Goal: Task Accomplishment & Management: Use online tool/utility

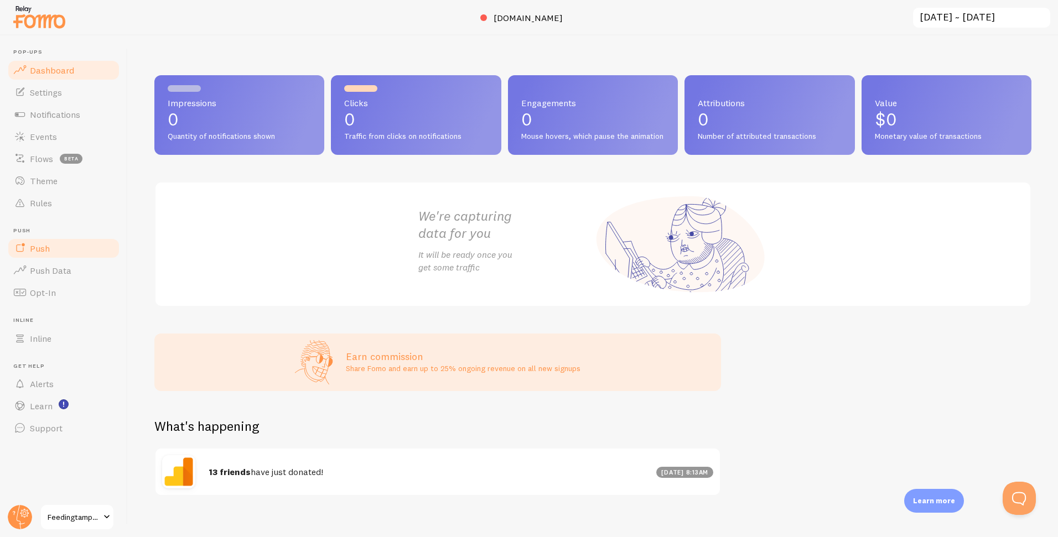
click at [75, 249] on link "Push" at bounding box center [64, 248] width 114 height 22
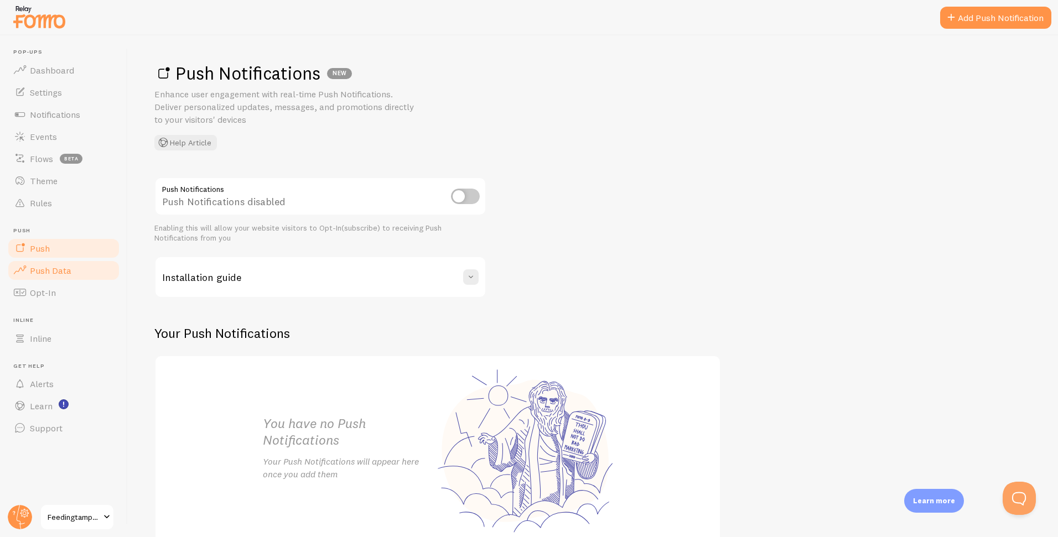
click at [79, 268] on link "Push Data" at bounding box center [64, 271] width 114 height 22
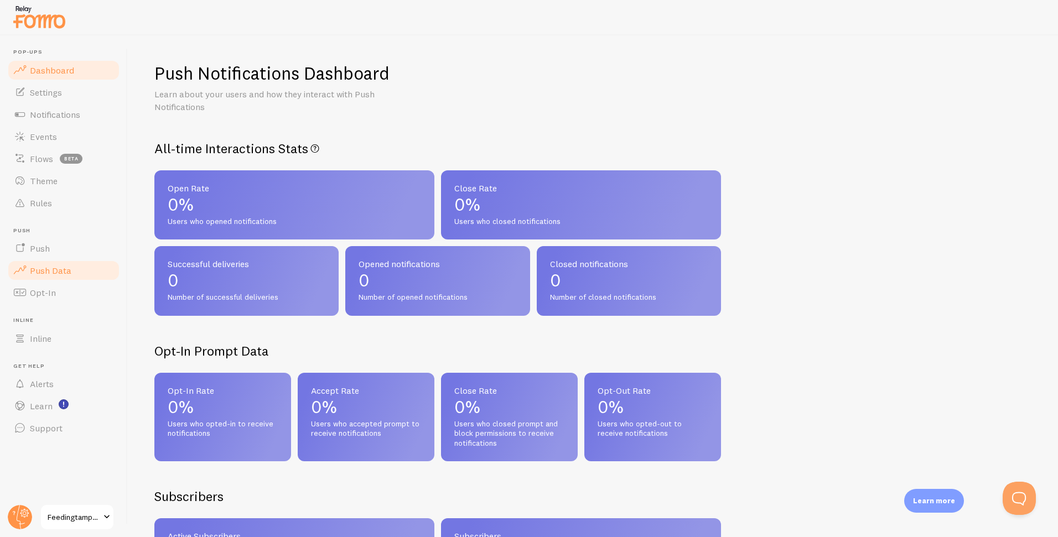
click at [86, 70] on link "Dashboard" at bounding box center [64, 70] width 114 height 22
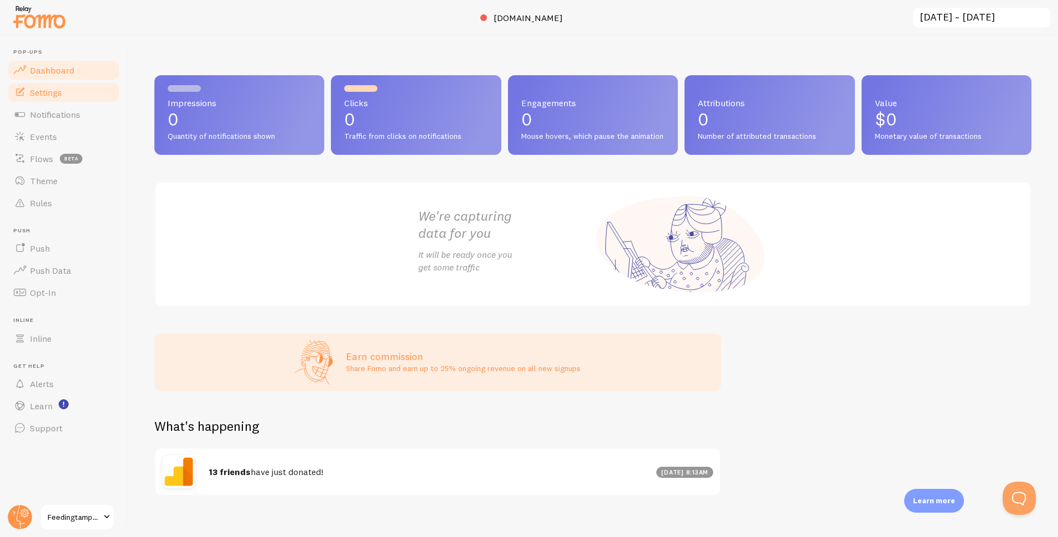
click at [74, 90] on link "Settings" at bounding box center [64, 92] width 114 height 22
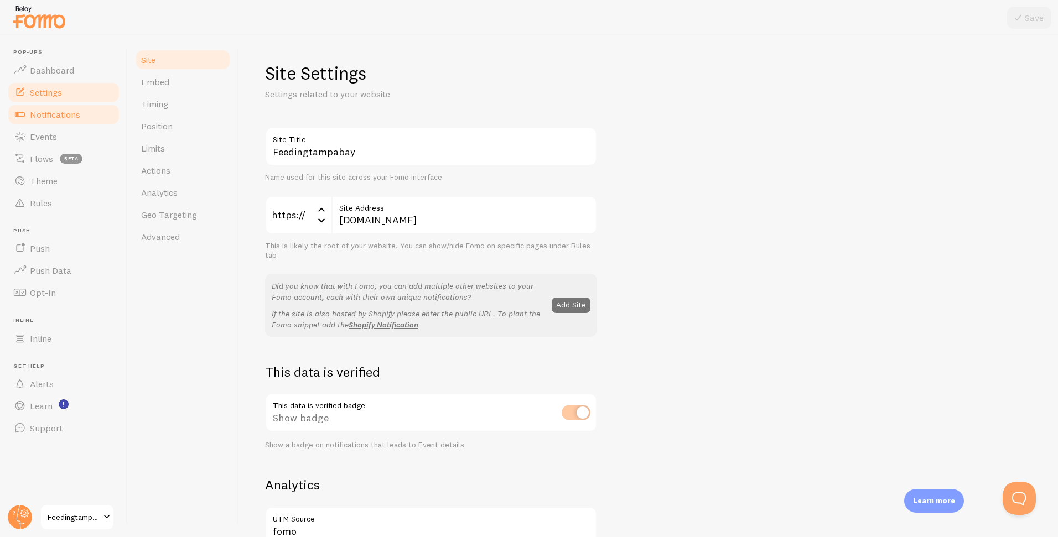
click at [73, 115] on span "Notifications" at bounding box center [55, 114] width 50 height 11
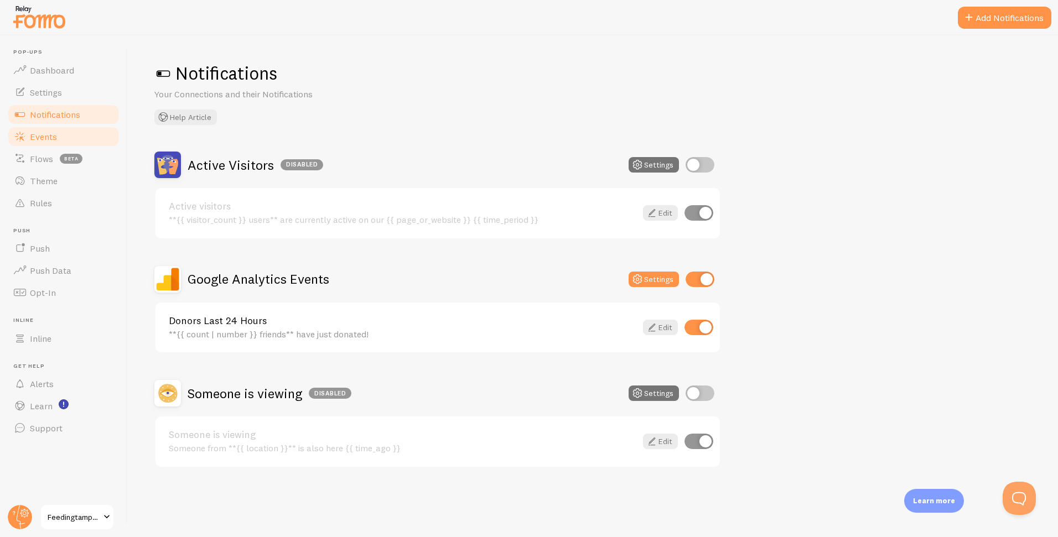
click at [76, 130] on link "Events" at bounding box center [64, 137] width 114 height 22
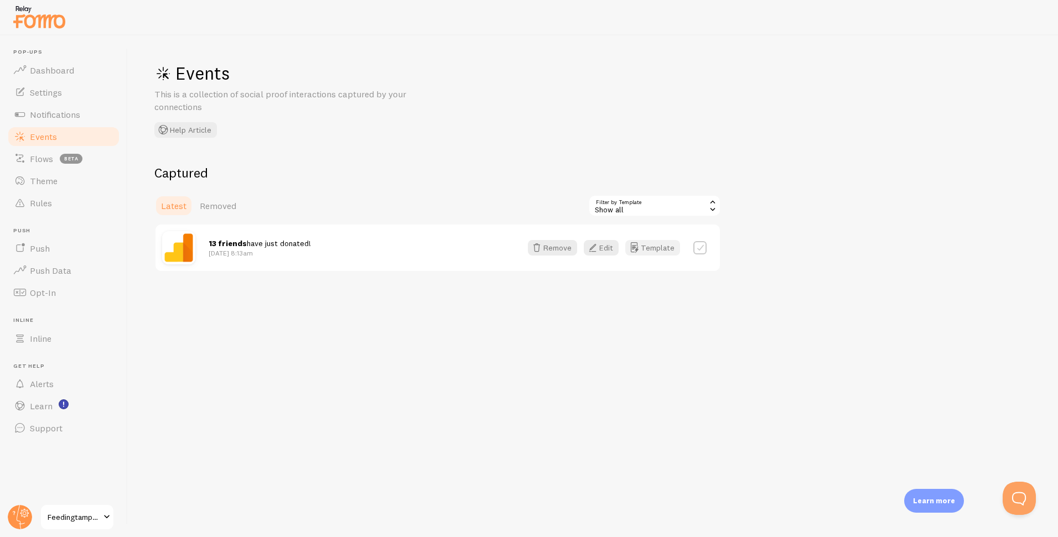
click at [653, 250] on button "Template" at bounding box center [653, 247] width 55 height 15
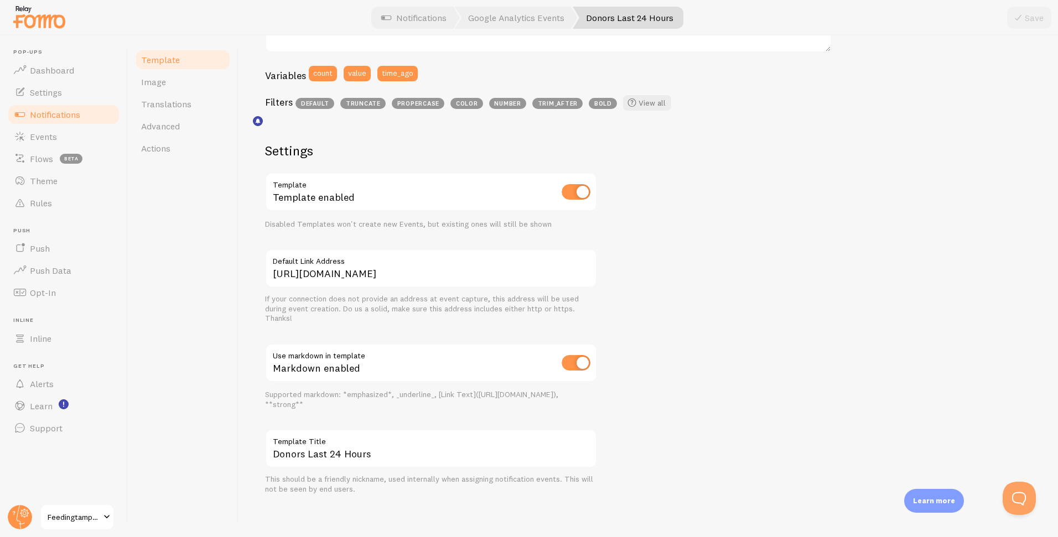
scroll to position [290, 0]
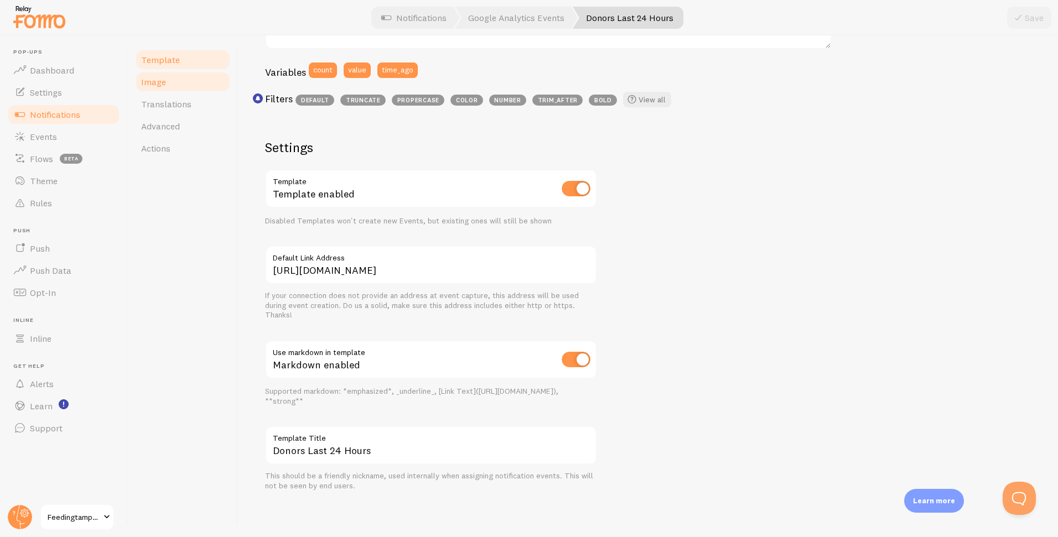
click at [173, 85] on link "Image" at bounding box center [183, 82] width 97 height 22
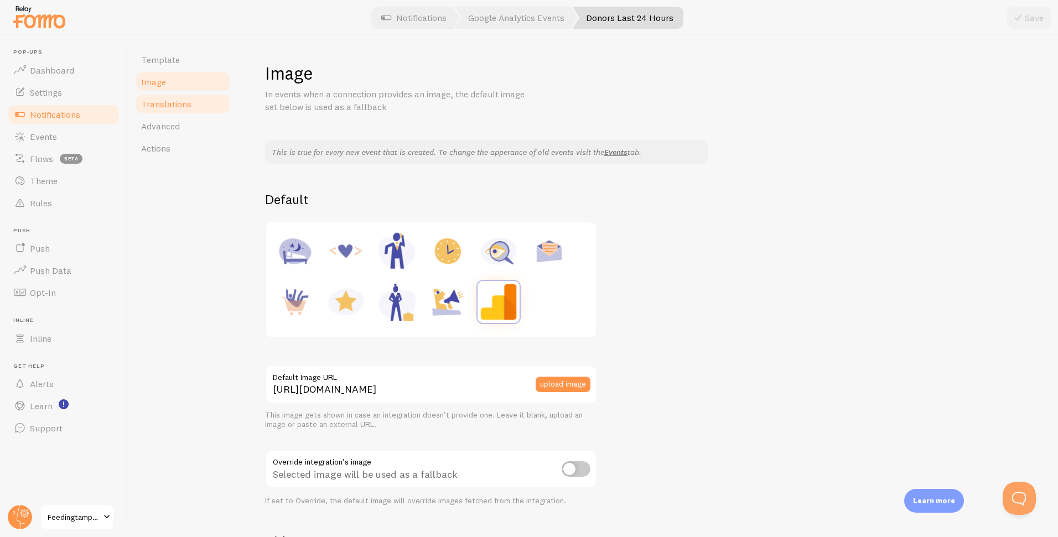
click at [180, 104] on span "Translations" at bounding box center [166, 104] width 50 height 11
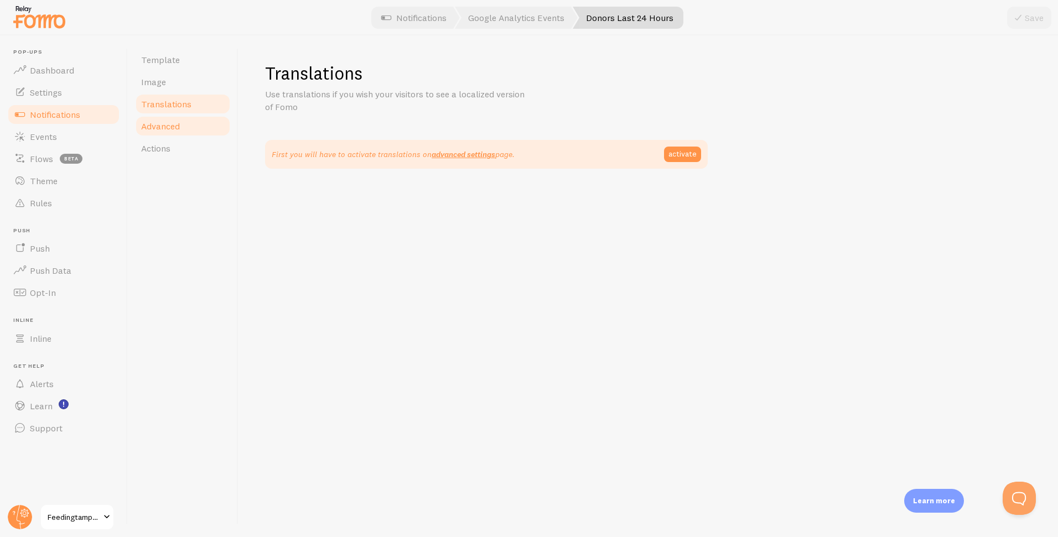
click at [180, 123] on link "Advanced" at bounding box center [183, 126] width 97 height 22
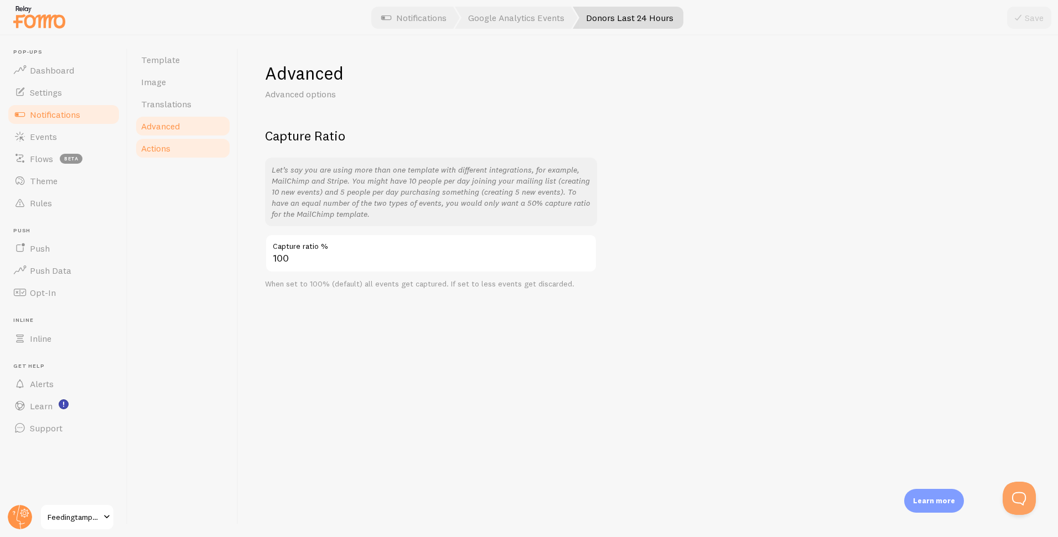
click at [171, 147] on link "Actions" at bounding box center [183, 148] width 97 height 22
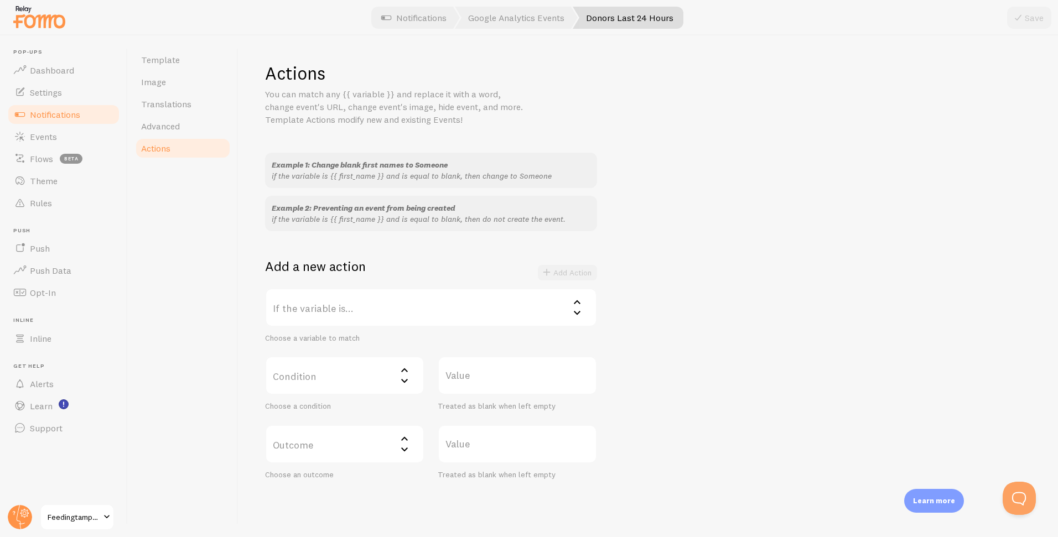
click at [410, 307] on label "If the variable is..." at bounding box center [431, 307] width 332 height 39
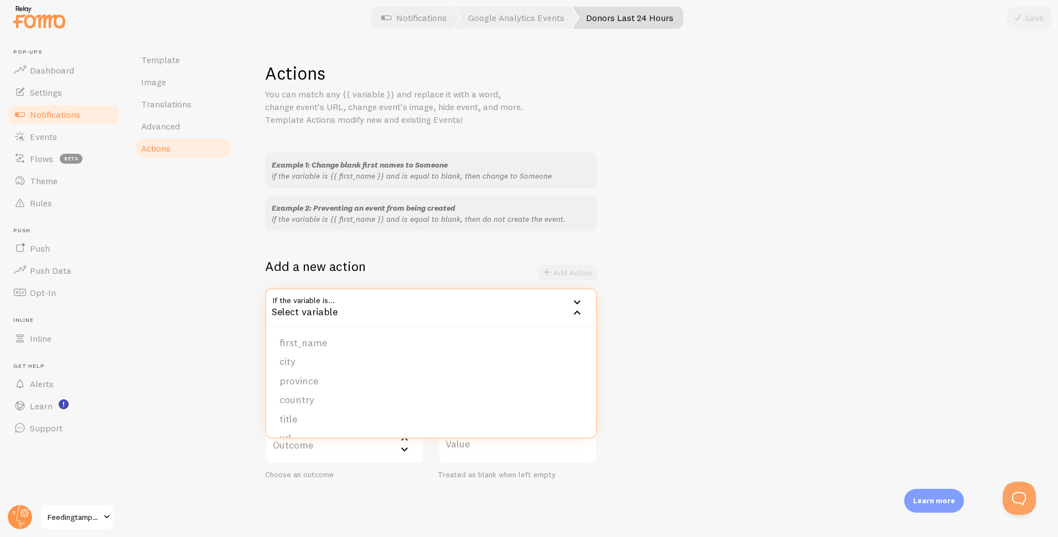
click at [699, 301] on div "Example 1: Change blank first names to Someone if the variable is {{ first_name…" at bounding box center [648, 316] width 767 height 327
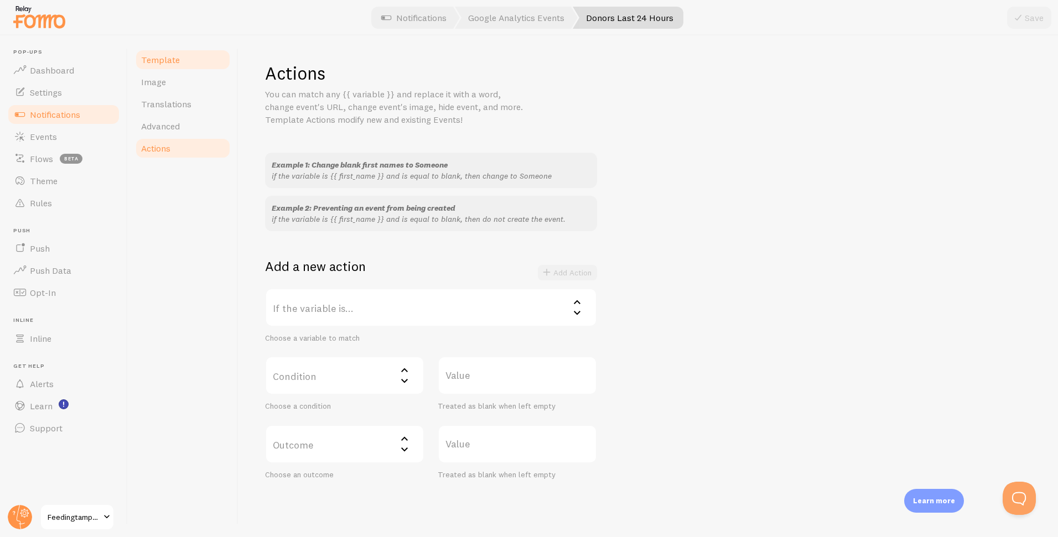
click at [156, 64] on span "Template" at bounding box center [160, 59] width 39 height 11
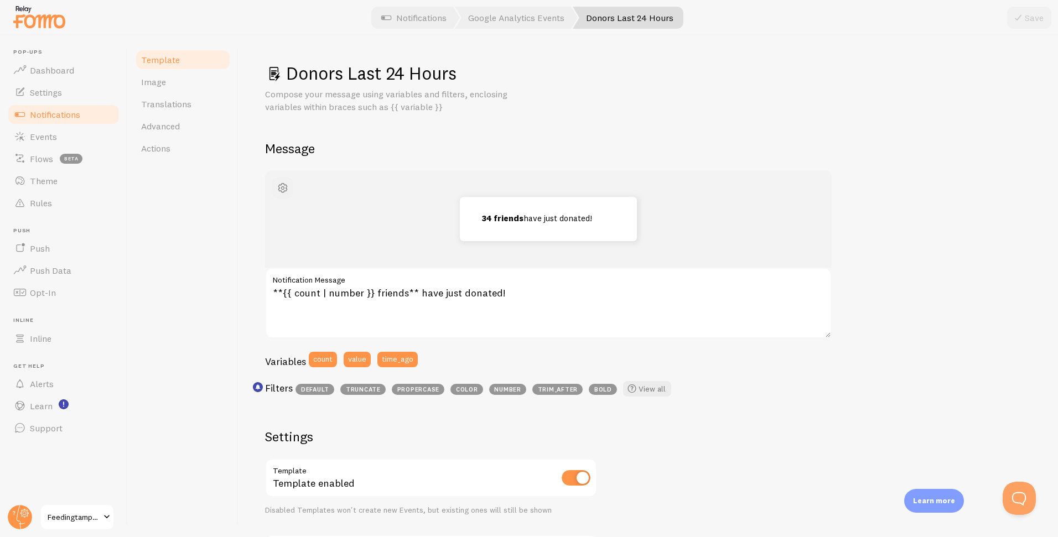
click at [282, 190] on span "button" at bounding box center [282, 188] width 13 height 13
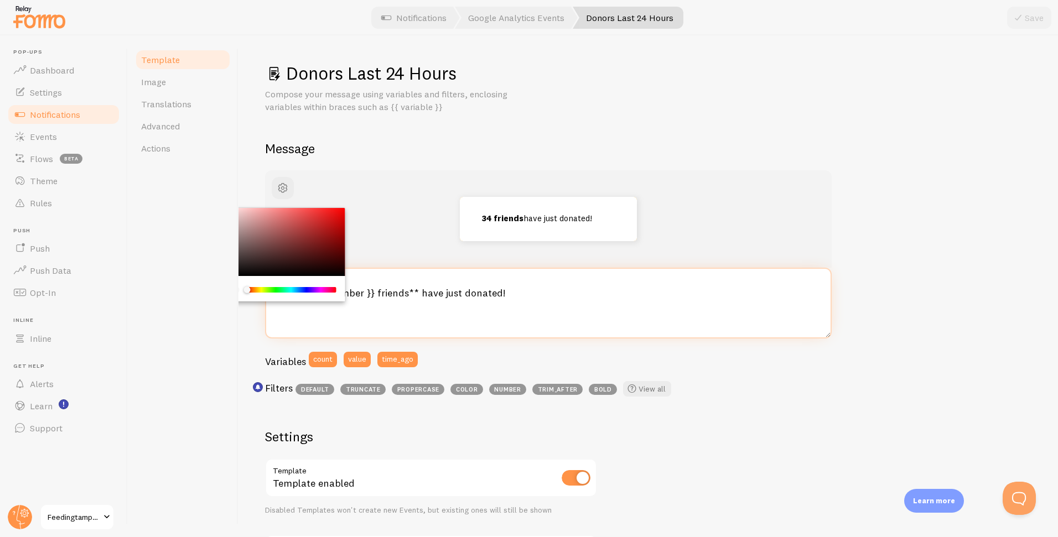
click at [556, 298] on textarea "**{{ count | number }} friends** have just donated!" at bounding box center [548, 303] width 567 height 71
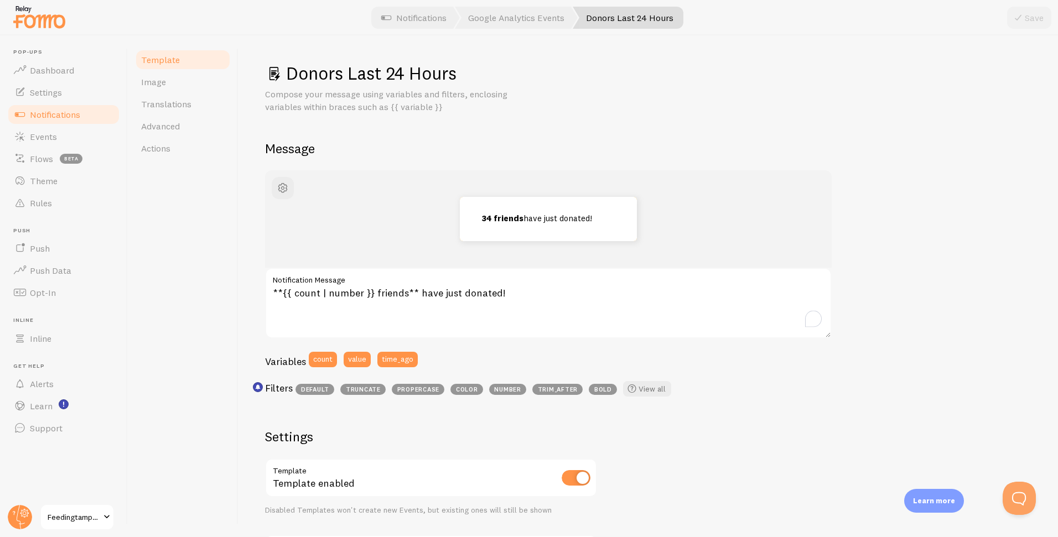
click at [207, 291] on div "Template Image Translations Advanced Actions" at bounding box center [183, 286] width 111 height 502
click at [64, 137] on link "Events" at bounding box center [64, 137] width 114 height 22
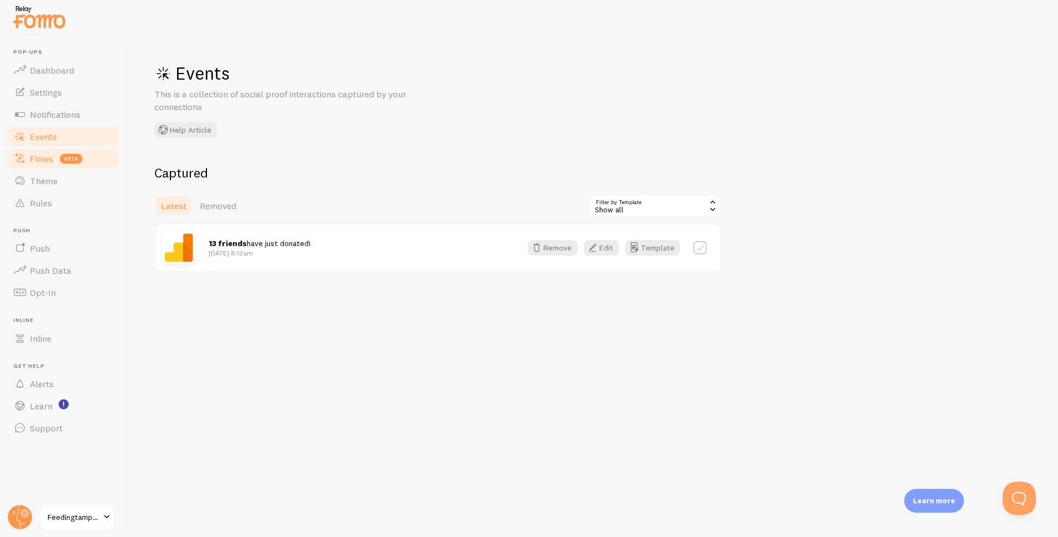
click at [40, 154] on span "Flows" at bounding box center [41, 158] width 23 height 11
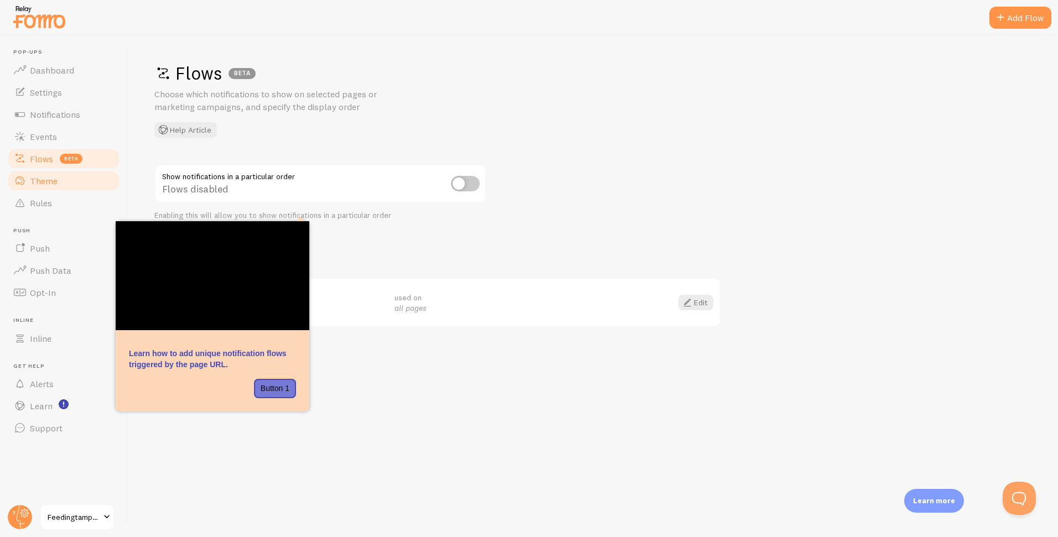
click at [81, 185] on link "Theme" at bounding box center [64, 181] width 114 height 22
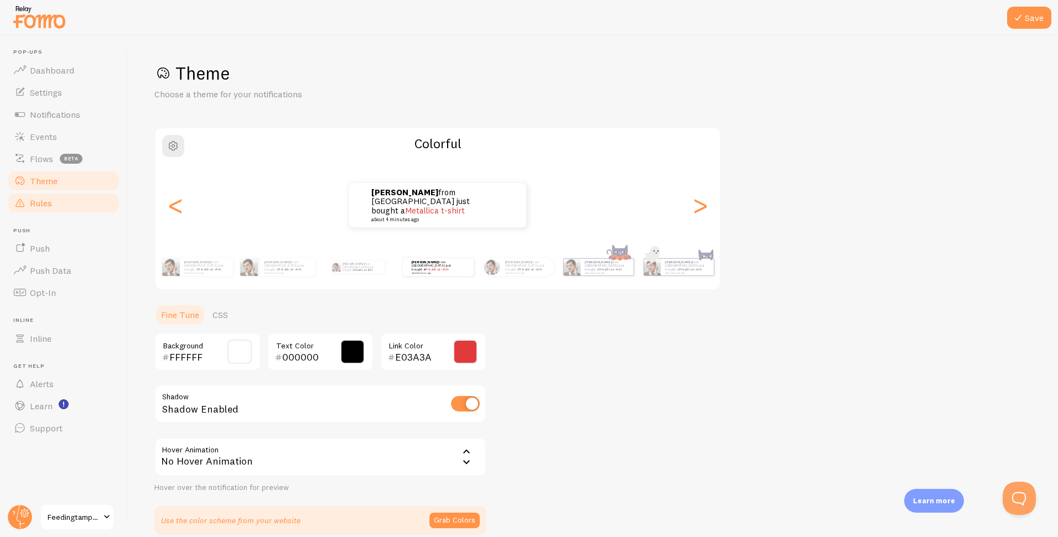
click at [69, 205] on link "Rules" at bounding box center [64, 203] width 114 height 22
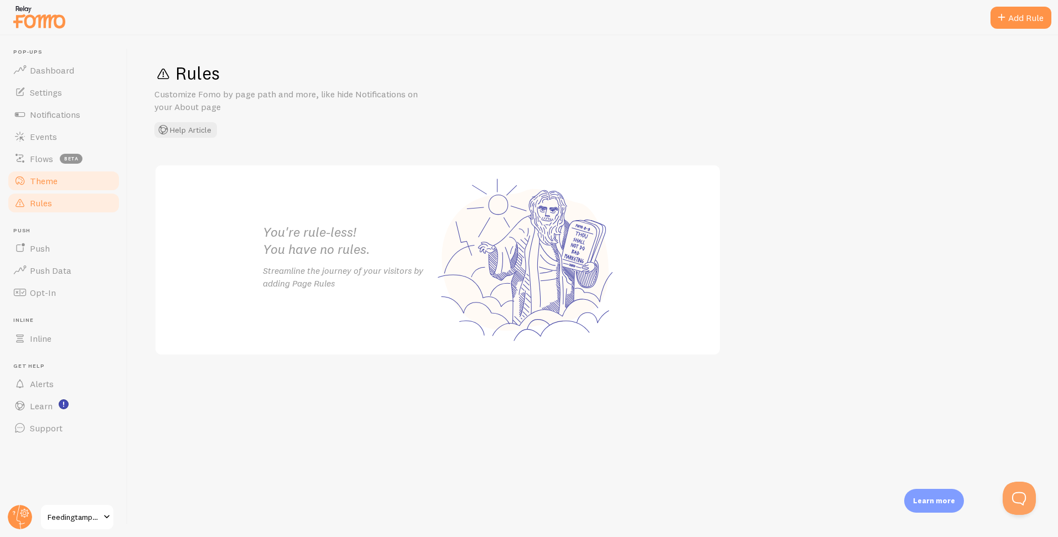
click at [80, 178] on link "Theme" at bounding box center [64, 181] width 114 height 22
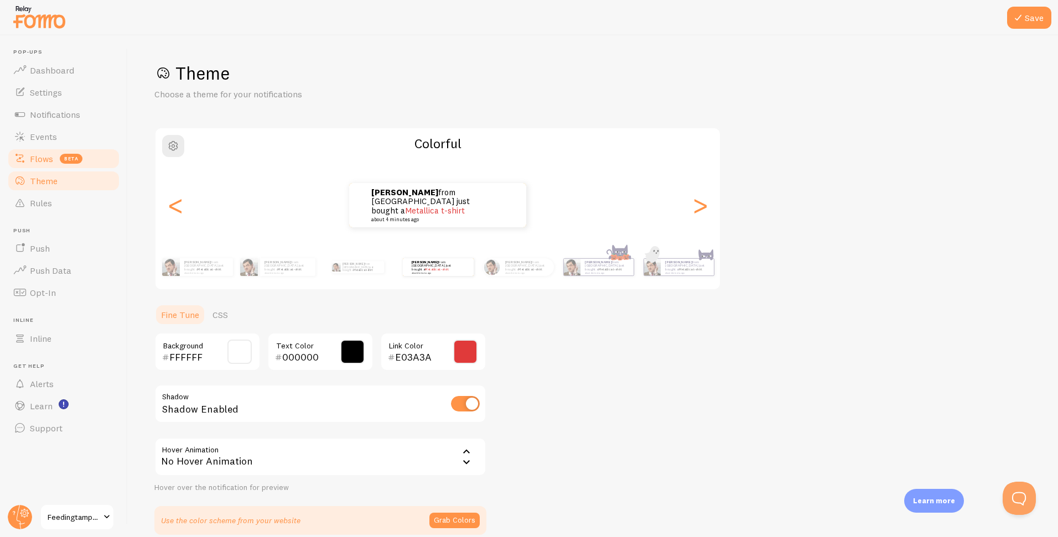
click at [94, 159] on link "Flows beta" at bounding box center [64, 159] width 114 height 22
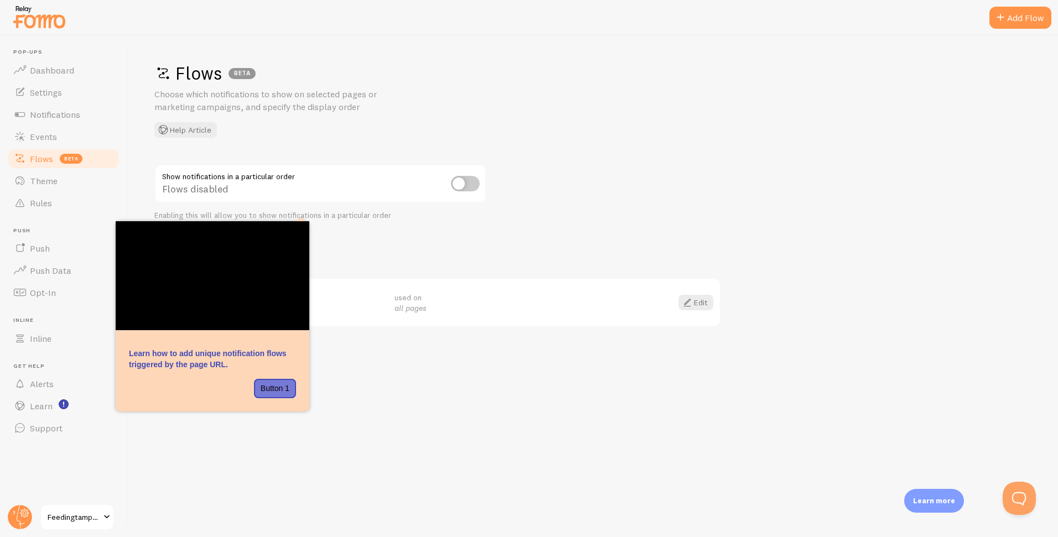
drag, startPoint x: 587, startPoint y: 197, endPoint x: 573, endPoint y: 195, distance: 14.5
click at [587, 197] on div "Flows BETA Choose which notifications to show on selected pages or marketing ca…" at bounding box center [593, 286] width 931 height 502
click at [386, 221] on div "Flows BETA Choose which notifications to show on selected pages or marketing ca…" at bounding box center [593, 286] width 931 height 502
click at [67, 136] on link "Events" at bounding box center [64, 137] width 114 height 22
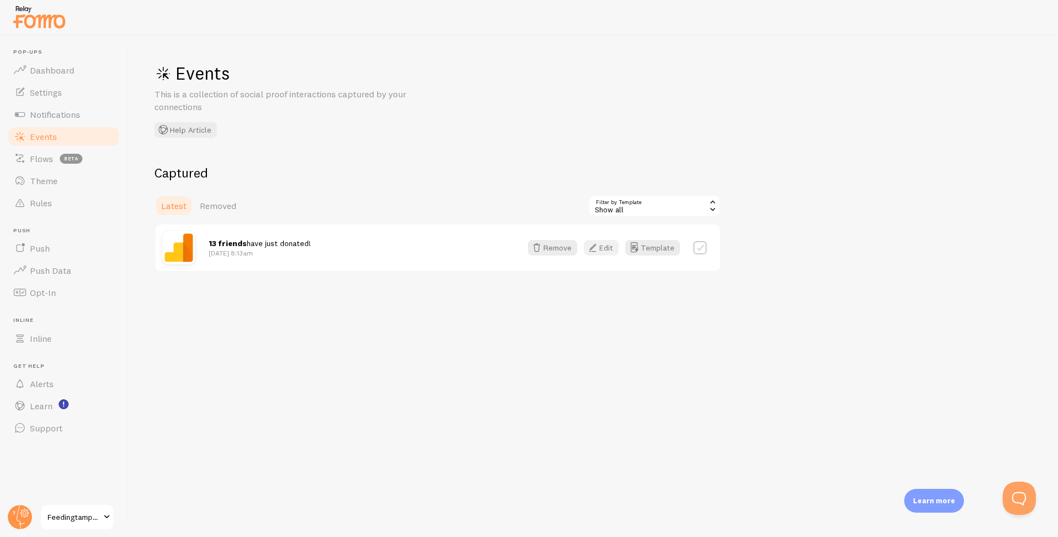
click at [609, 248] on button "Edit" at bounding box center [601, 247] width 35 height 15
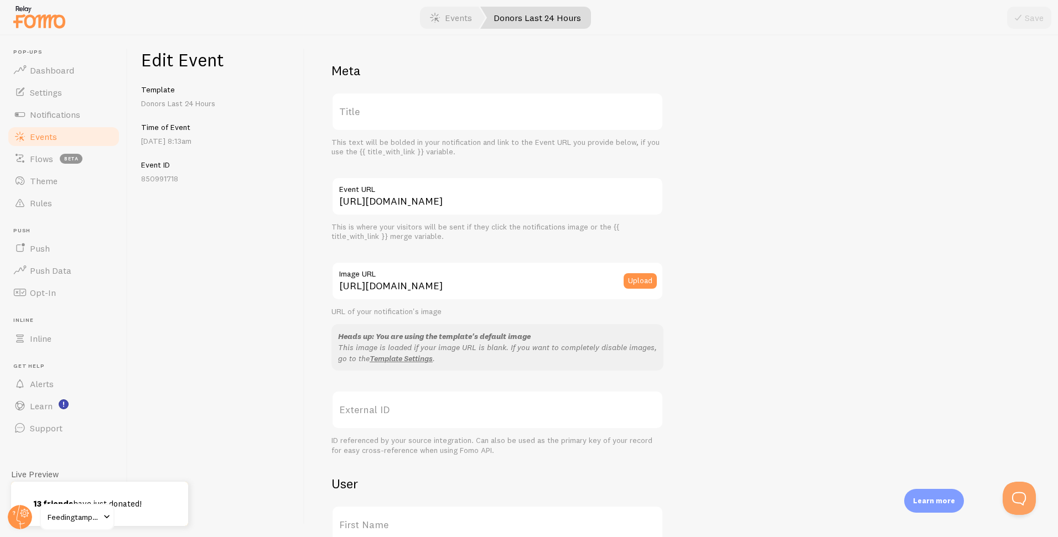
click at [444, 106] on label "Title" at bounding box center [498, 111] width 332 height 39
click at [444, 106] on input "Title" at bounding box center [498, 111] width 332 height 39
click at [461, 14] on link "Events" at bounding box center [451, 18] width 69 height 22
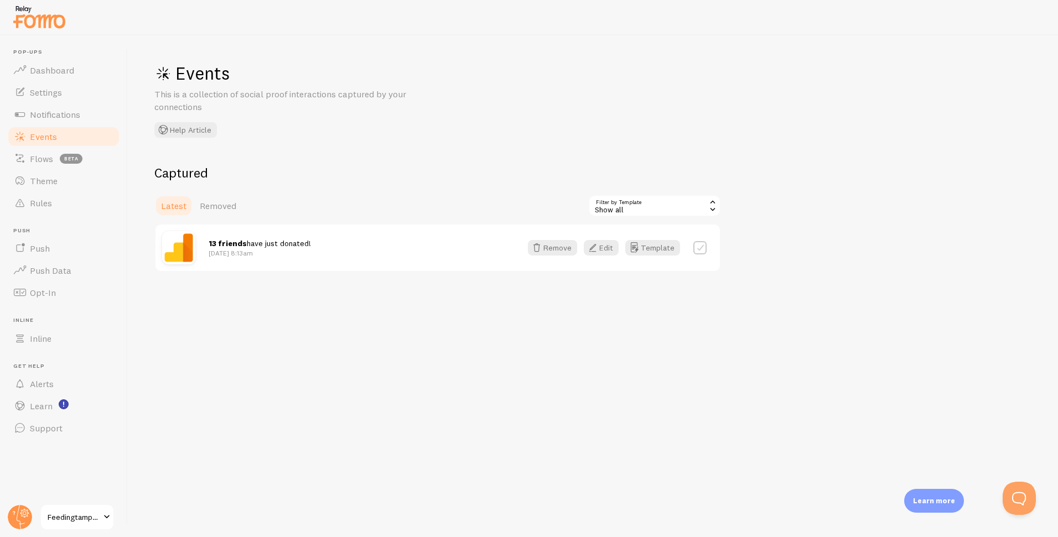
click at [701, 250] on label at bounding box center [700, 247] width 13 height 13
drag, startPoint x: 702, startPoint y: 250, endPoint x: 692, endPoint y: 251, distance: 10.5
click at [702, 250] on label at bounding box center [700, 247] width 13 height 13
checkbox input "false"
click at [71, 74] on span "Dashboard" at bounding box center [52, 70] width 44 height 11
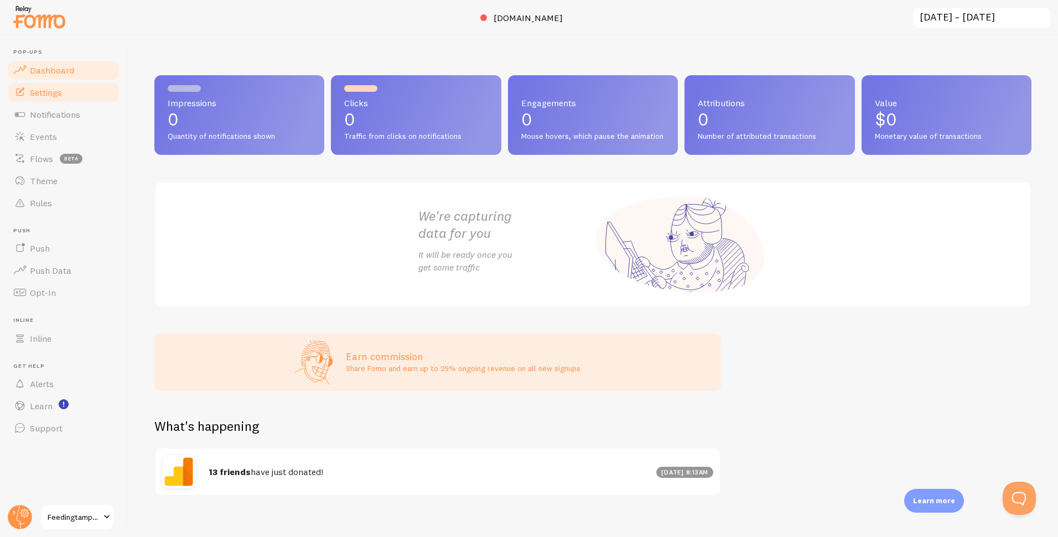
click at [54, 92] on span "Settings" at bounding box center [46, 92] width 32 height 11
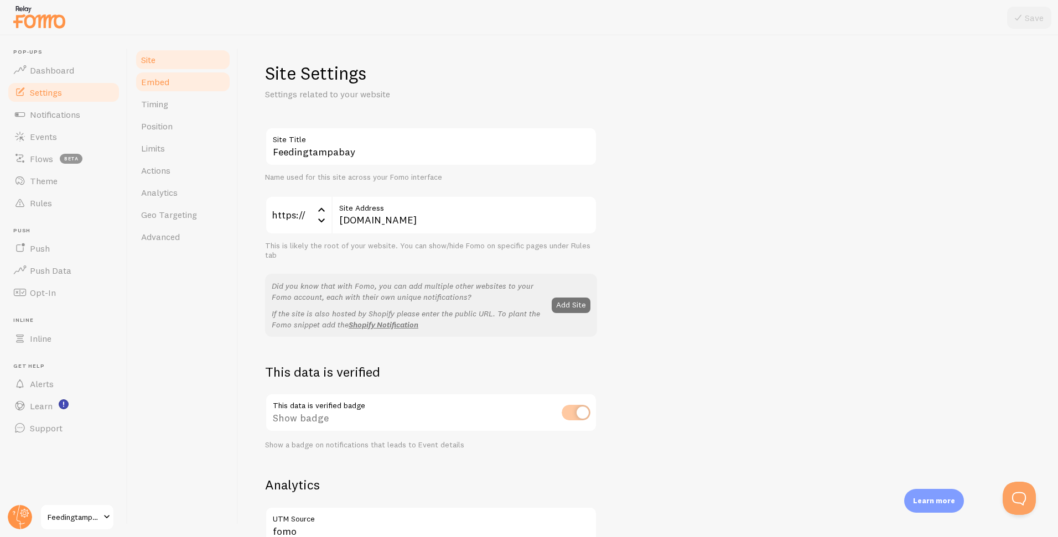
click at [169, 82] on link "Embed" at bounding box center [183, 82] width 97 height 22
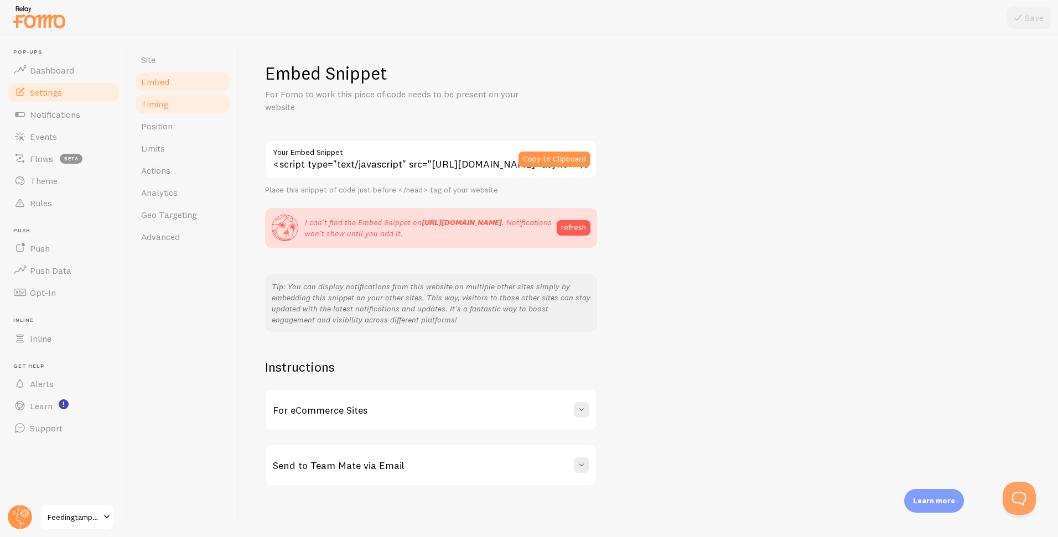
click at [181, 100] on link "Timing" at bounding box center [183, 104] width 97 height 22
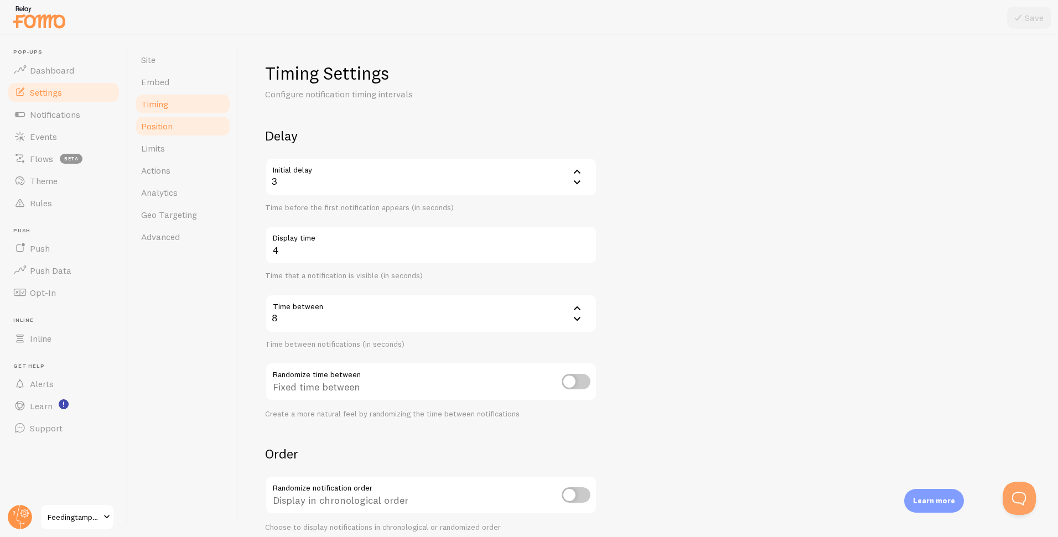
click at [174, 127] on link "Position" at bounding box center [183, 126] width 97 height 22
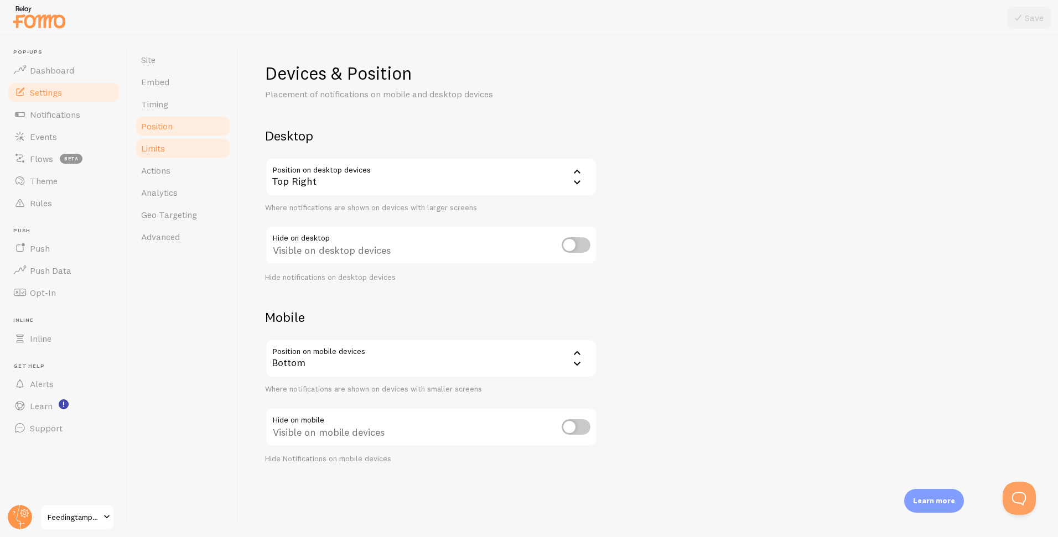
click at [177, 151] on link "Limits" at bounding box center [183, 148] width 97 height 22
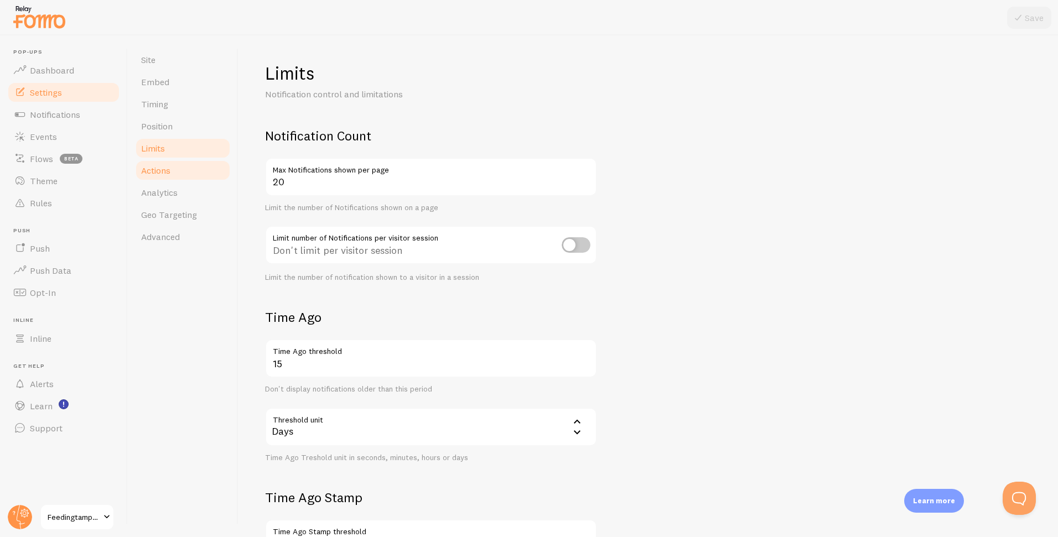
click at [178, 175] on link "Actions" at bounding box center [183, 170] width 97 height 22
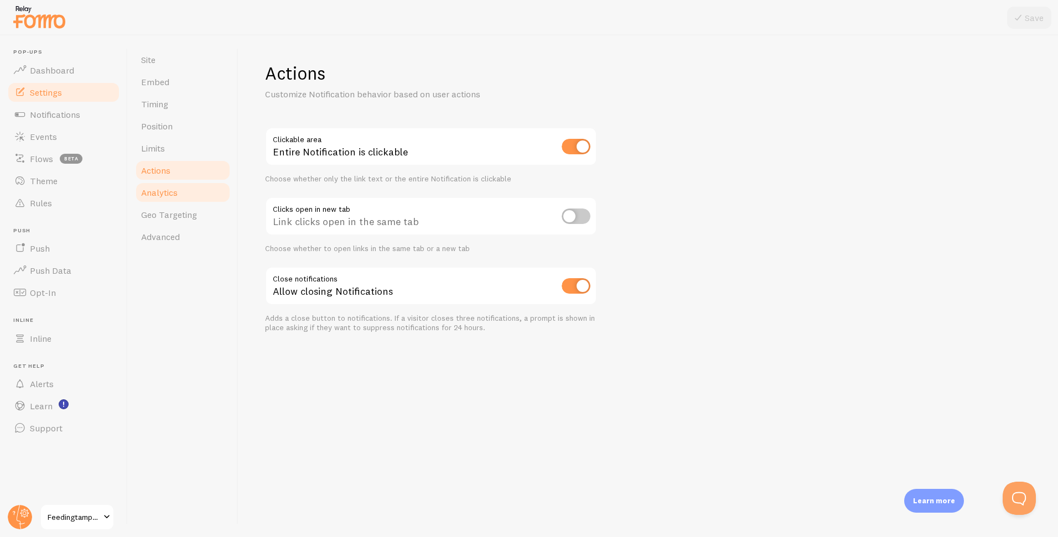
click at [185, 191] on link "Analytics" at bounding box center [183, 193] width 97 height 22
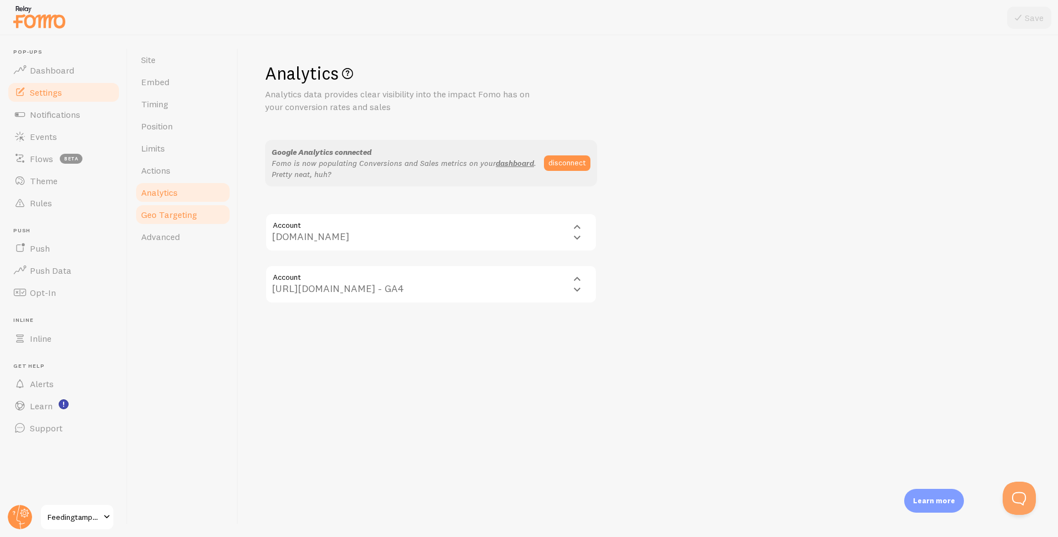
click at [182, 215] on span "Geo Targeting" at bounding box center [169, 214] width 56 height 11
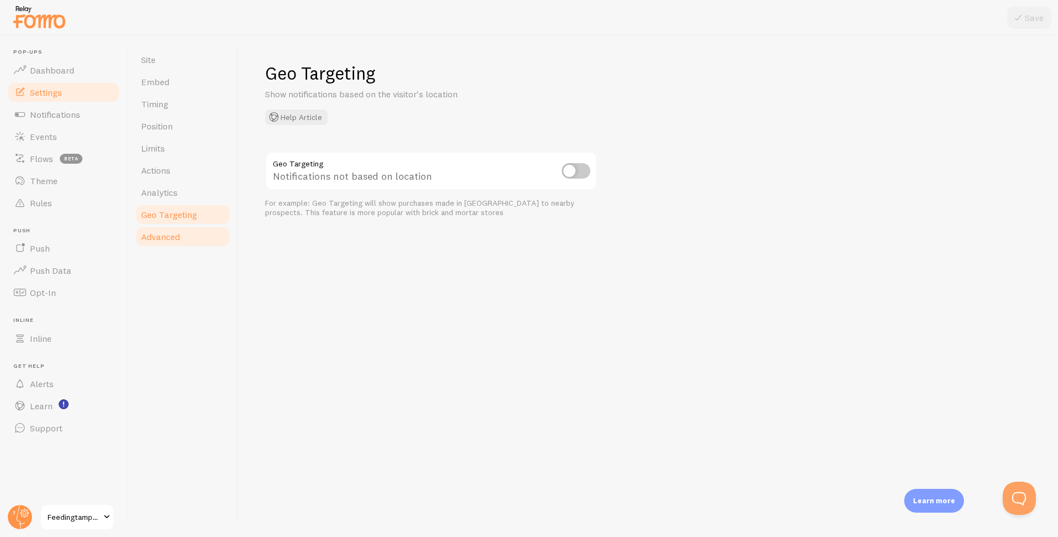
click at [182, 236] on link "Advanced" at bounding box center [183, 237] width 97 height 22
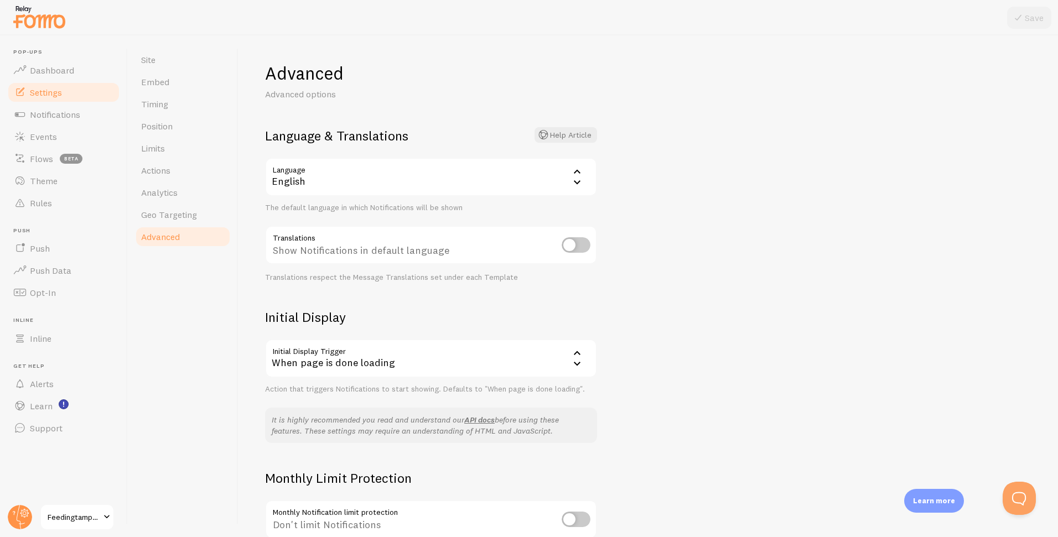
scroll to position [105, 0]
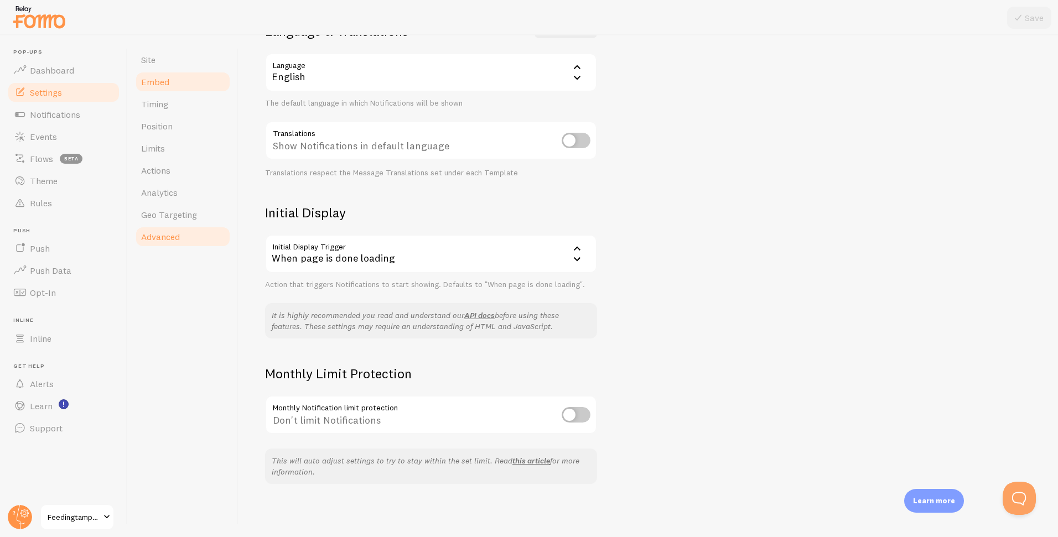
click at [180, 80] on link "Embed" at bounding box center [183, 82] width 97 height 22
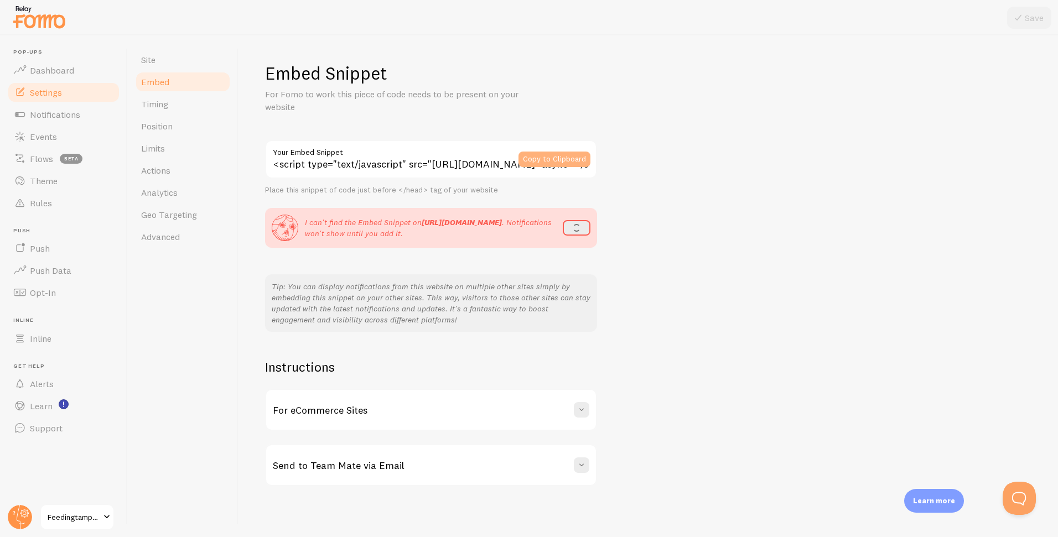
click at [539, 156] on button "Copy to Clipboard" at bounding box center [555, 159] width 72 height 15
click at [582, 409] on span at bounding box center [581, 407] width 11 height 11
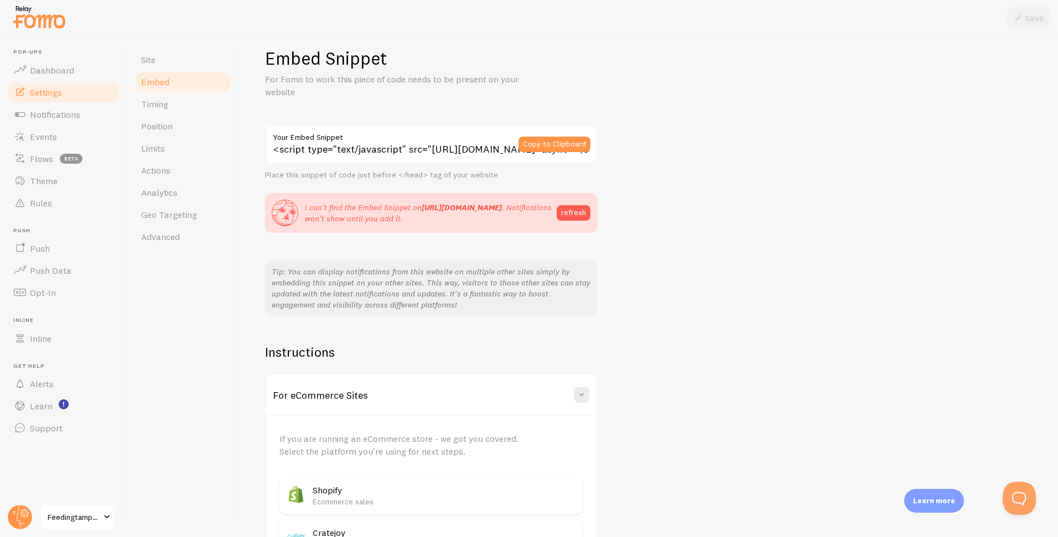
scroll to position [0, 0]
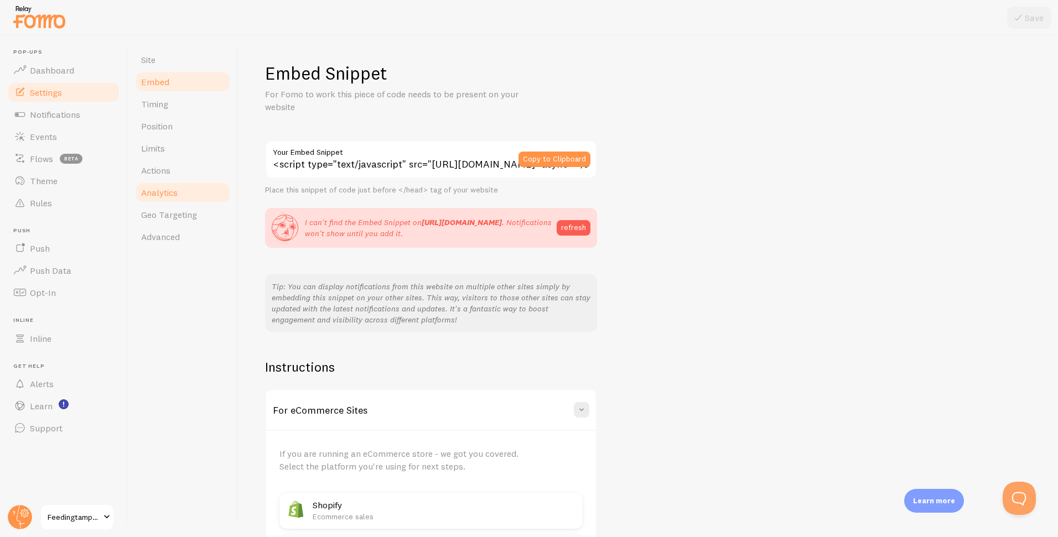
click at [167, 188] on span "Analytics" at bounding box center [159, 192] width 37 height 11
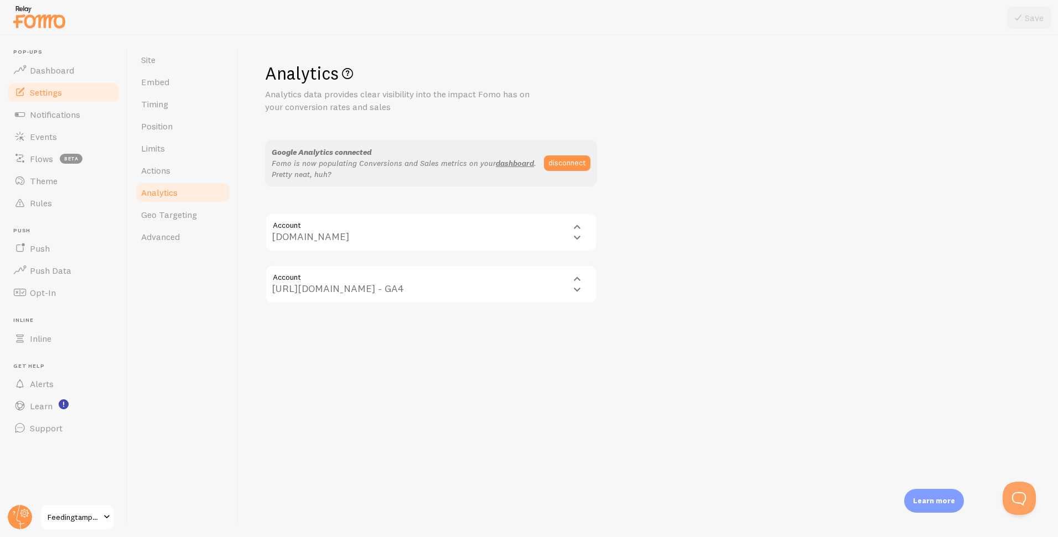
click at [582, 282] on div "Account properties/326452598 http://feedingamericatampabay.org - GA4 http://fee…" at bounding box center [431, 284] width 332 height 39
click at [577, 288] on div "Account properties/326452598 http://feedingamericatampabay.org - GA4 http://fee…" at bounding box center [431, 284] width 332 height 39
drag, startPoint x: 453, startPoint y: 270, endPoint x: 438, endPoint y: 275, distance: 15.6
click at [444, 273] on div "Account properties/326452598 http://feedingamericatampabay.org - GA4 http://fee…" at bounding box center [431, 284] width 332 height 39
drag, startPoint x: 378, startPoint y: 286, endPoint x: 360, endPoint y: 249, distance: 41.3
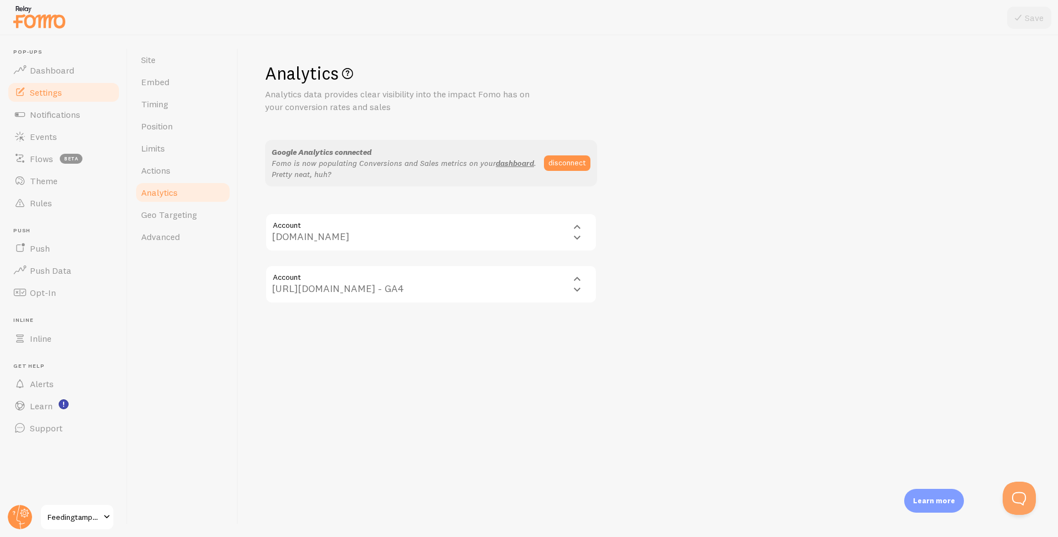
click at [375, 282] on div "Account properties/326452598 http://feedingamericatampabay.org - GA4 http://fee…" at bounding box center [431, 284] width 332 height 39
drag, startPoint x: 364, startPoint y: 235, endPoint x: 385, endPoint y: 222, distance: 24.6
click at [364, 235] on div "Account accounts/21176527 feedingamericatampabay.org feedingamericatampabay.org" at bounding box center [431, 232] width 332 height 39
drag, startPoint x: 398, startPoint y: 192, endPoint x: 359, endPoint y: 180, distance: 41.0
click at [398, 192] on div "Analytics Analytics data provides clear visibility into the impact Fomo has on …" at bounding box center [648, 183] width 767 height 242
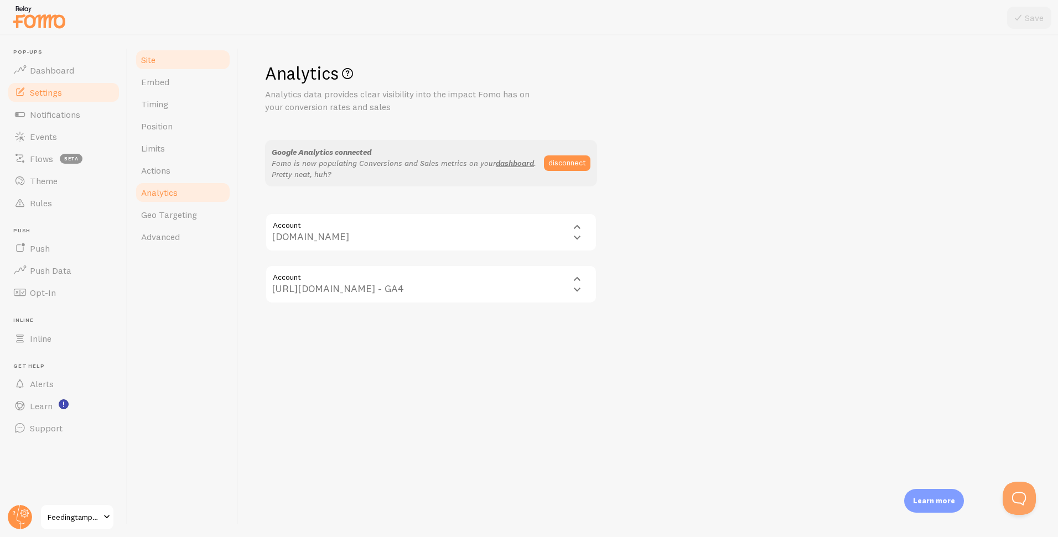
click at [158, 53] on link "Site" at bounding box center [183, 60] width 97 height 22
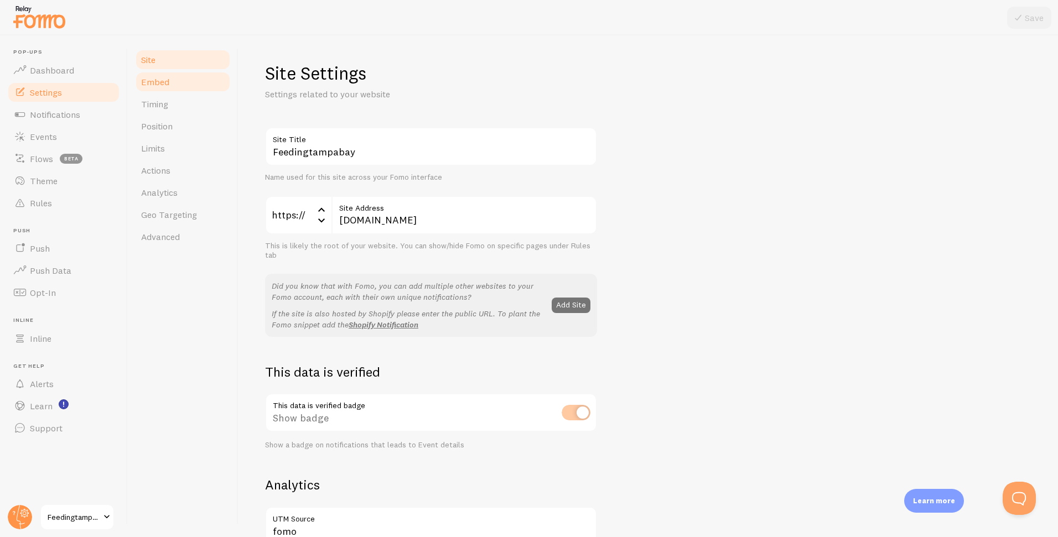
click at [170, 82] on link "Embed" at bounding box center [183, 82] width 97 height 22
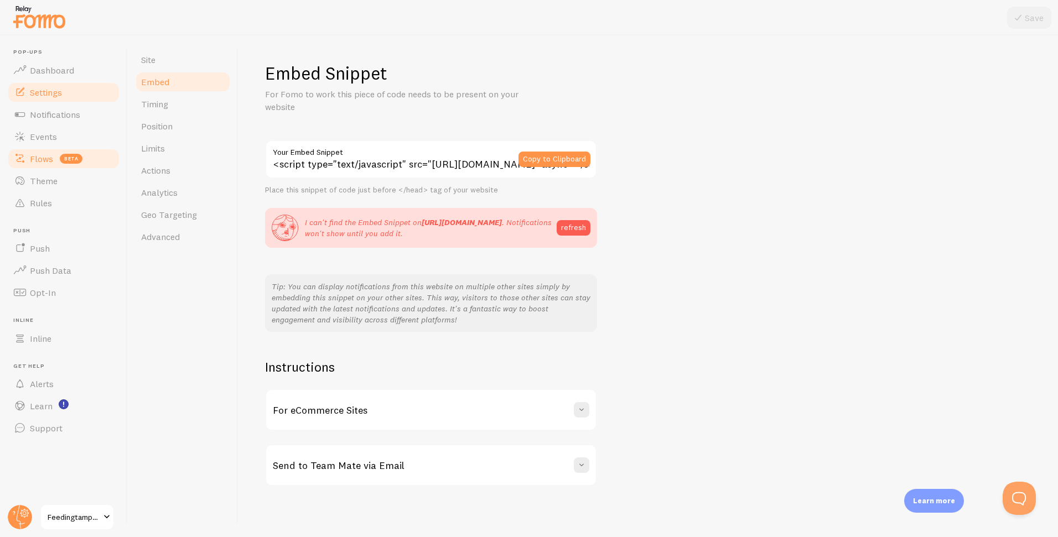
click at [77, 157] on span "beta" at bounding box center [71, 159] width 23 height 10
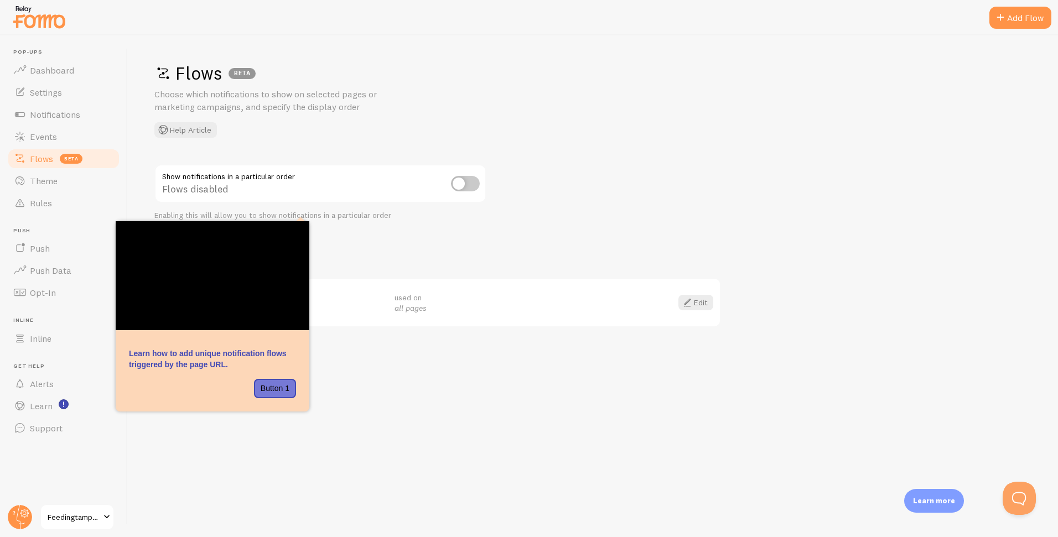
click at [470, 179] on input "checkbox" at bounding box center [465, 183] width 29 height 15
checkbox input "true"
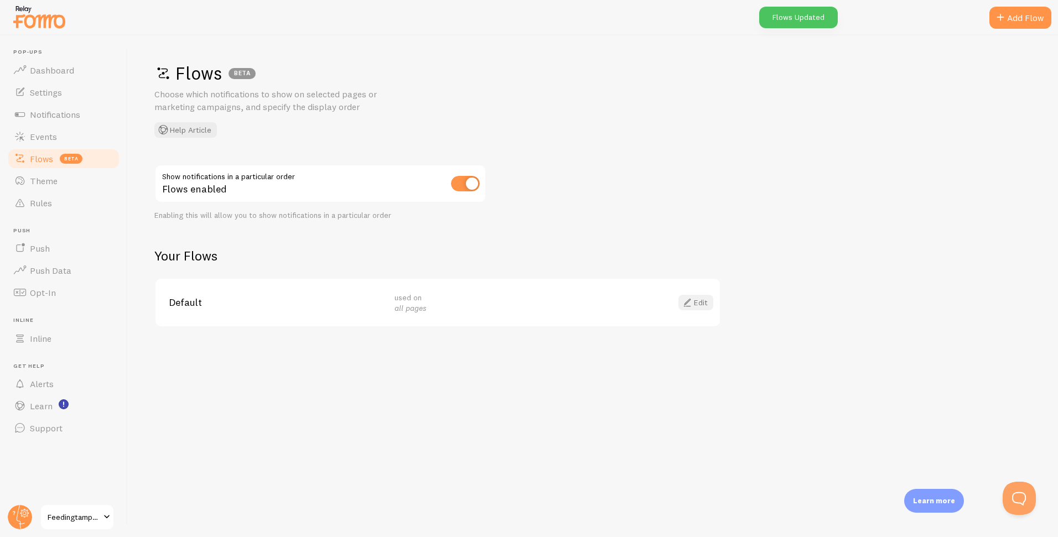
click at [696, 303] on link "Edit" at bounding box center [696, 302] width 35 height 15
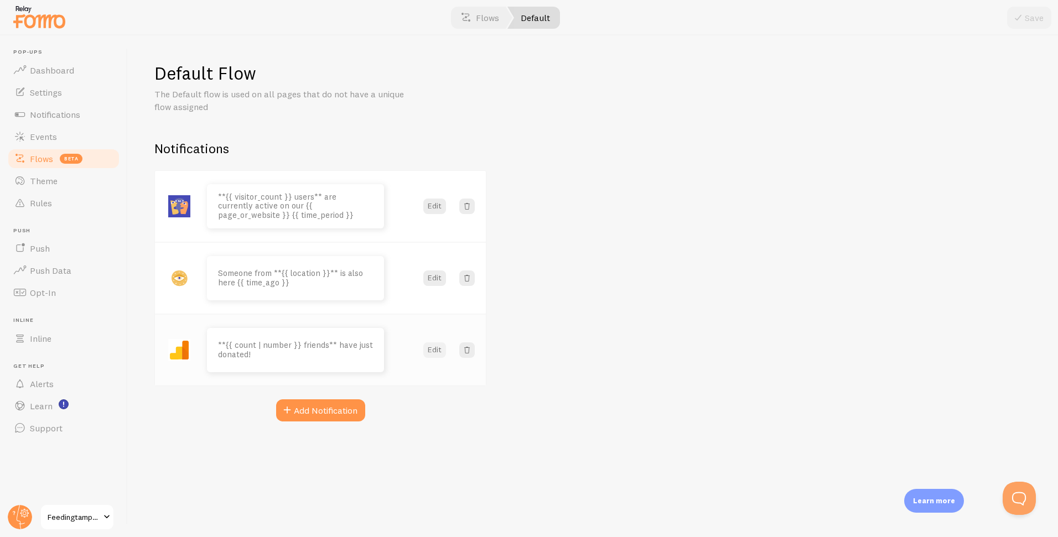
click at [439, 352] on button "Edit" at bounding box center [434, 350] width 23 height 15
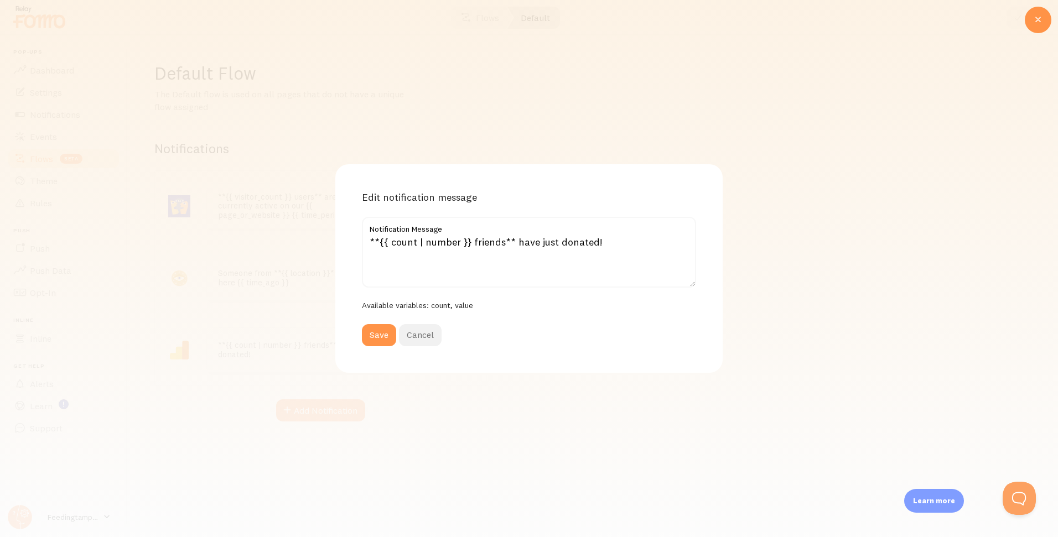
click at [426, 338] on button "Cancel" at bounding box center [420, 335] width 43 height 22
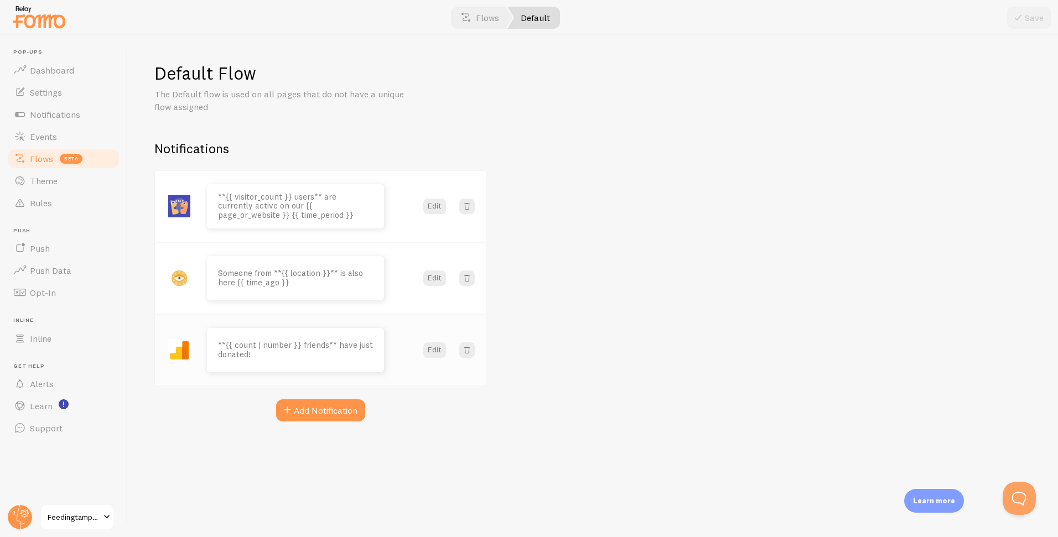
click at [330, 356] on p "**{{ count | number }} friends** have just donated!" at bounding box center [295, 350] width 155 height 18
click at [83, 163] on link "Flows beta" at bounding box center [64, 159] width 114 height 22
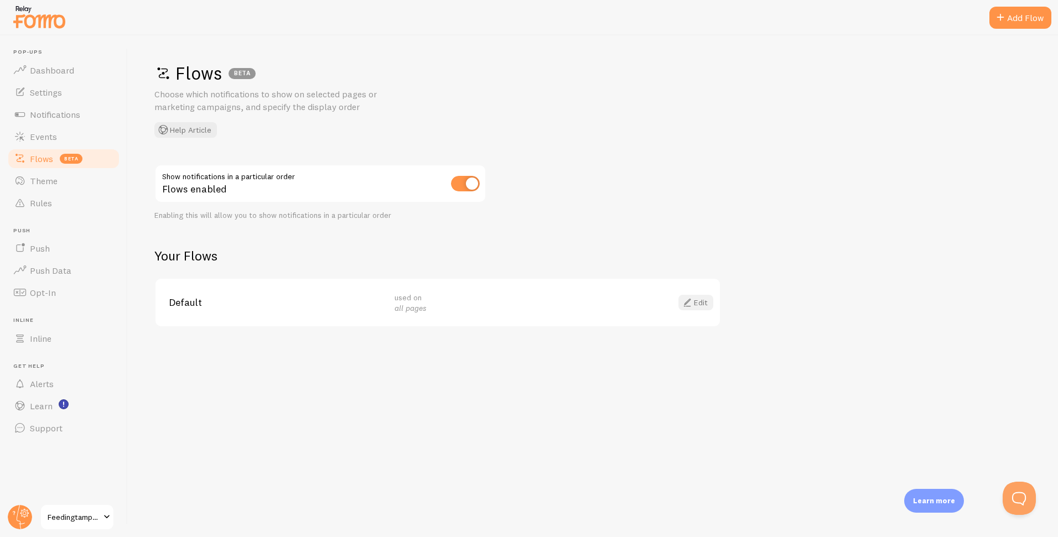
click at [691, 304] on span at bounding box center [687, 302] width 13 height 13
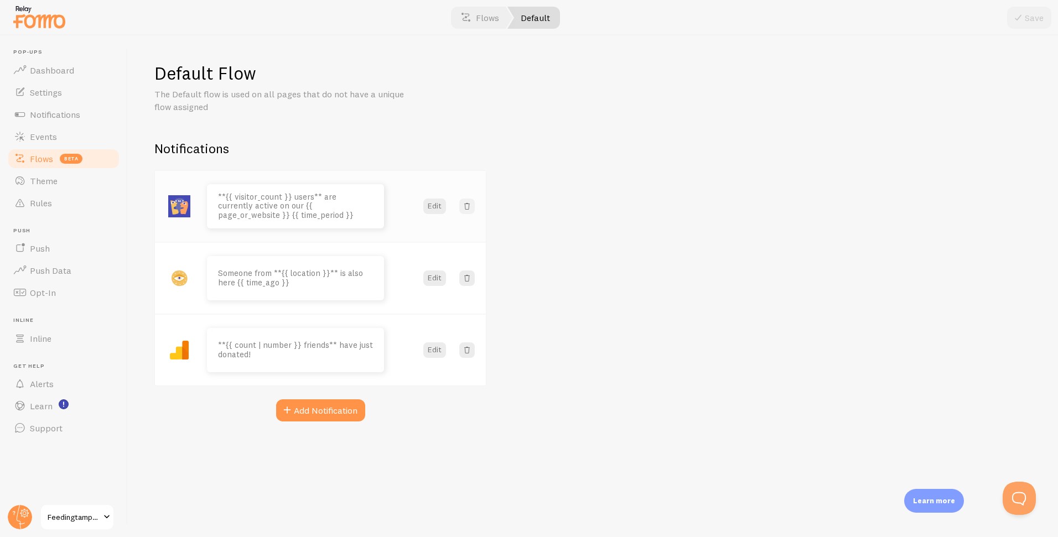
click at [467, 208] on span at bounding box center [467, 206] width 11 height 11
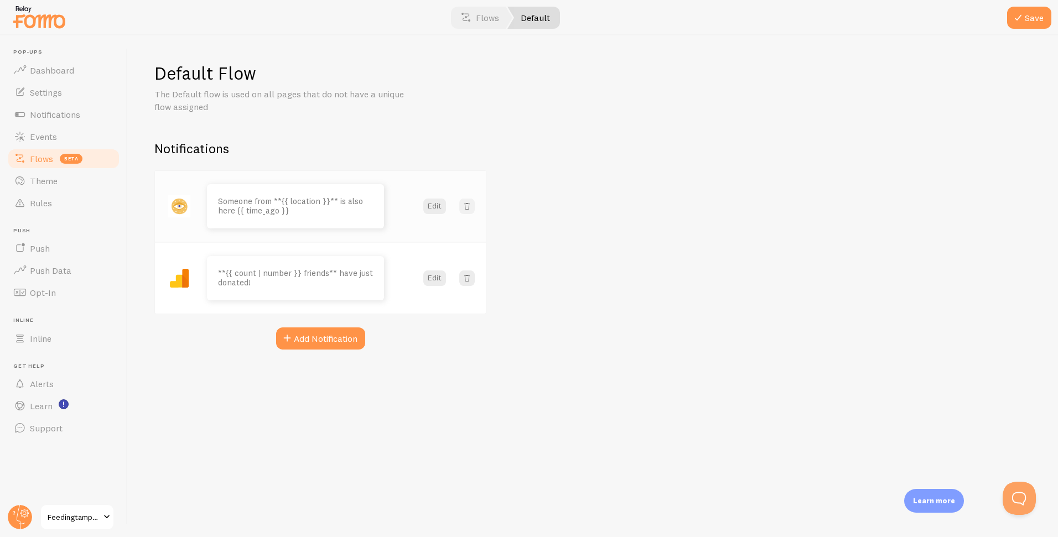
click at [467, 208] on span at bounding box center [467, 206] width 11 height 11
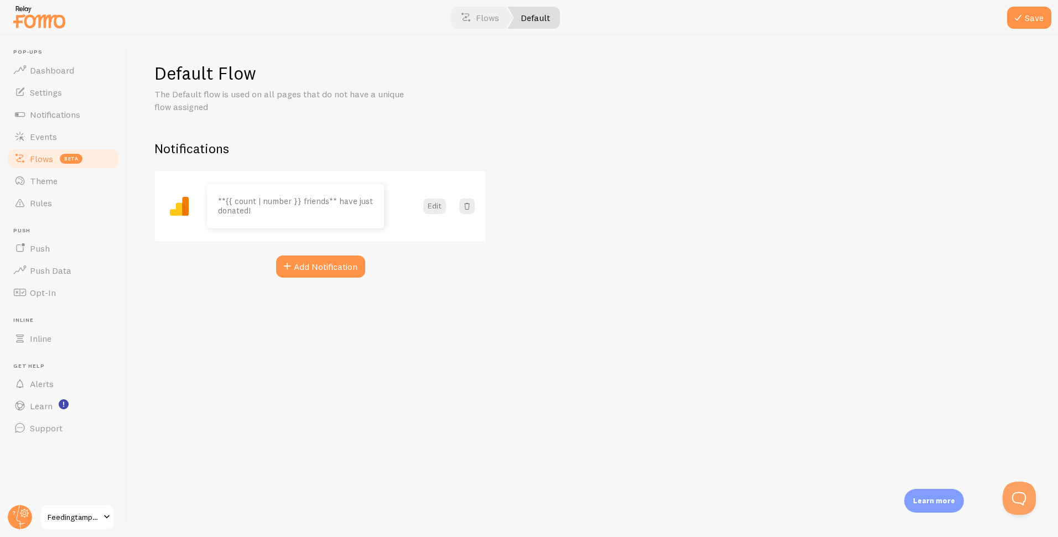
click at [88, 157] on link "Flows beta" at bounding box center [64, 159] width 114 height 22
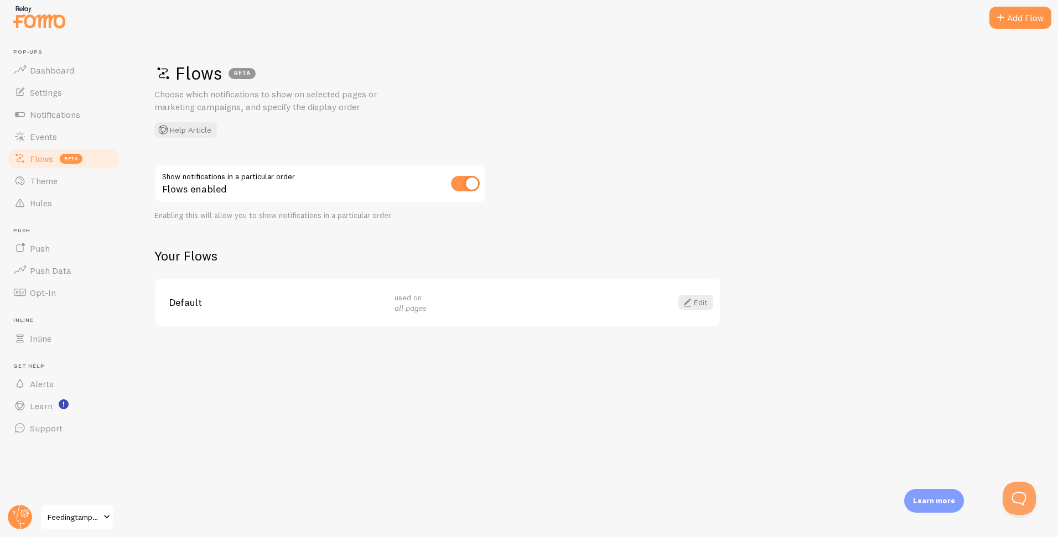
drag, startPoint x: 188, startPoint y: 300, endPoint x: 182, endPoint y: 301, distance: 6.1
click at [188, 300] on span "Default" at bounding box center [275, 303] width 213 height 10
click at [695, 304] on link "Edit" at bounding box center [696, 302] width 35 height 15
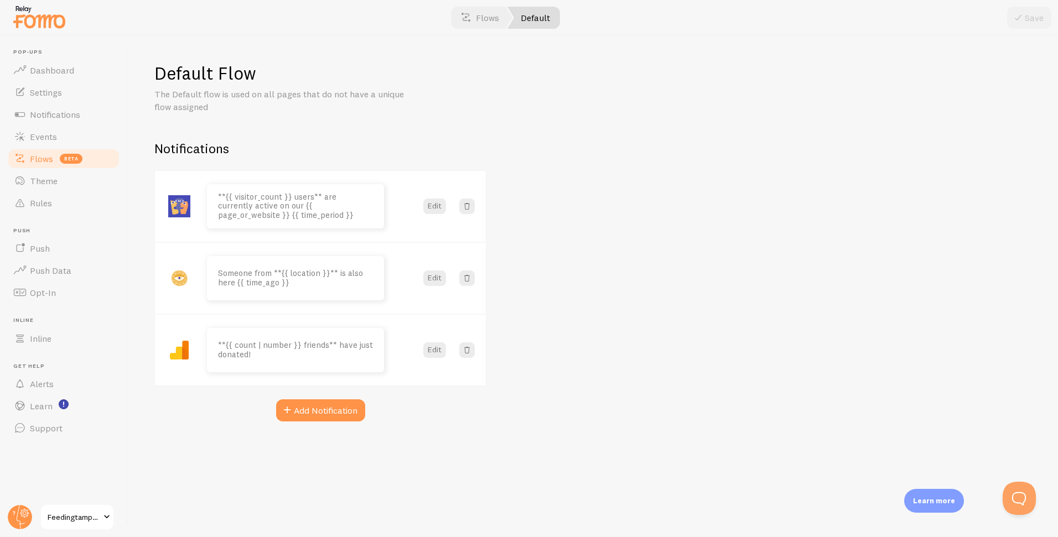
click at [32, 159] on span "Flows" at bounding box center [41, 158] width 23 height 11
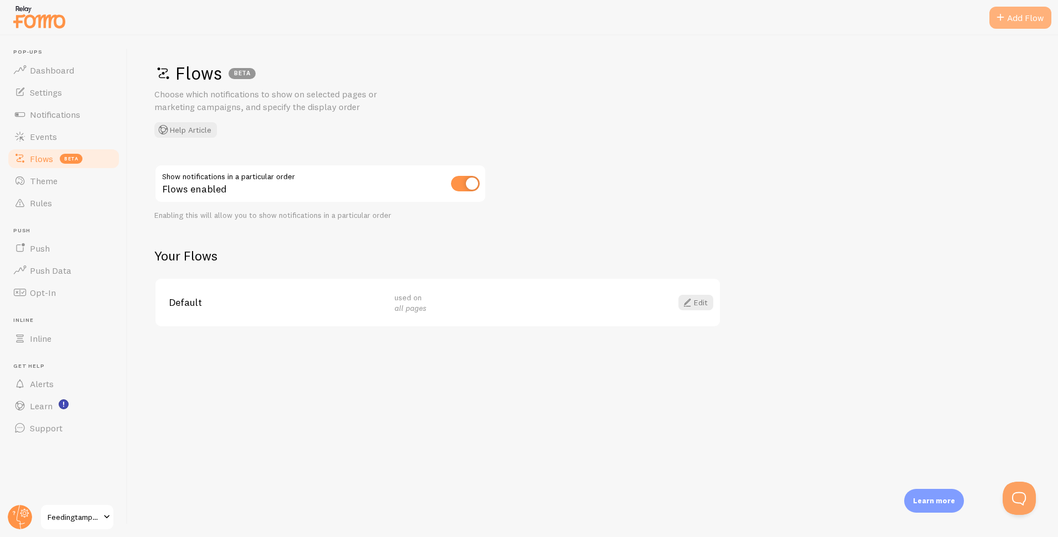
click at [1015, 19] on div "Add Flow" at bounding box center [1021, 18] width 62 height 22
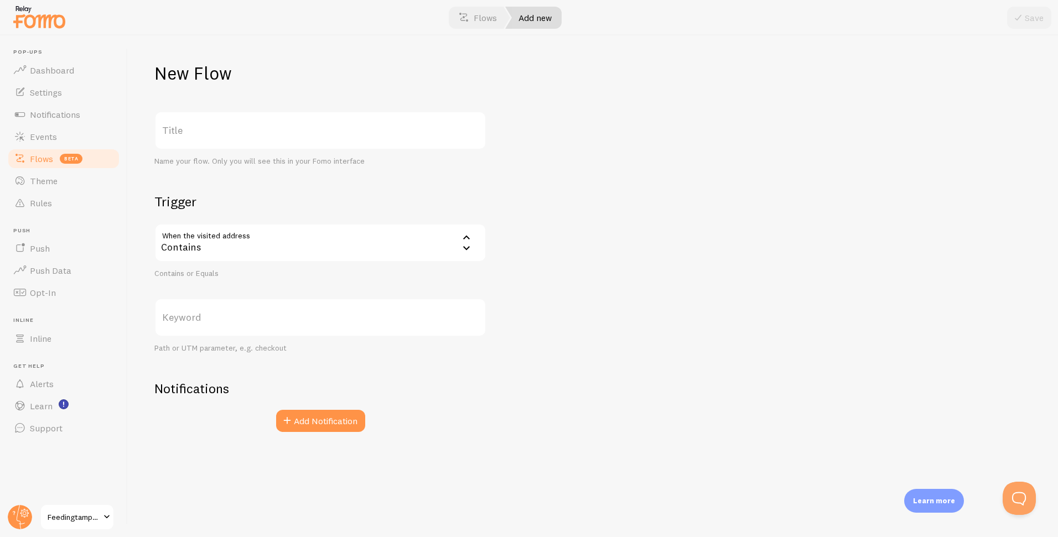
click at [407, 246] on div "Contains" at bounding box center [320, 243] width 332 height 39
click at [226, 278] on li "Contains" at bounding box center [321, 278] width 330 height 19
click at [266, 314] on label "Keyword" at bounding box center [320, 317] width 332 height 39
click at [266, 314] on input "Keyword" at bounding box center [320, 317] width 332 height 39
paste input "<script type="text/javascript" src="https://load.fomo.com/api/v1/EXLA-i50L_vFk3…"
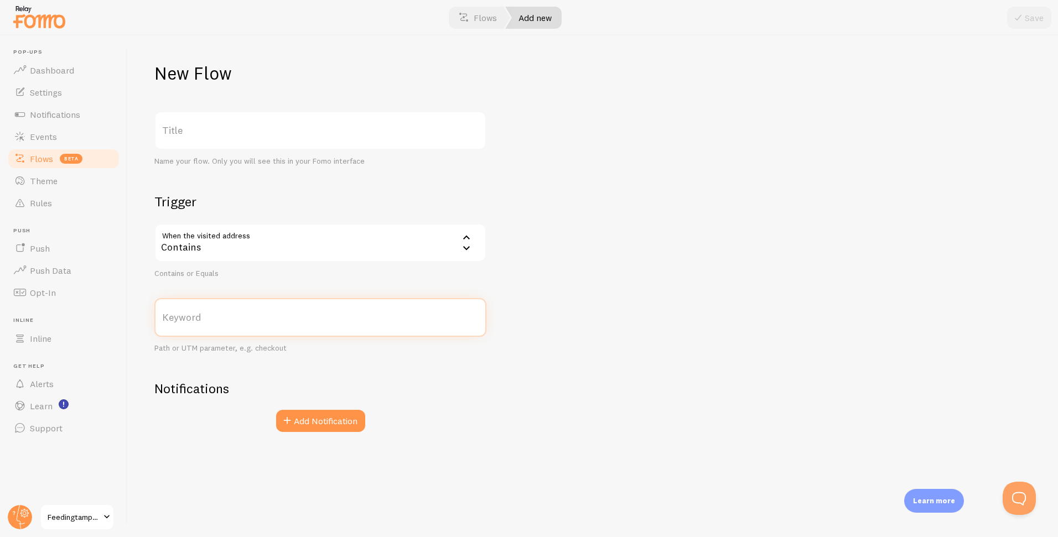
type input "<script type="text/javascript" src="https://load.fomo.com/api/v1/EXLA-i50L_vFk3…"
click at [70, 161] on span "beta" at bounding box center [71, 159] width 23 height 10
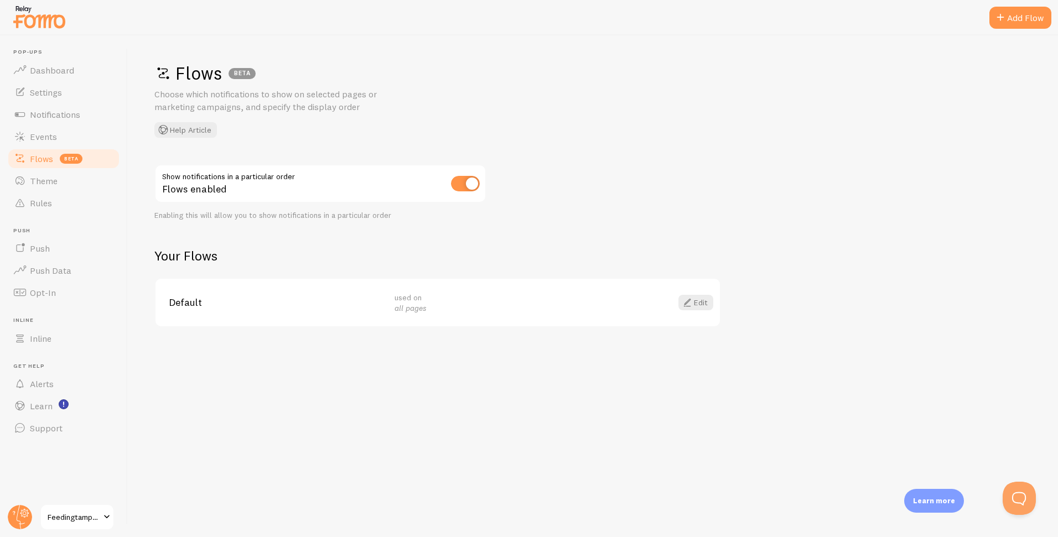
drag, startPoint x: 463, startPoint y: 183, endPoint x: 447, endPoint y: 185, distance: 16.1
click at [463, 183] on input "checkbox" at bounding box center [465, 183] width 29 height 15
checkbox input "false"
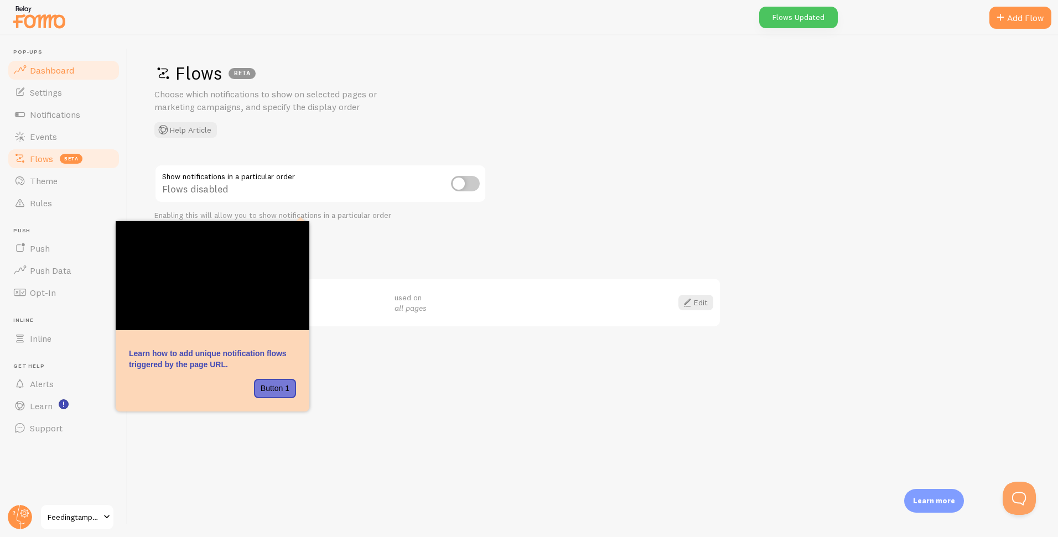
click at [55, 71] on span "Dashboard" at bounding box center [52, 70] width 44 height 11
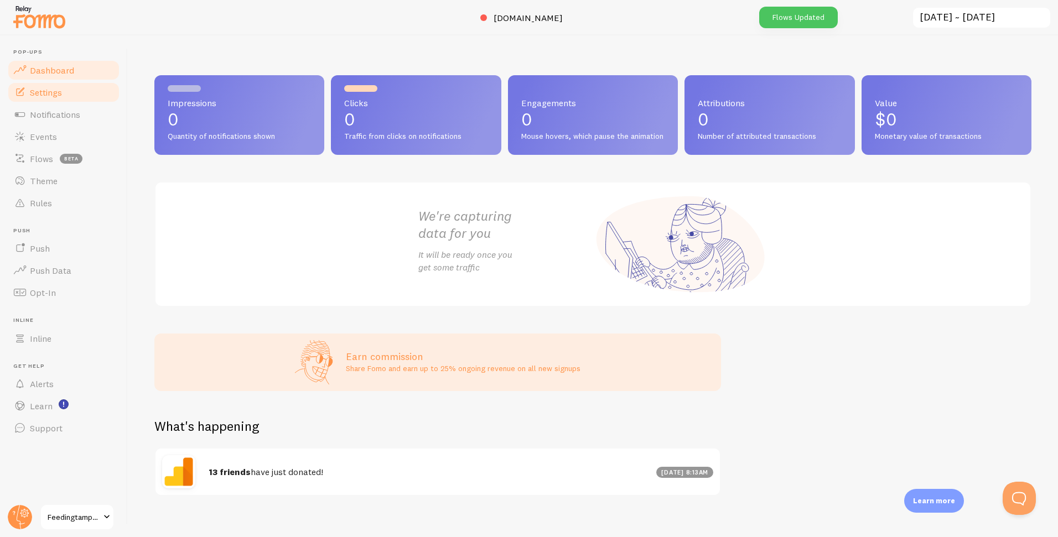
click at [86, 91] on link "Settings" at bounding box center [64, 92] width 114 height 22
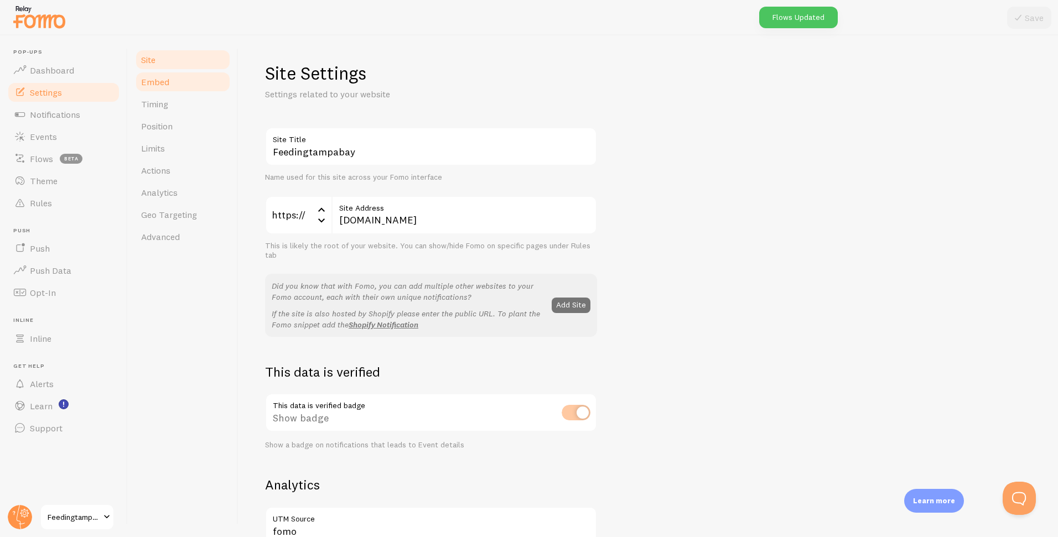
click at [171, 81] on link "Embed" at bounding box center [183, 82] width 97 height 22
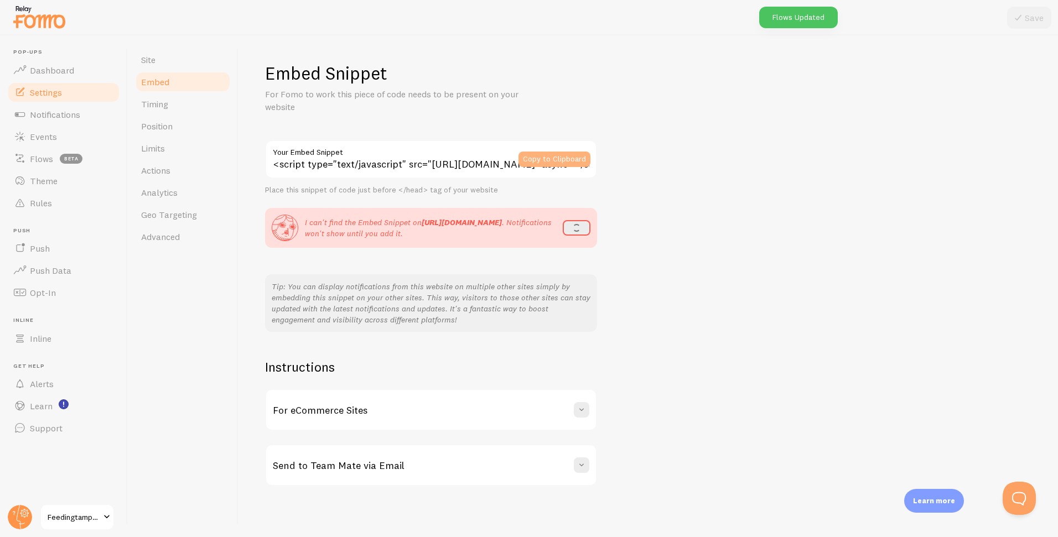
click at [544, 157] on button "Copy to Clipboard" at bounding box center [555, 159] width 72 height 15
click at [671, 246] on div "Embed Snippet For Fomo to work this piece of code needs to be present on your w…" at bounding box center [648, 274] width 767 height 425
click at [571, 228] on button "refresh" at bounding box center [574, 227] width 34 height 15
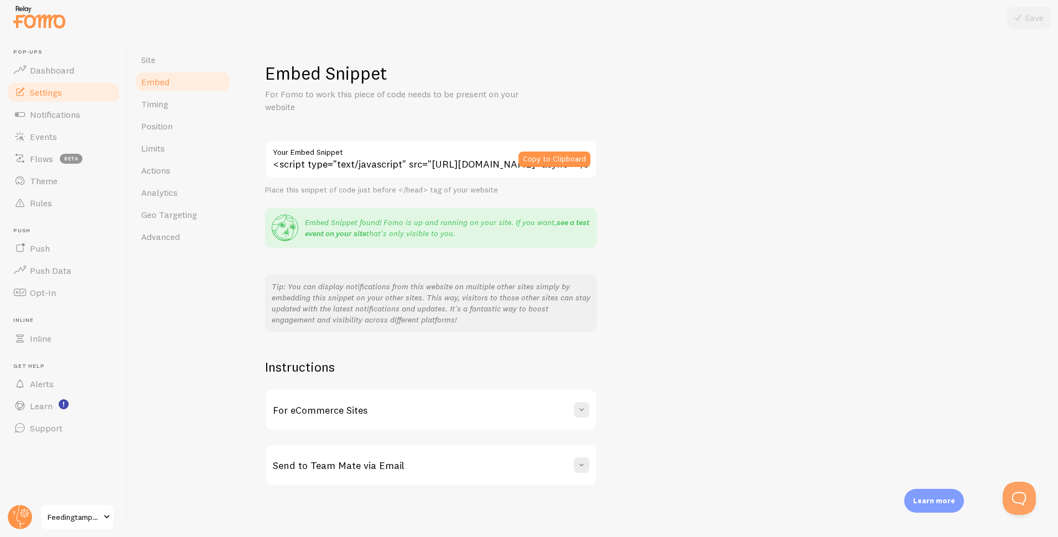
click at [330, 235] on link "see a test event on your site" at bounding box center [447, 228] width 285 height 21
click at [173, 106] on link "Timing" at bounding box center [183, 104] width 97 height 22
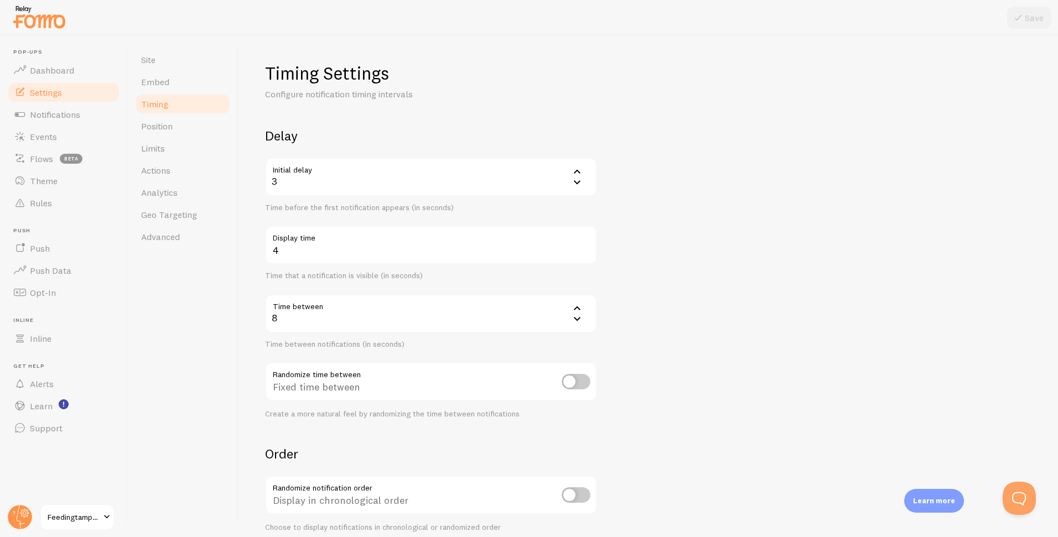
click at [383, 180] on div "3" at bounding box center [431, 177] width 332 height 39
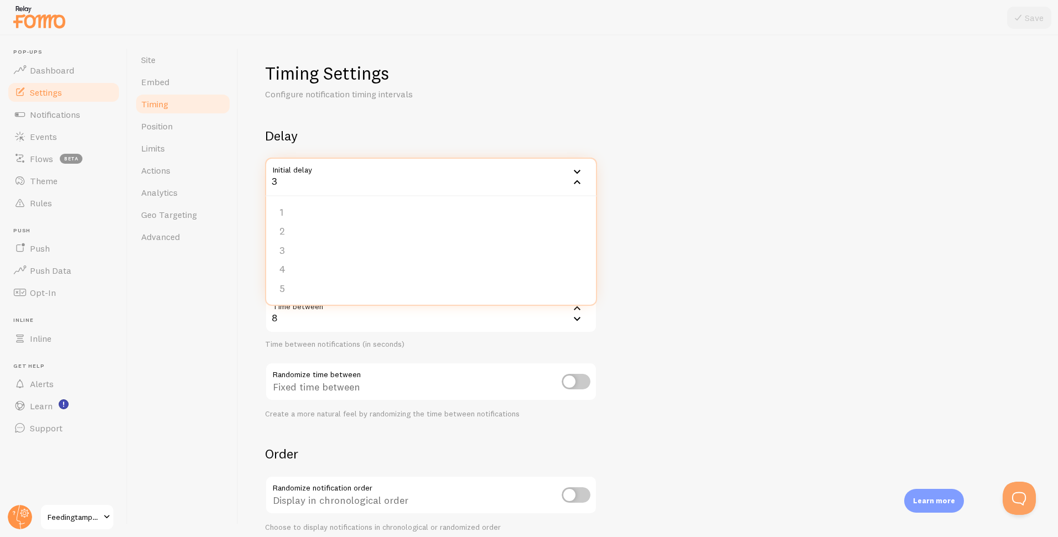
click at [334, 209] on li "1" at bounding box center [431, 212] width 330 height 19
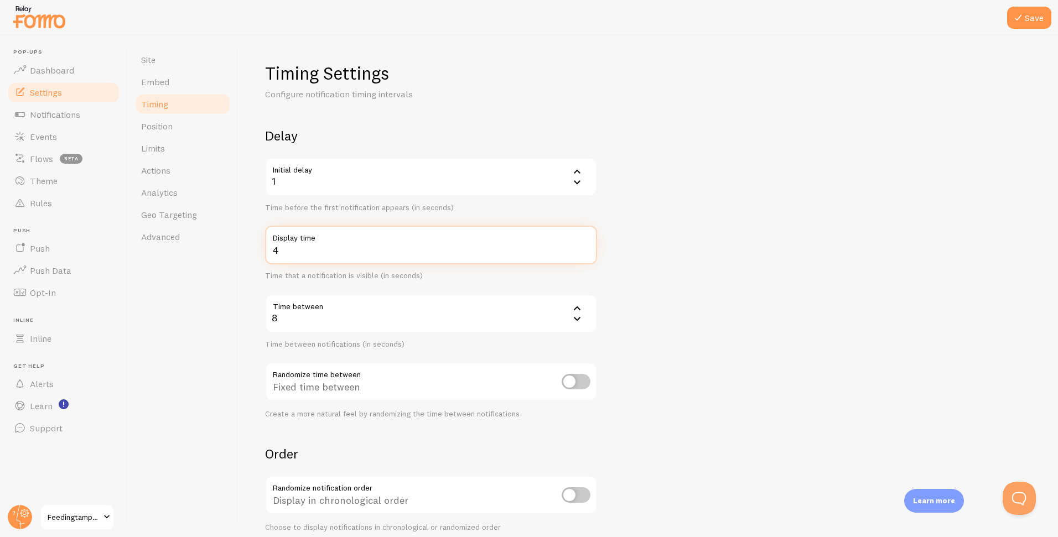
click at [338, 251] on input "4" at bounding box center [431, 245] width 332 height 39
click at [586, 247] on input "11" at bounding box center [431, 245] width 332 height 39
click at [392, 254] on input "11" at bounding box center [431, 245] width 332 height 39
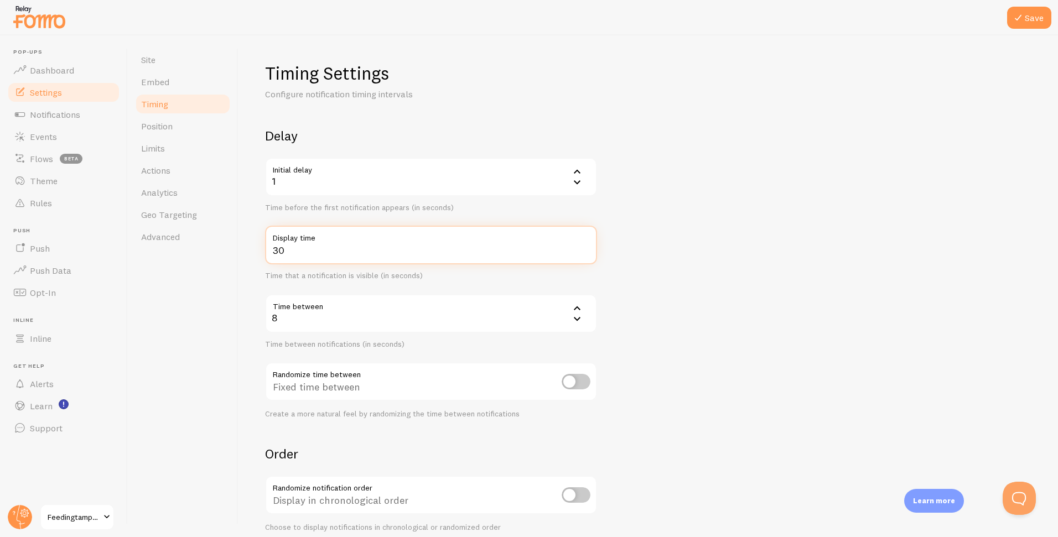
type input "30"
click at [228, 298] on div "Site Embed Timing Position Limits Actions Analytics Geo Targeting Advanced" at bounding box center [183, 286] width 111 height 502
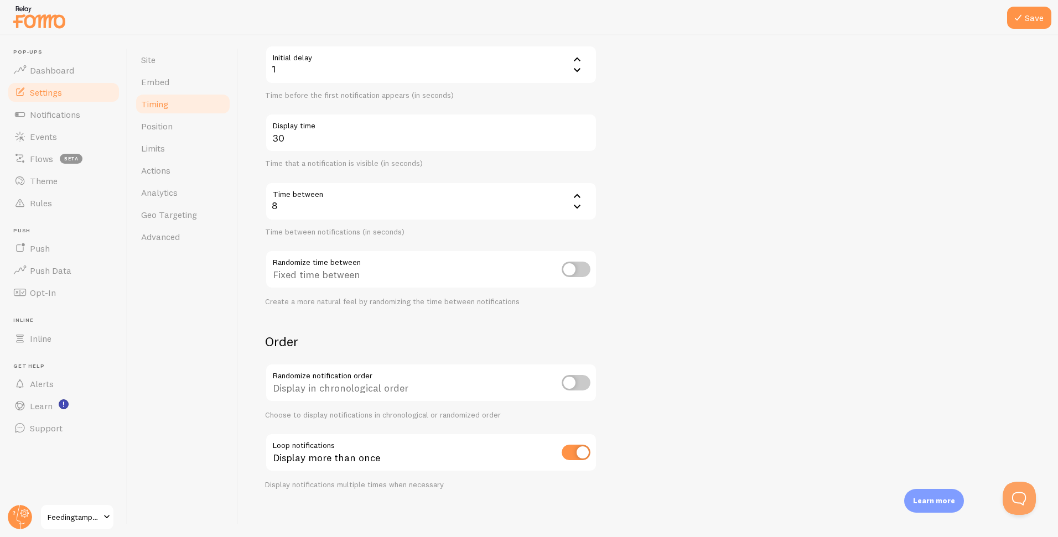
scroll to position [118, 0]
drag, startPoint x: 1035, startPoint y: 20, endPoint x: 1026, endPoint y: 42, distance: 23.3
click at [1035, 20] on button "Save" at bounding box center [1029, 18] width 44 height 22
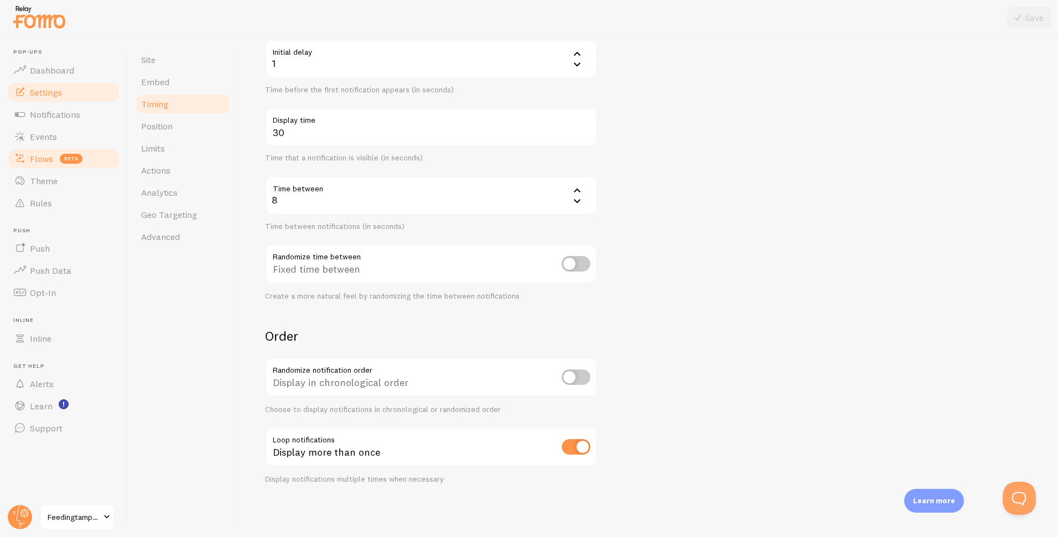
click at [66, 158] on span "beta" at bounding box center [71, 159] width 23 height 10
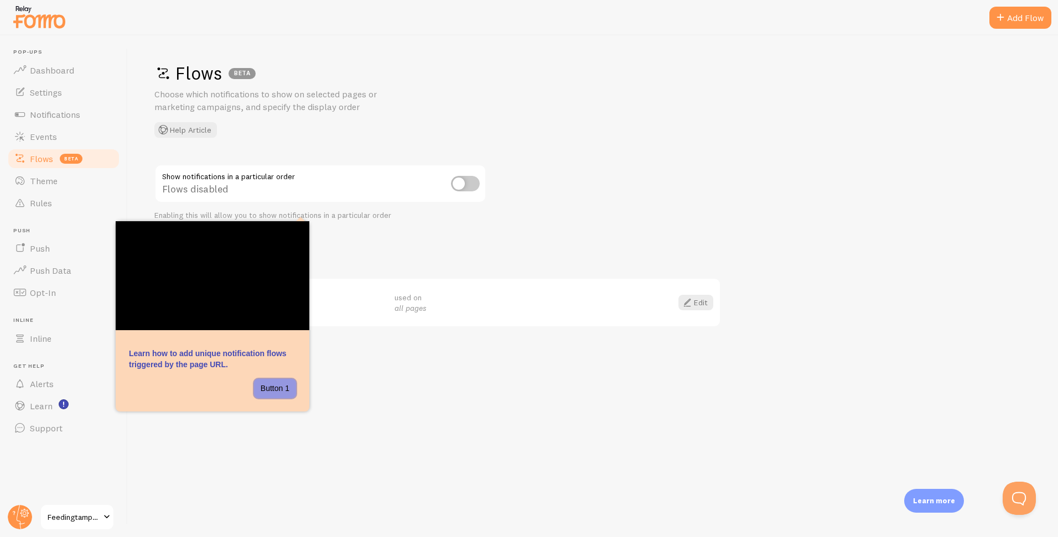
click at [279, 390] on button "Button 1" at bounding box center [275, 389] width 42 height 20
click at [276, 390] on button "Button 1" at bounding box center [275, 389] width 42 height 20
click at [447, 267] on div "Your Flows Default used on all pages Edit" at bounding box center [437, 287] width 567 height 80
click at [352, 250] on h2 "Your Flows" at bounding box center [437, 255] width 567 height 17
drag, startPoint x: 270, startPoint y: 387, endPoint x: 276, endPoint y: 387, distance: 6.1
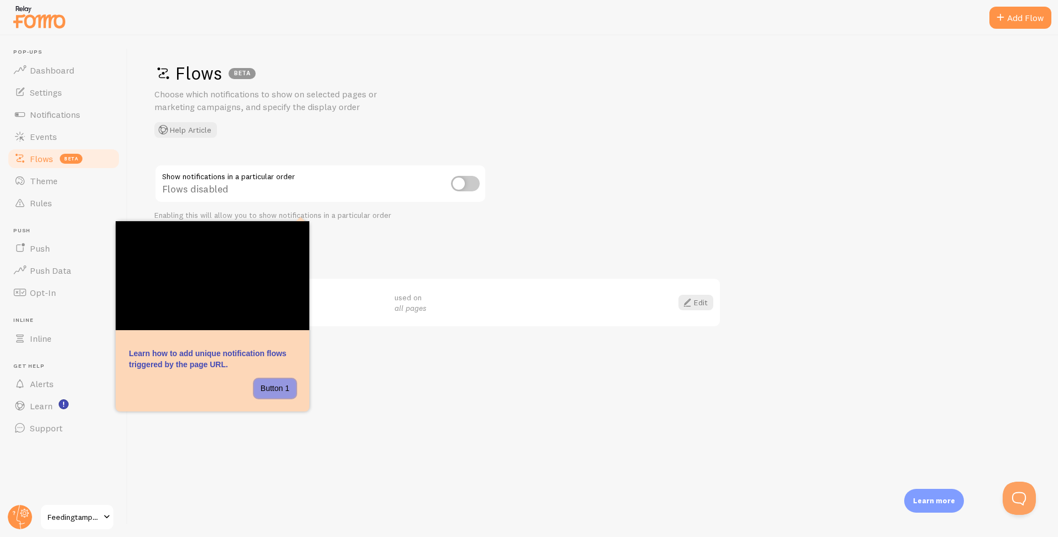
click at [270, 387] on button "Button 1" at bounding box center [275, 389] width 42 height 20
click at [344, 386] on div "Flows BETA Choose which notifications to show on selected pages or marketing ca…" at bounding box center [593, 286] width 931 height 502
drag, startPoint x: 66, startPoint y: 180, endPoint x: 49, endPoint y: 164, distance: 22.7
click at [66, 180] on link "Theme" at bounding box center [64, 181] width 114 height 22
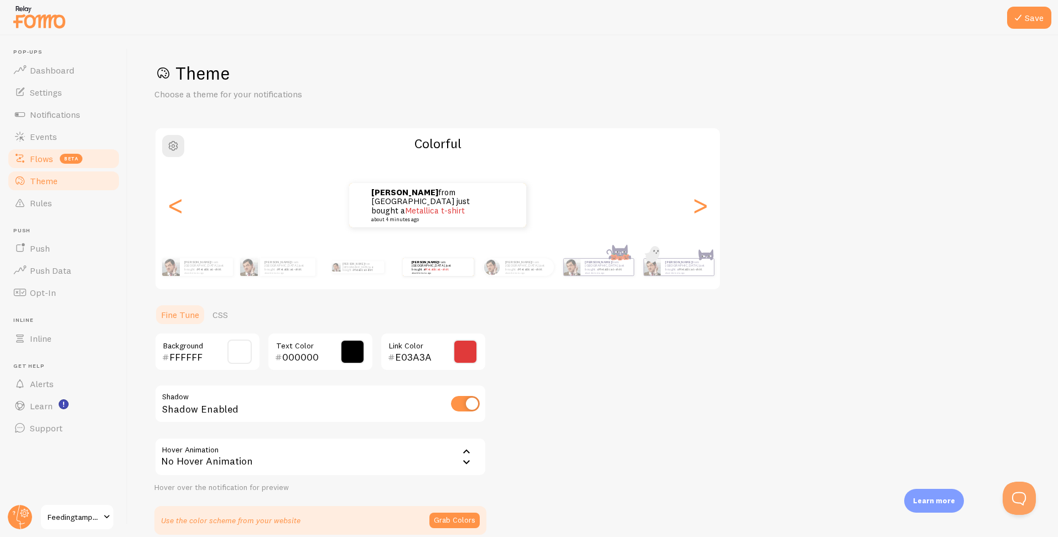
click at [46, 159] on span "Flows" at bounding box center [41, 158] width 23 height 11
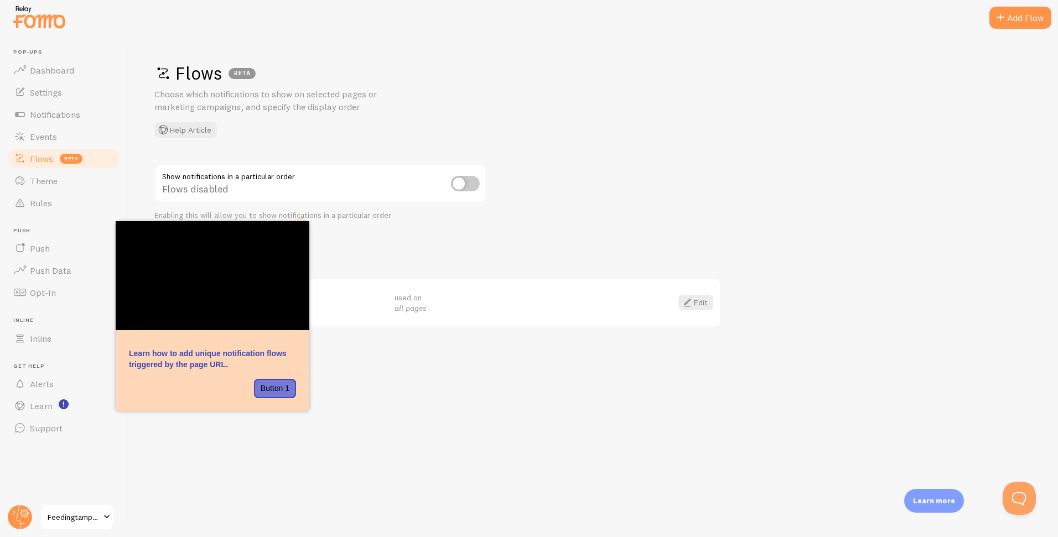
click at [464, 182] on input "checkbox" at bounding box center [465, 183] width 29 height 15
checkbox input "true"
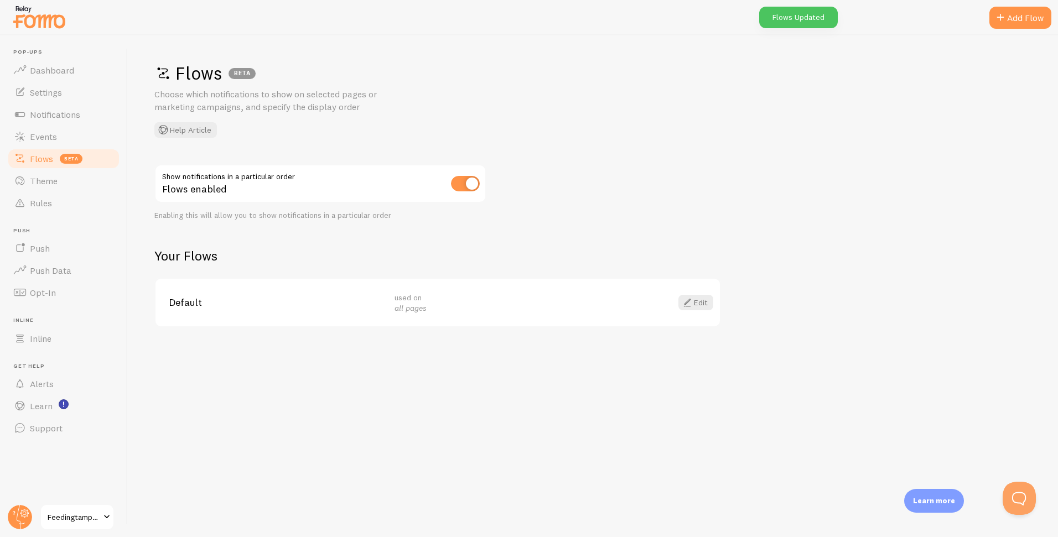
click at [719, 303] on div "Default used on all pages Edit" at bounding box center [437, 303] width 567 height 50
click at [700, 303] on link "Edit" at bounding box center [696, 302] width 35 height 15
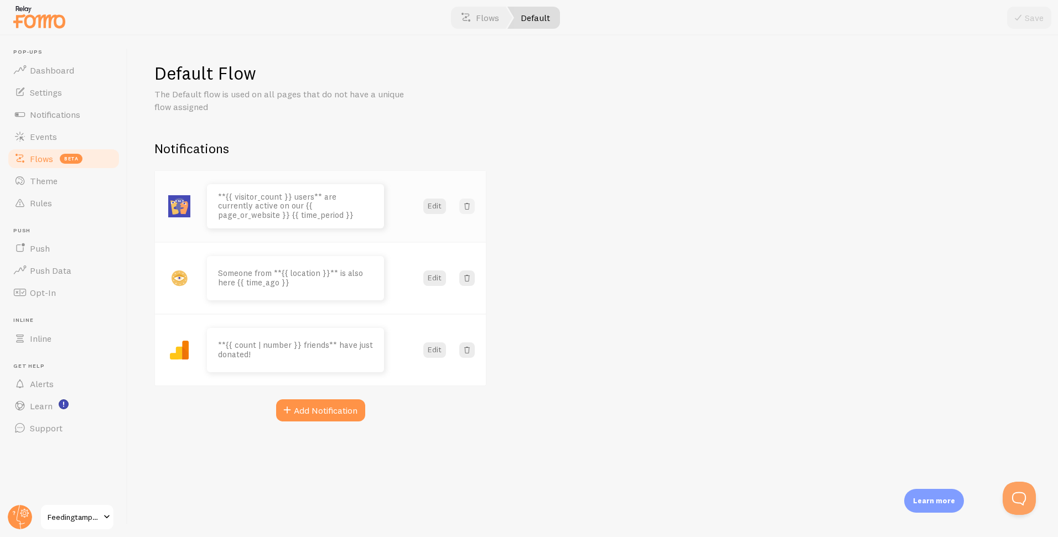
click at [468, 207] on span at bounding box center [467, 206] width 11 height 11
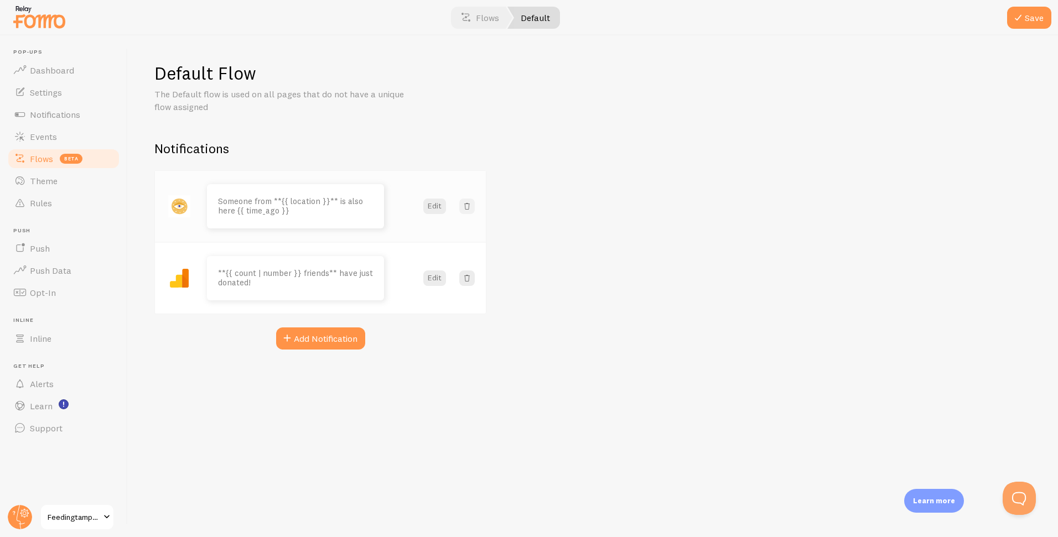
click at [468, 206] on span at bounding box center [467, 206] width 11 height 11
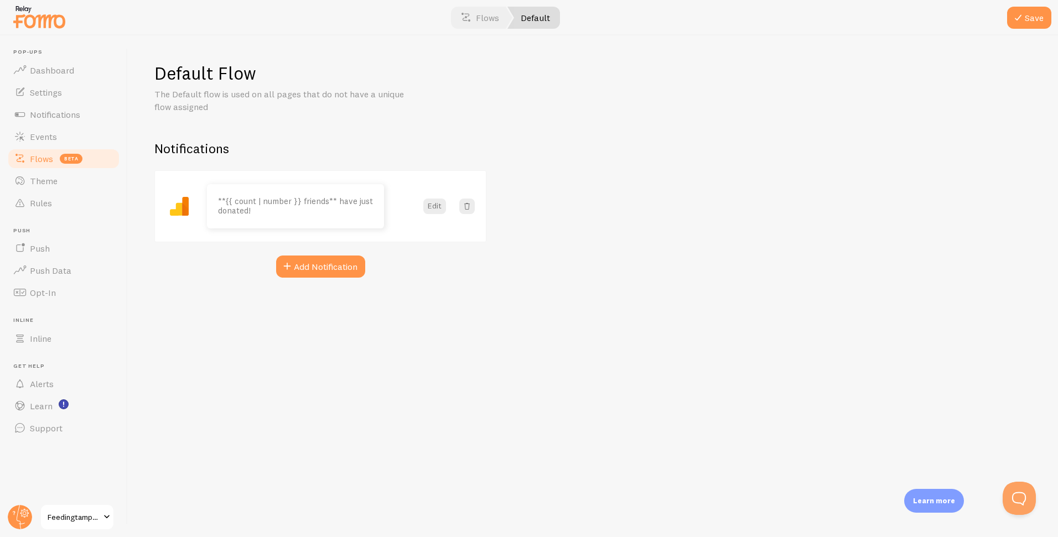
drag, startPoint x: 1036, startPoint y: 18, endPoint x: 973, endPoint y: 27, distance: 64.3
click at [1036, 18] on button "Save" at bounding box center [1029, 18] width 44 height 22
click at [436, 208] on button "Edit" at bounding box center [434, 206] width 23 height 15
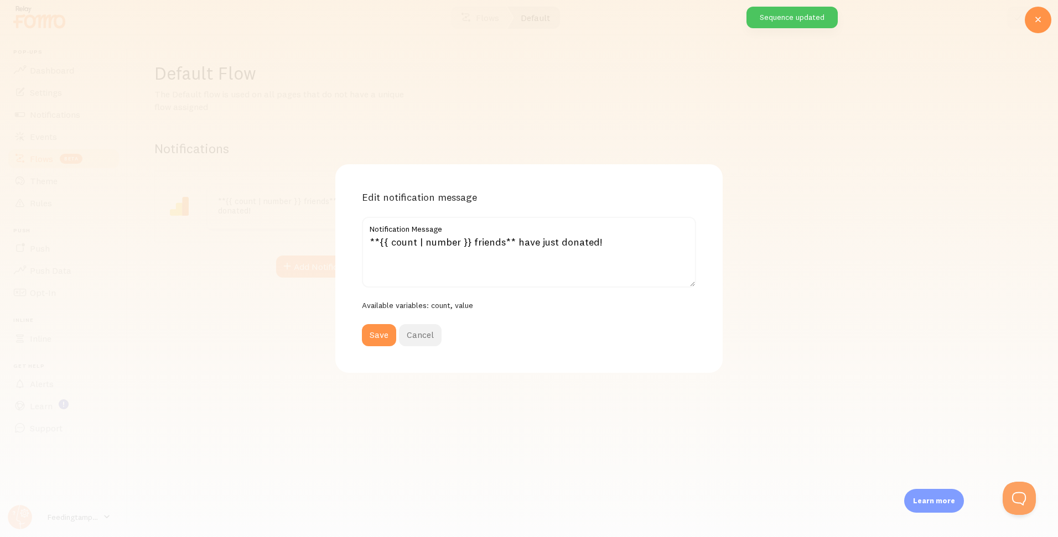
click at [428, 338] on button "Cancel" at bounding box center [420, 335] width 43 height 22
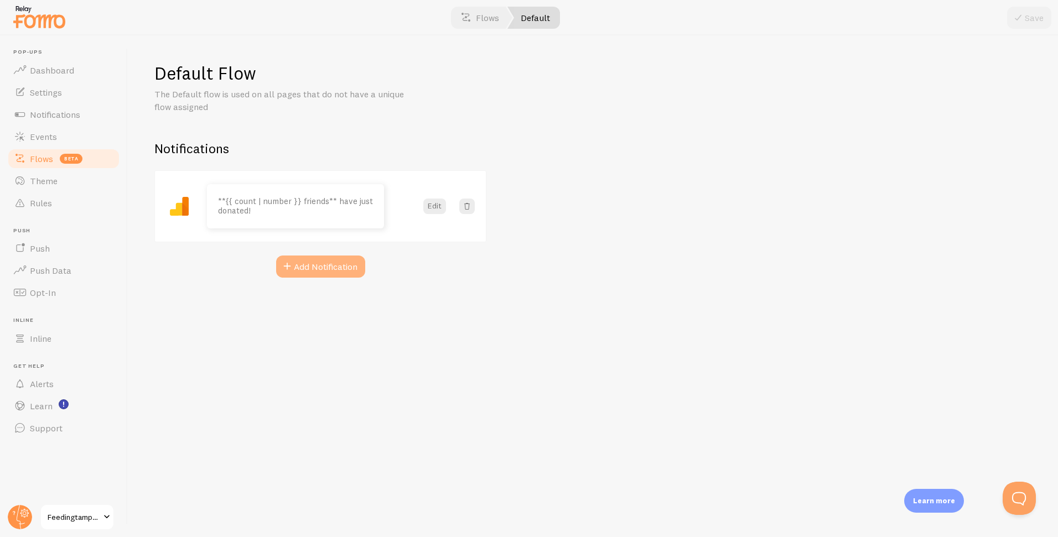
click at [315, 264] on button "Add Notification" at bounding box center [320, 267] width 89 height 22
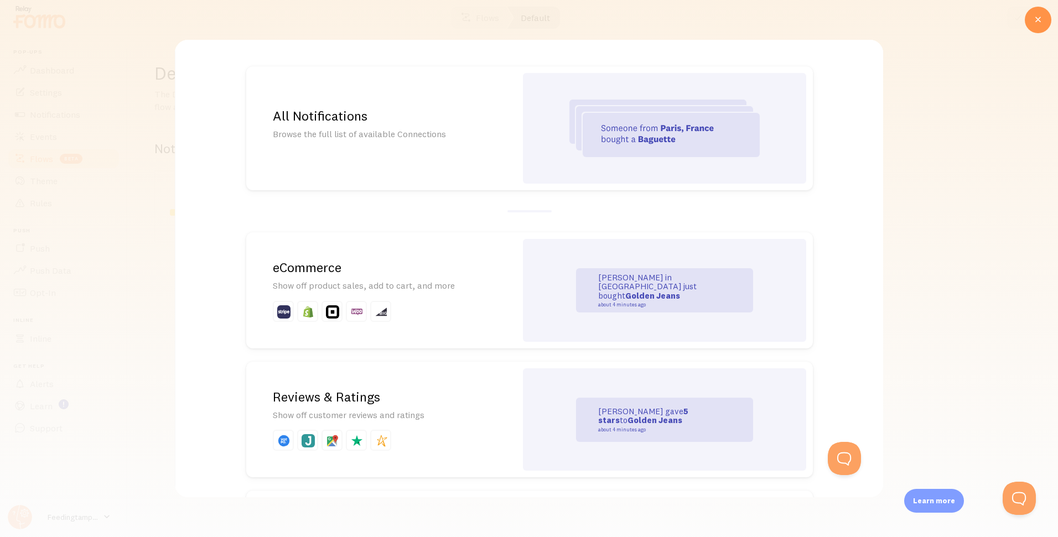
click at [410, 119] on h2 "All Notifications" at bounding box center [381, 115] width 217 height 17
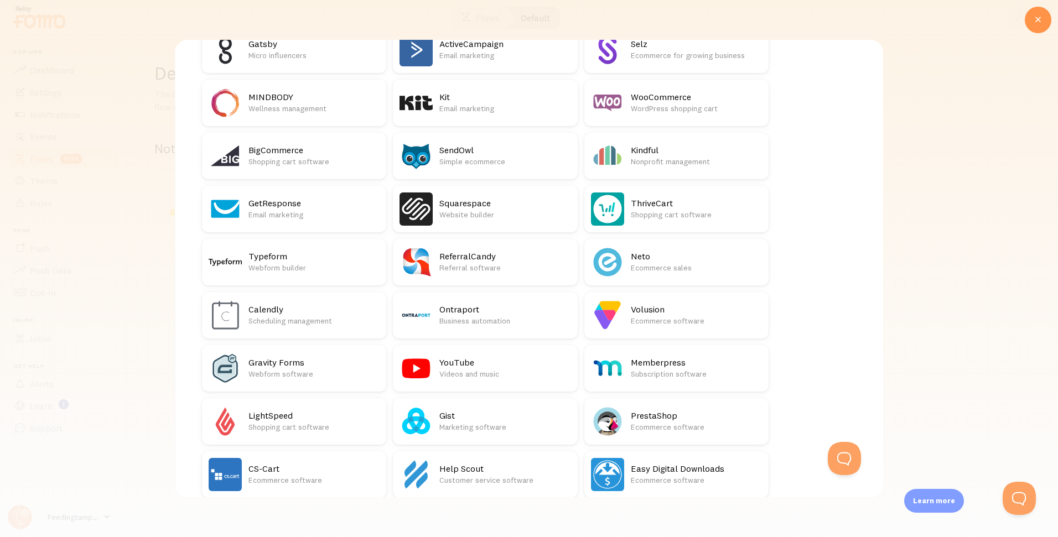
scroll to position [1765, 0]
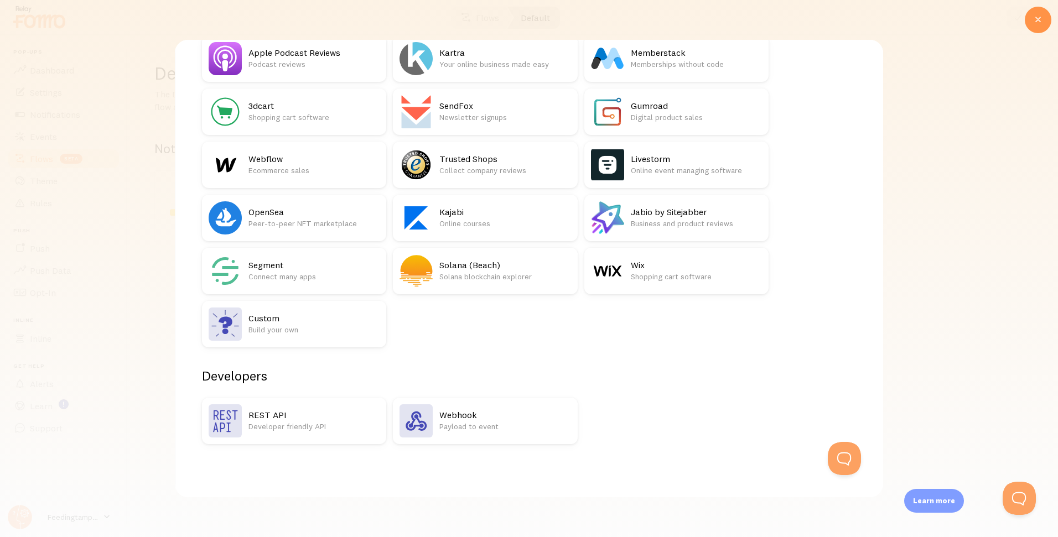
click at [91, 262] on div at bounding box center [529, 268] width 1058 height 537
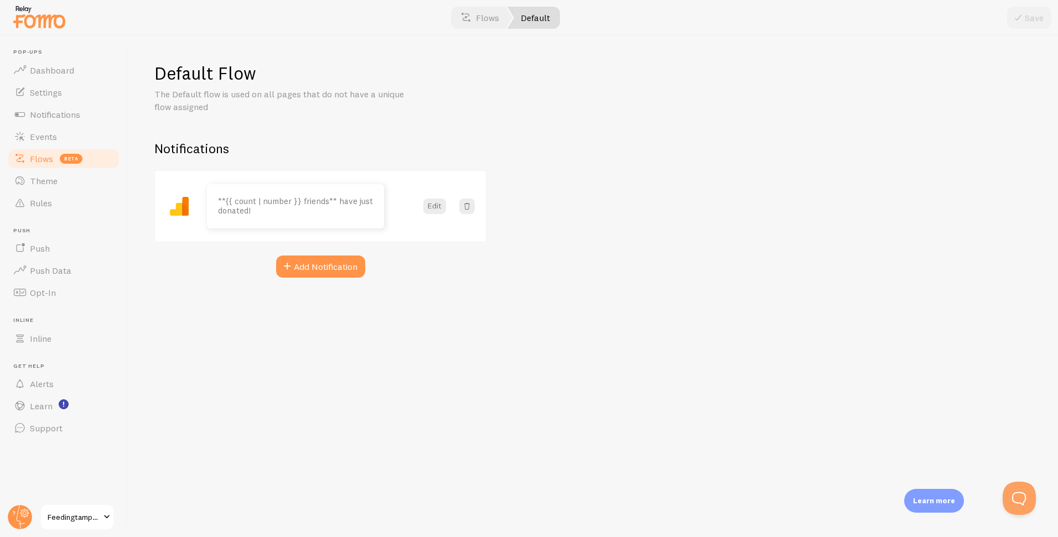
drag, startPoint x: 608, startPoint y: 87, endPoint x: 513, endPoint y: 86, distance: 94.7
click at [598, 87] on div "Default Flow The Default flow is used on all pages that do not have a unique fl…" at bounding box center [593, 286] width 931 height 502
click at [229, 109] on p "The Default flow is used on all pages that do not have a unique flow assigned" at bounding box center [287, 100] width 266 height 25
drag, startPoint x: 190, startPoint y: 191, endPoint x: 231, endPoint y: 214, distance: 46.3
click at [190, 191] on div "**{{ count | number }} friends** have just donated! Edit" at bounding box center [320, 206] width 331 height 71
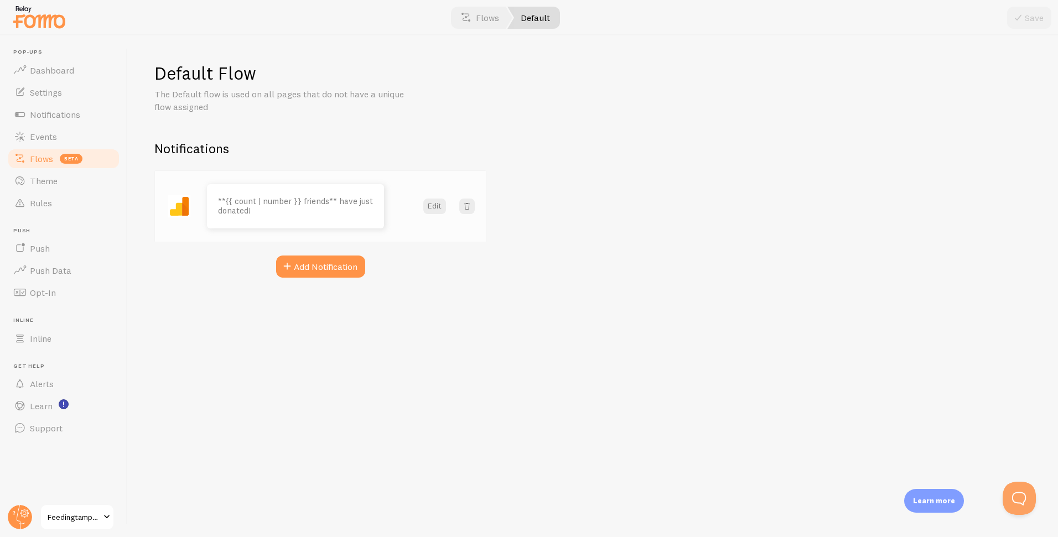
click at [253, 215] on p "**{{ count | number }} friends** have just donated!" at bounding box center [295, 206] width 155 height 18
click at [37, 158] on span "Flows" at bounding box center [41, 158] width 23 height 11
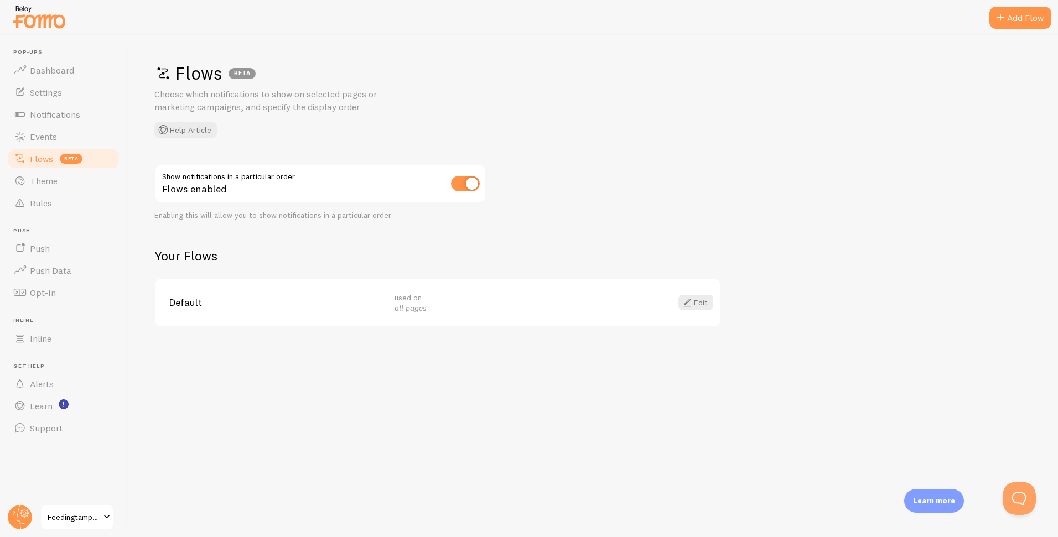
click at [419, 304] on em "all pages" at bounding box center [411, 308] width 32 height 10
drag, startPoint x: 399, startPoint y: 307, endPoint x: 463, endPoint y: 309, distance: 64.2
click at [463, 309] on div "used on all pages" at bounding box center [501, 303] width 213 height 22
drag, startPoint x: 452, startPoint y: 304, endPoint x: 496, endPoint y: 299, distance: 44.6
click at [453, 304] on div "used on all pages" at bounding box center [501, 303] width 213 height 22
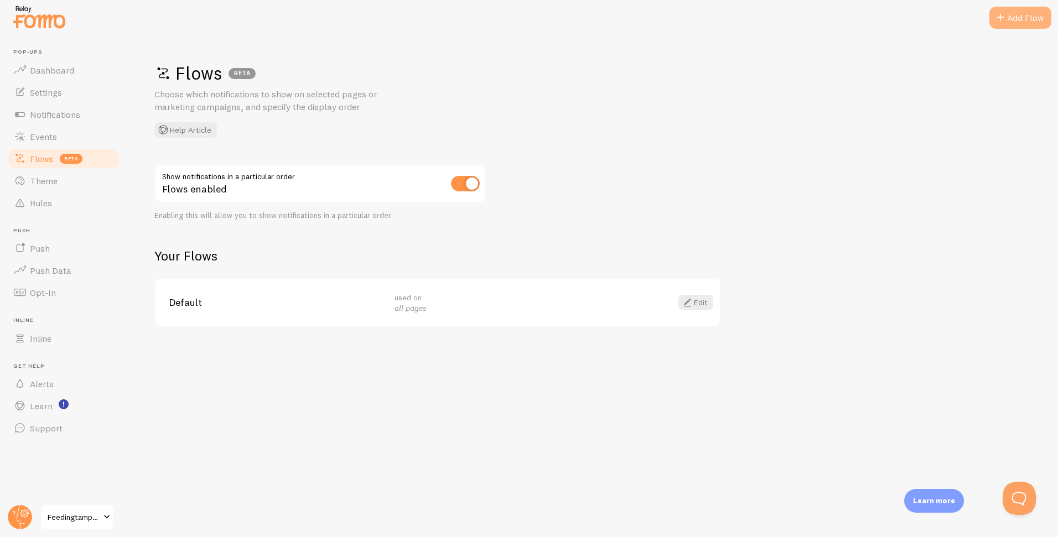
click at [1012, 15] on div "Add Flow" at bounding box center [1021, 18] width 62 height 22
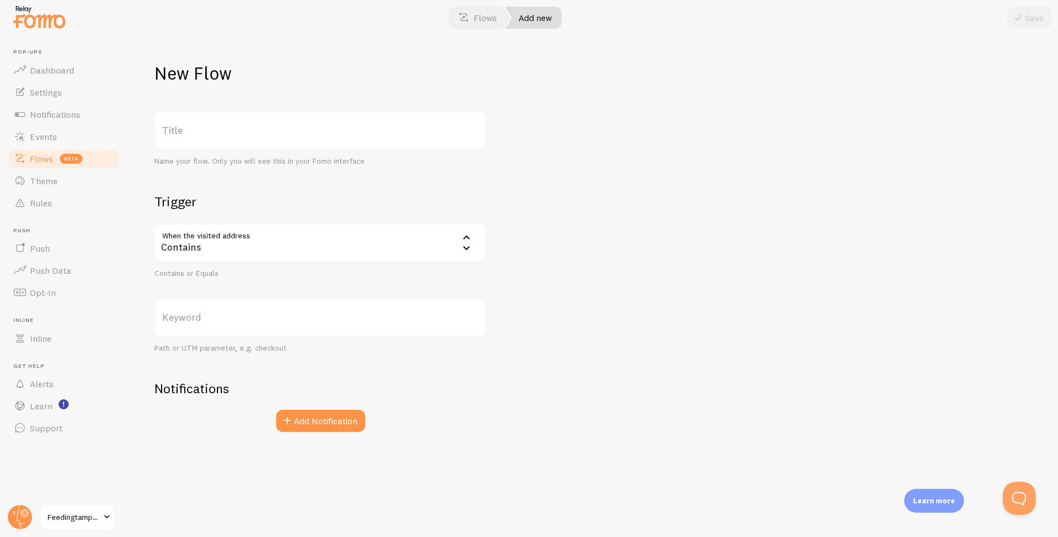
click at [378, 317] on label "Keyword" at bounding box center [320, 317] width 332 height 39
click at [378, 317] on input "Keyword" at bounding box center [320, 317] width 332 height 39
paste input "widget=FOMO"
type input "widget=FOMO"
click at [388, 244] on div "Contains" at bounding box center [320, 243] width 332 height 39
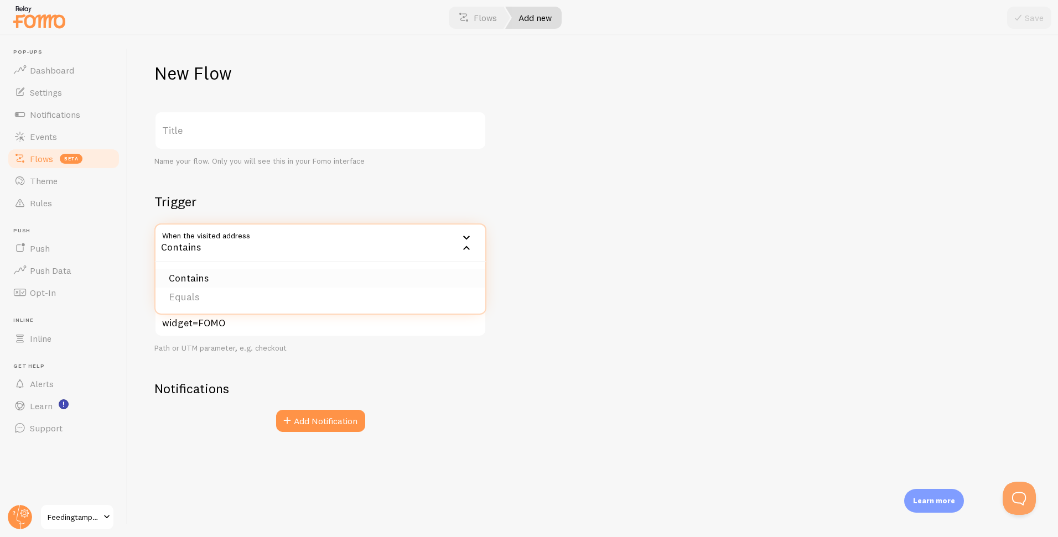
click at [194, 279] on li "Contains" at bounding box center [321, 278] width 330 height 19
click at [234, 136] on label "Title" at bounding box center [320, 130] width 332 height 39
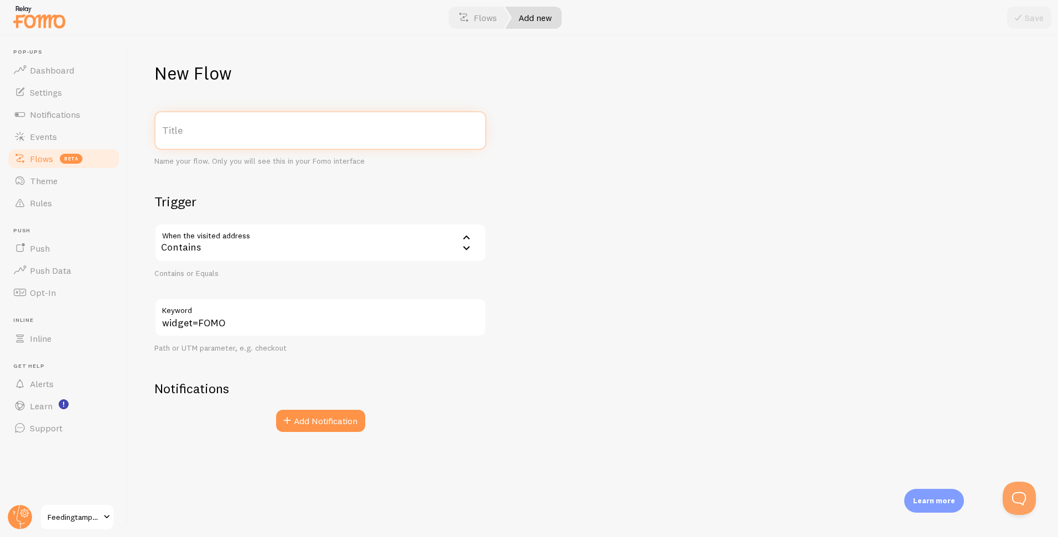
click at [234, 136] on input "Title" at bounding box center [320, 130] width 332 height 39
type input "Testing FOMO"
click at [334, 422] on button "Add Notification" at bounding box center [320, 421] width 89 height 22
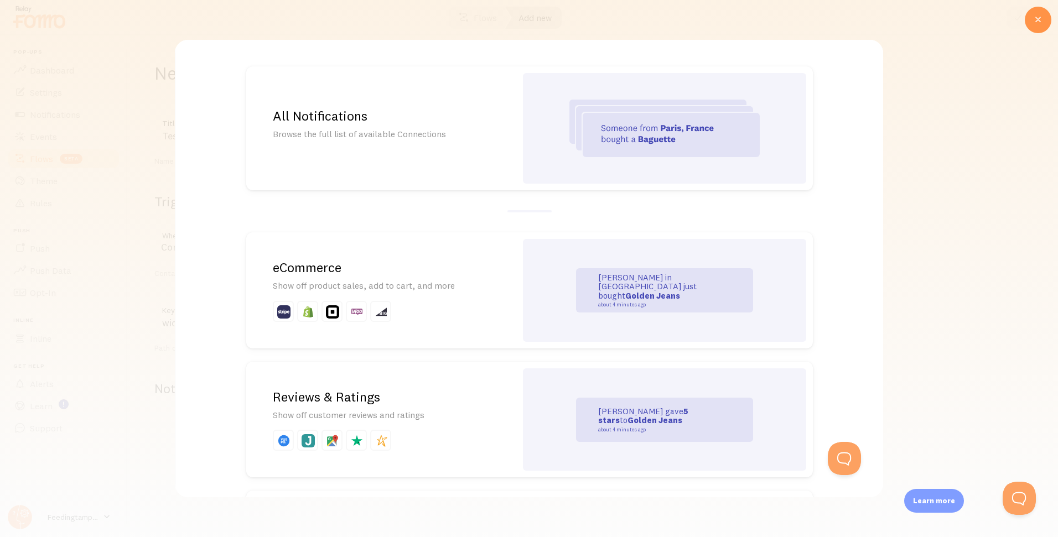
click at [349, 120] on h2 "All Notifications" at bounding box center [381, 115] width 217 height 17
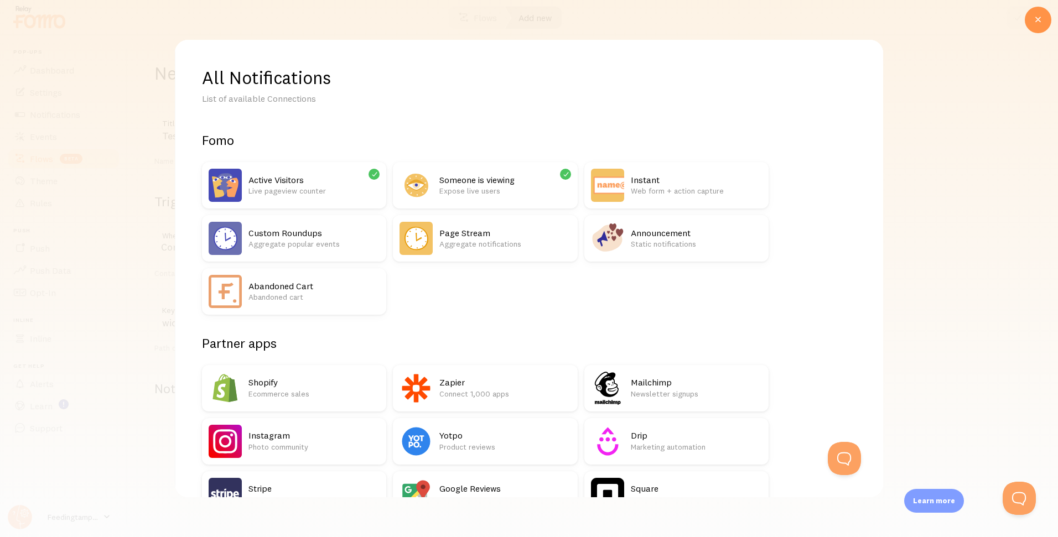
click at [375, 173] on icon at bounding box center [375, 174] width 10 height 10
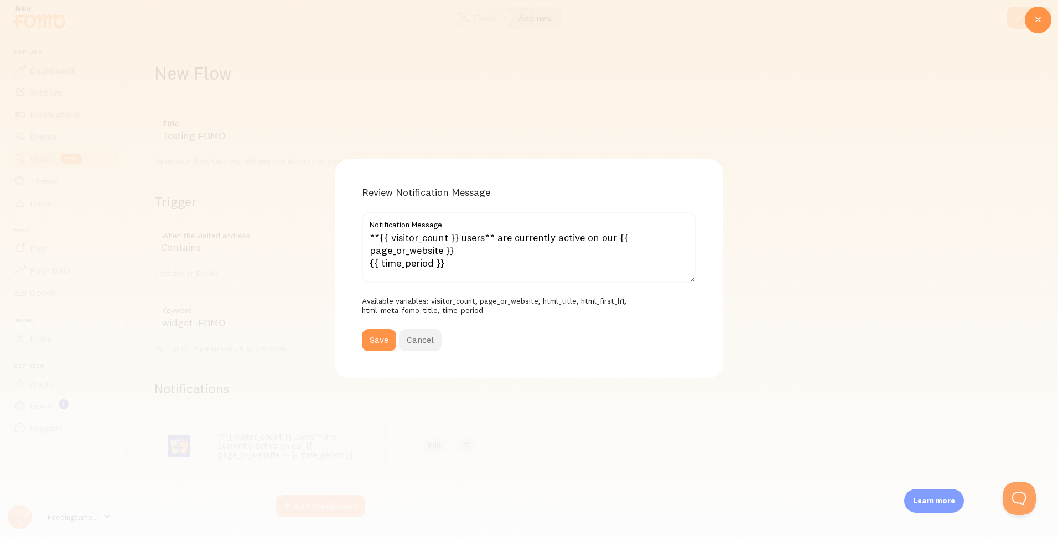
drag, startPoint x: 427, startPoint y: 337, endPoint x: 443, endPoint y: 337, distance: 16.6
click at [427, 337] on button "Cancel" at bounding box center [420, 340] width 43 height 22
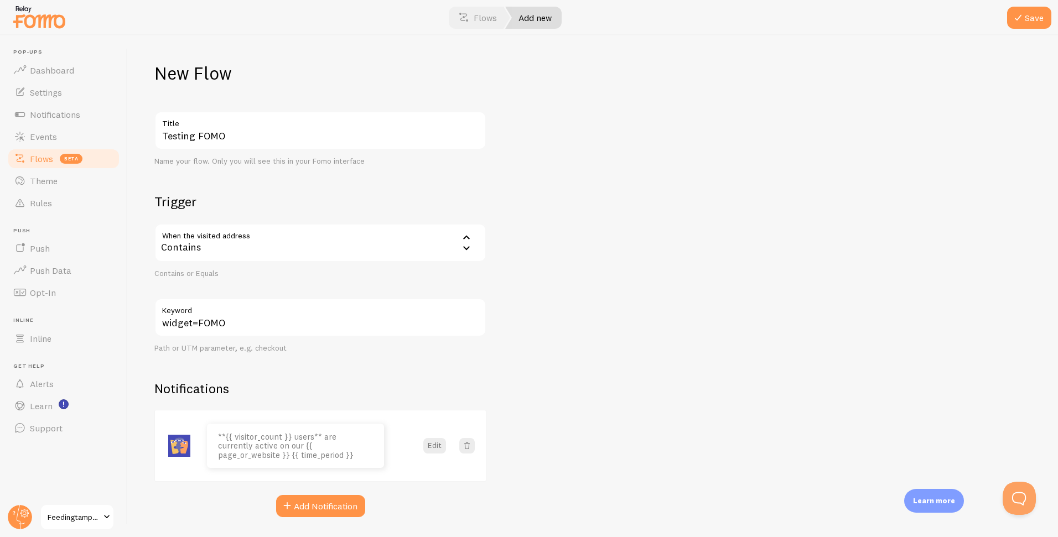
drag, startPoint x: 468, startPoint y: 443, endPoint x: 459, endPoint y: 448, distance: 9.7
click at [468, 444] on span at bounding box center [467, 446] width 11 height 11
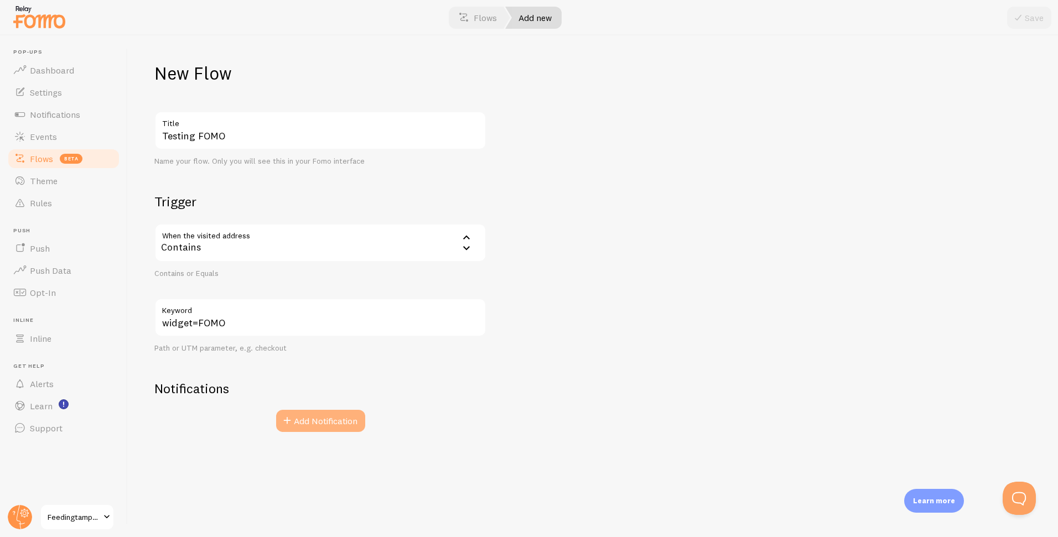
click at [344, 418] on button "Add Notification" at bounding box center [320, 421] width 89 height 22
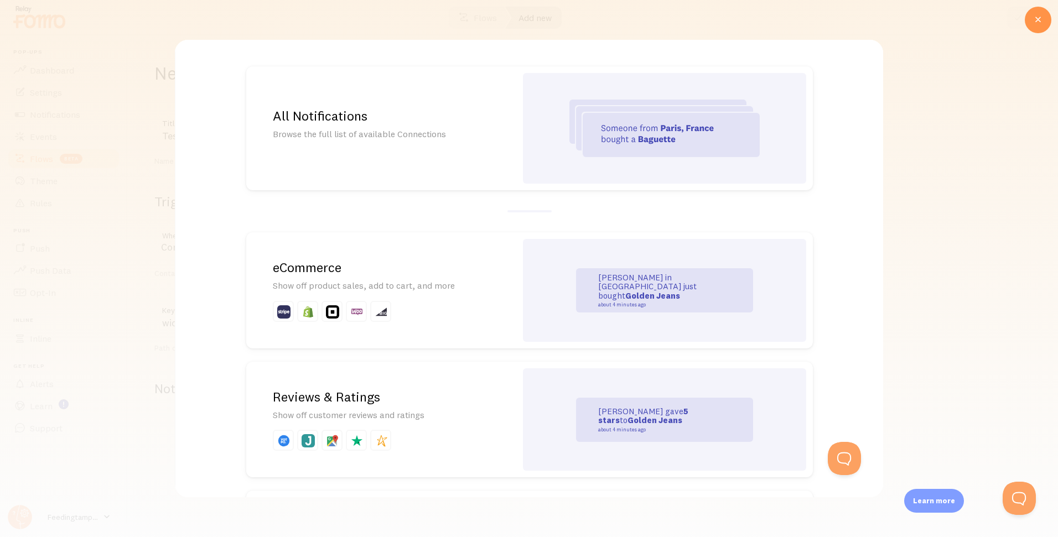
drag, startPoint x: 369, startPoint y: 121, endPoint x: 378, endPoint y: 123, distance: 9.8
click at [369, 121] on h2 "All Notifications" at bounding box center [381, 115] width 217 height 17
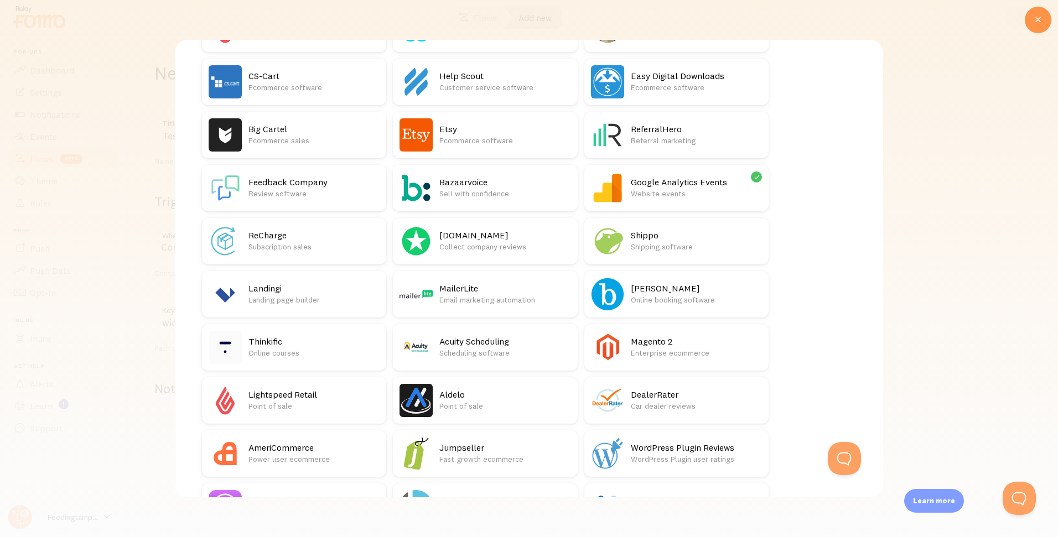
scroll to position [1358, 0]
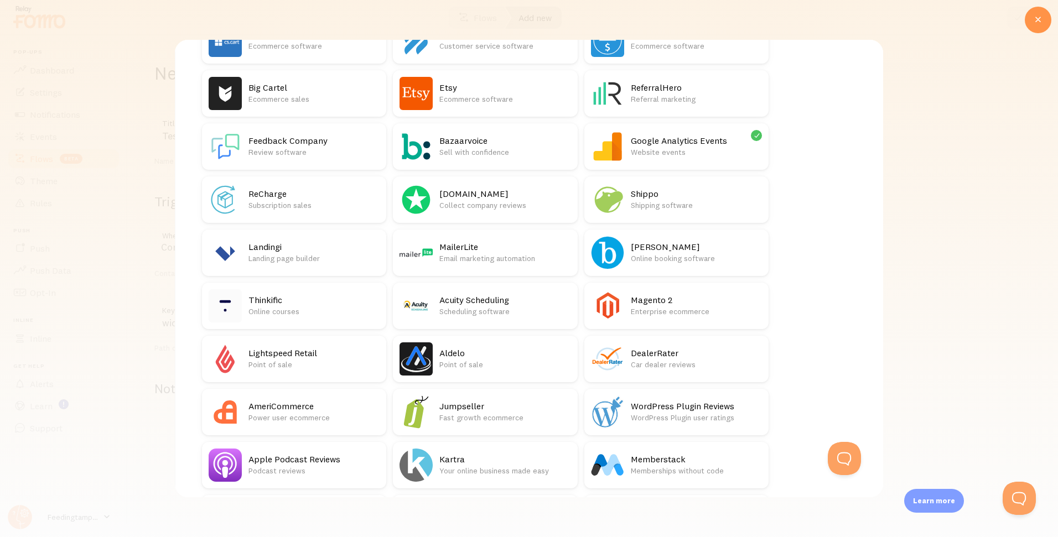
click at [665, 142] on h2 "Google Analytics Events" at bounding box center [696, 141] width 131 height 12
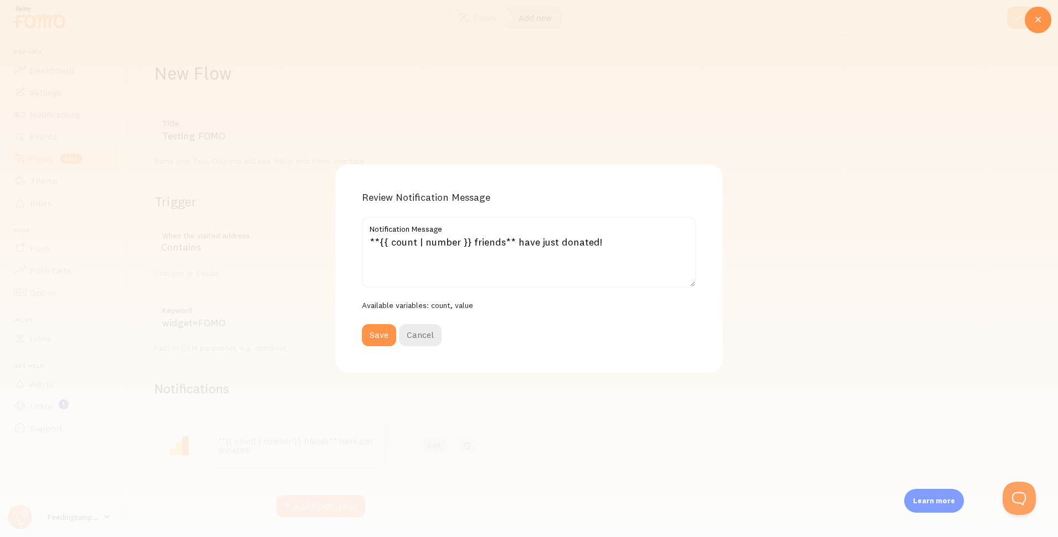
click at [382, 330] on button "Save" at bounding box center [379, 335] width 34 height 22
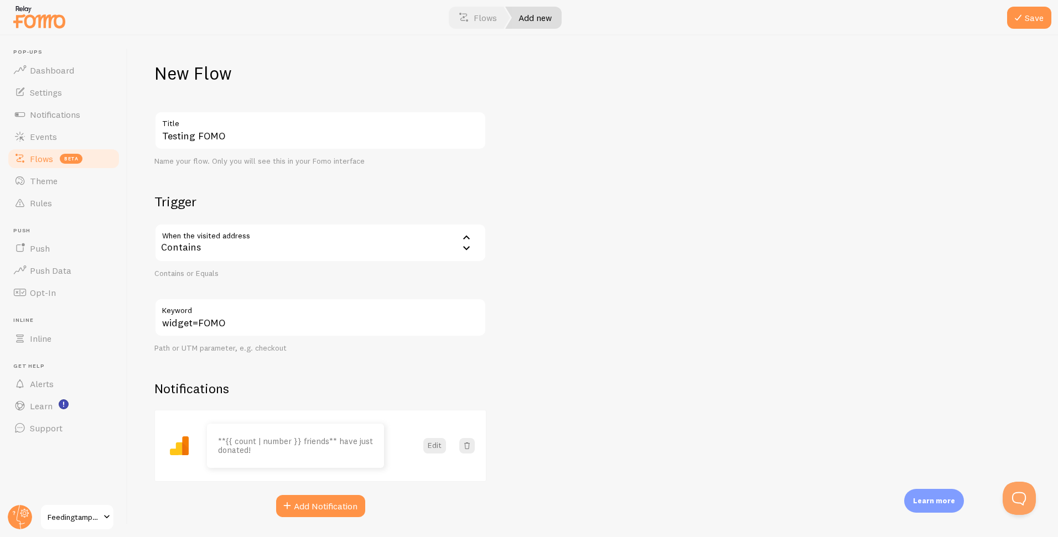
click at [1032, 15] on button "Save" at bounding box center [1029, 18] width 44 height 22
click at [54, 160] on link "Flows beta" at bounding box center [64, 159] width 114 height 22
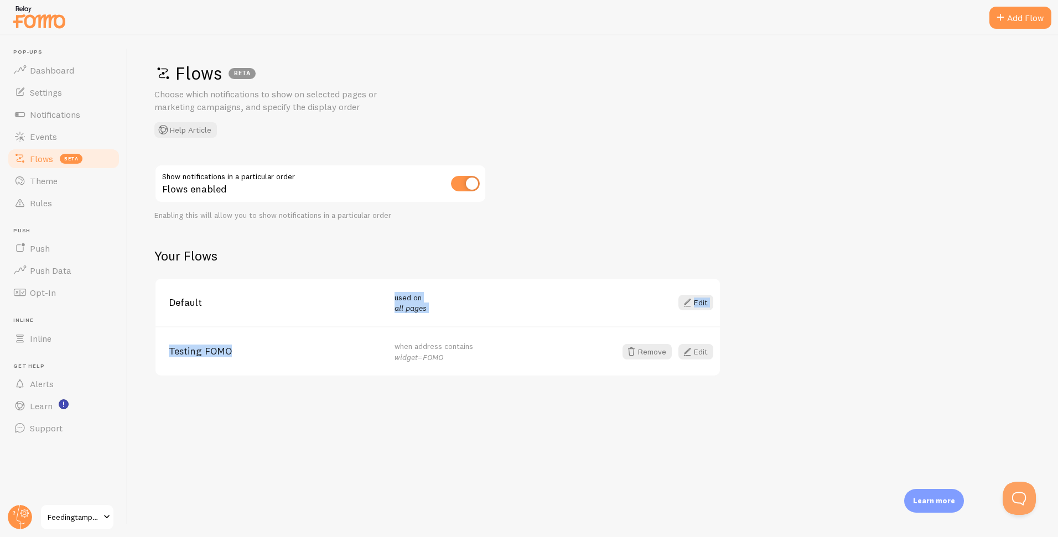
drag, startPoint x: 321, startPoint y: 307, endPoint x: 287, endPoint y: 358, distance: 60.3
click at [288, 358] on div "Default used on all pages Edit Testing FOMO when address contains widget=FOMO R…" at bounding box center [437, 327] width 567 height 99
drag, startPoint x: 297, startPoint y: 299, endPoint x: 542, endPoint y: 307, distance: 245.3
click at [305, 301] on span "Default" at bounding box center [275, 303] width 213 height 10
click at [709, 303] on link "Edit" at bounding box center [696, 302] width 35 height 15
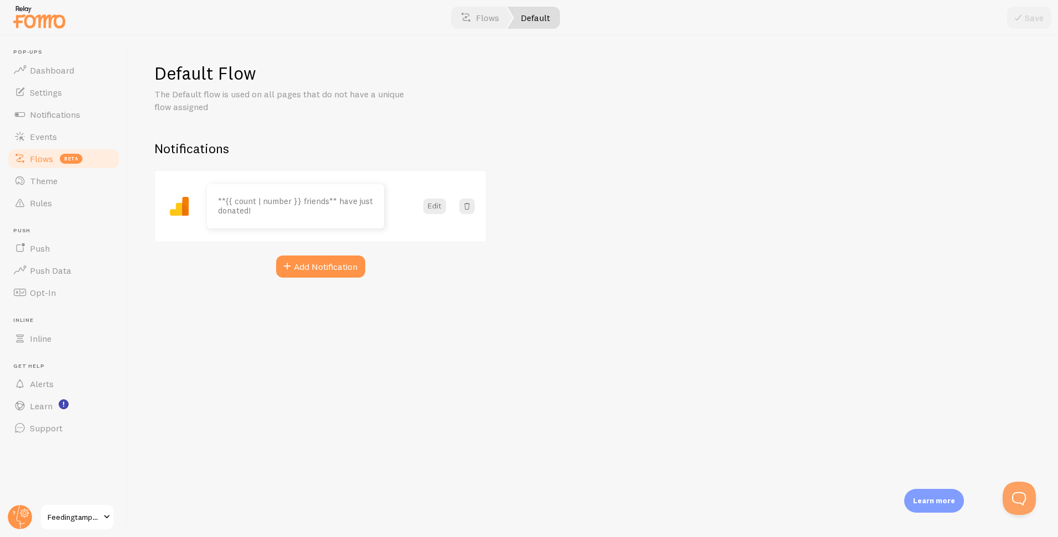
drag, startPoint x: 472, startPoint y: 206, endPoint x: 468, endPoint y: 213, distance: 8.4
click at [472, 206] on span at bounding box center [467, 206] width 11 height 11
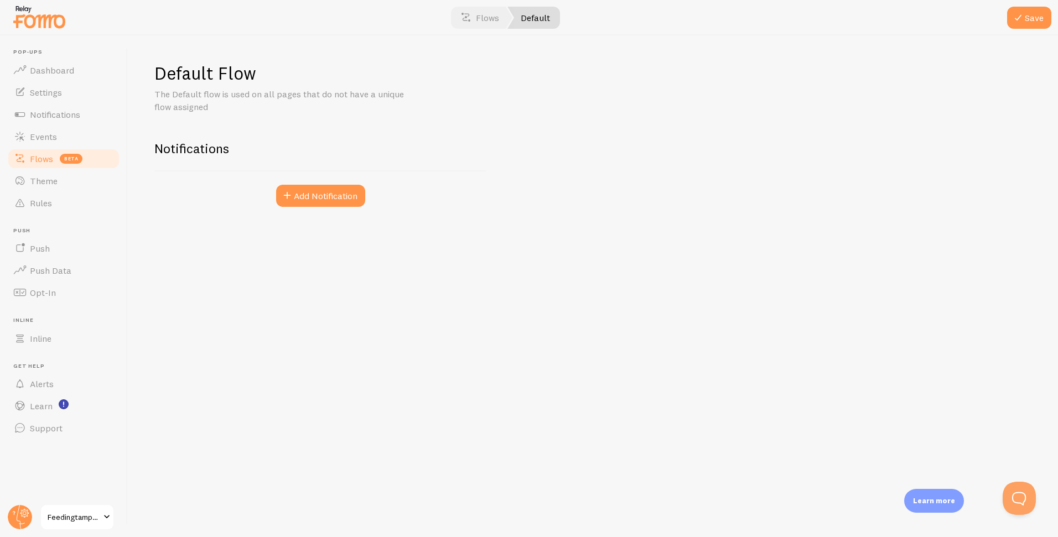
drag, startPoint x: 1022, startPoint y: 19, endPoint x: 1006, endPoint y: 33, distance: 21.2
click at [1022, 19] on span at bounding box center [1018, 17] width 13 height 13
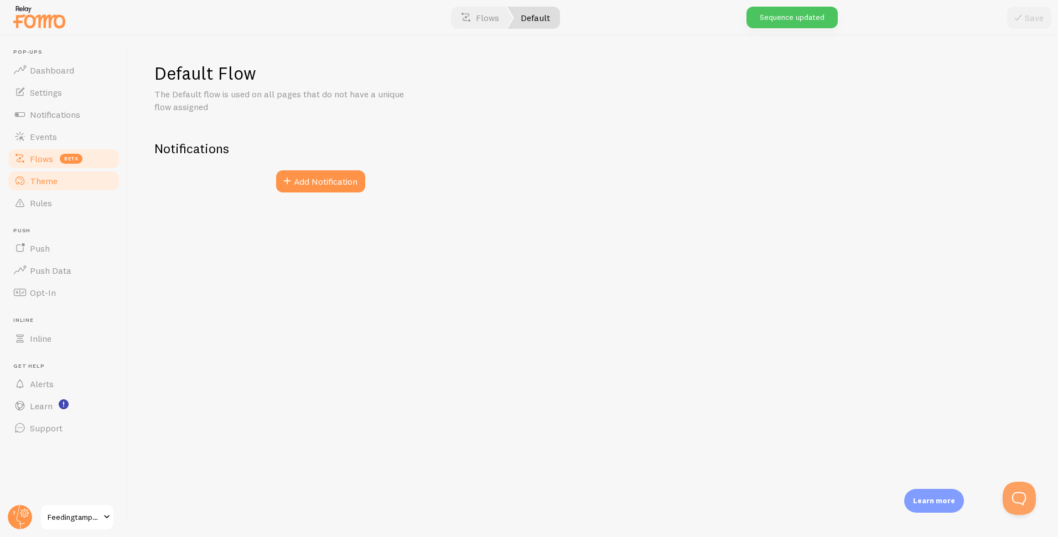
drag, startPoint x: 46, startPoint y: 156, endPoint x: 60, endPoint y: 169, distance: 19.6
click at [46, 156] on span "Flows" at bounding box center [41, 158] width 23 height 11
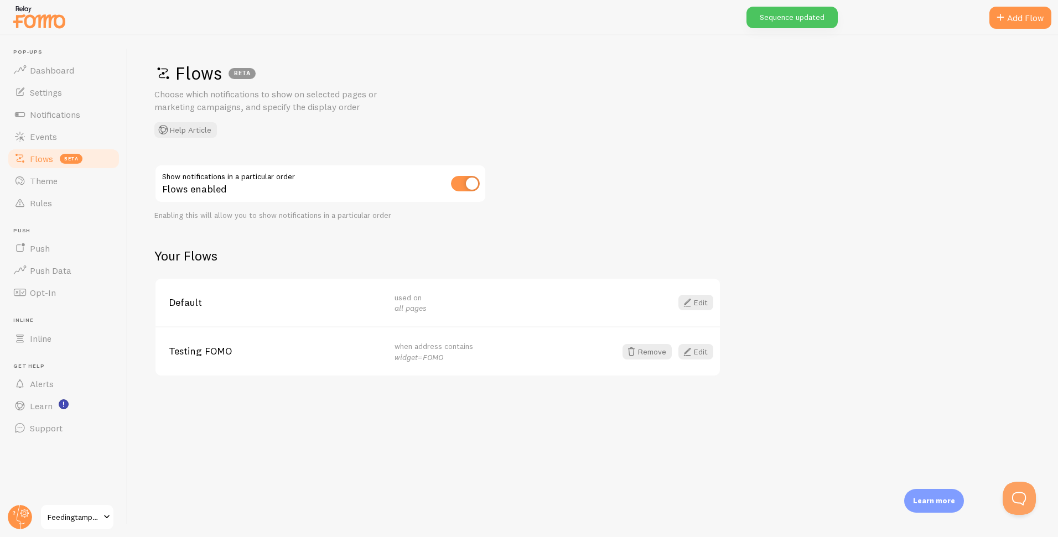
click at [401, 359] on em "widget=FOMO" at bounding box center [419, 358] width 49 height 10
drag, startPoint x: 408, startPoint y: 360, endPoint x: 453, endPoint y: 363, distance: 44.9
click at [453, 363] on div "Testing FOMO when address contains widget=FOMO Remove Edit" at bounding box center [438, 351] width 565 height 49
copy div "widget=FOMO"
drag, startPoint x: 545, startPoint y: 363, endPoint x: 461, endPoint y: 380, distance: 85.2
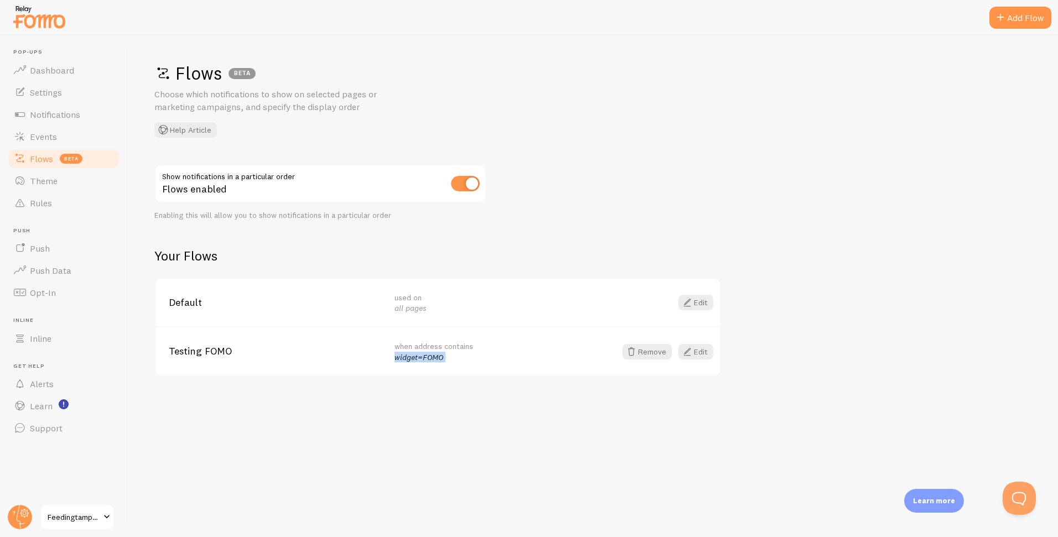
click at [545, 363] on div "Testing FOMO when address contains widget=FOMO Remove Edit" at bounding box center [438, 351] width 565 height 49
click at [510, 414] on div "Flows BETA Choose which notifications to show on selected pages or marketing ca…" at bounding box center [593, 286] width 931 height 502
click at [691, 349] on span at bounding box center [687, 351] width 13 height 13
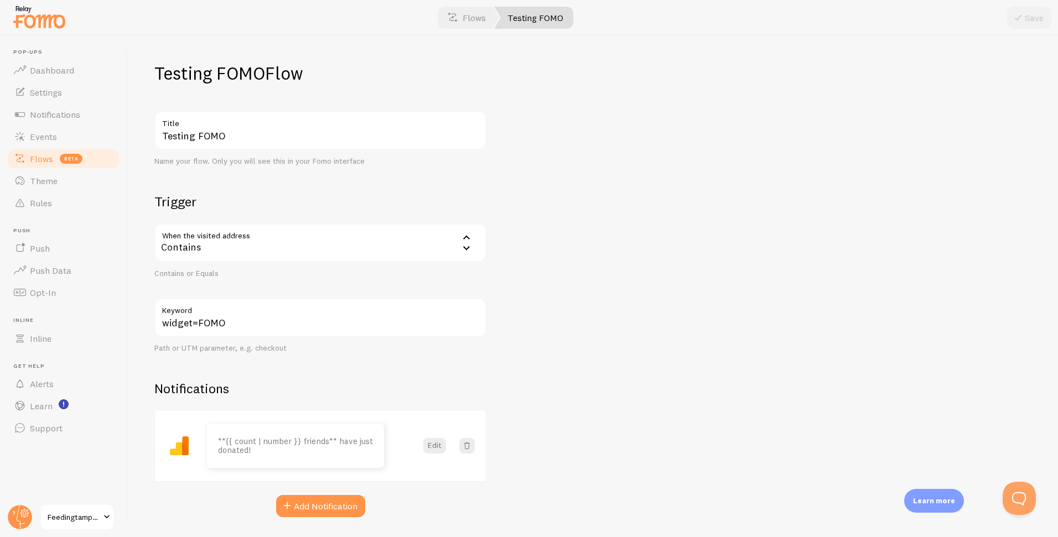
scroll to position [33, 0]
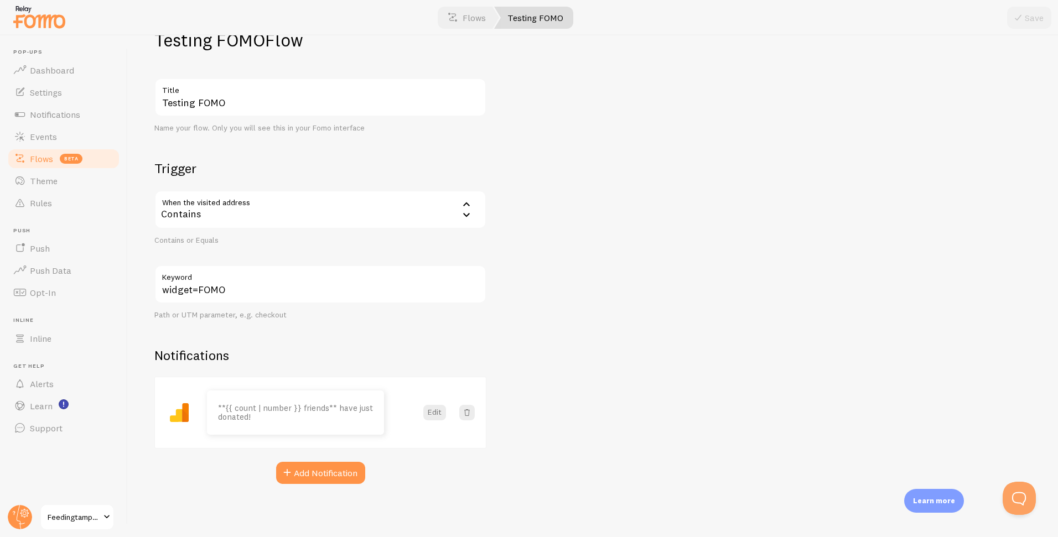
click at [630, 331] on div "Testing FOMO Flow Testing FOMO Title Name your flow. Only you will see this in …" at bounding box center [593, 286] width 931 height 502
click at [50, 67] on span "Dashboard" at bounding box center [52, 70] width 44 height 11
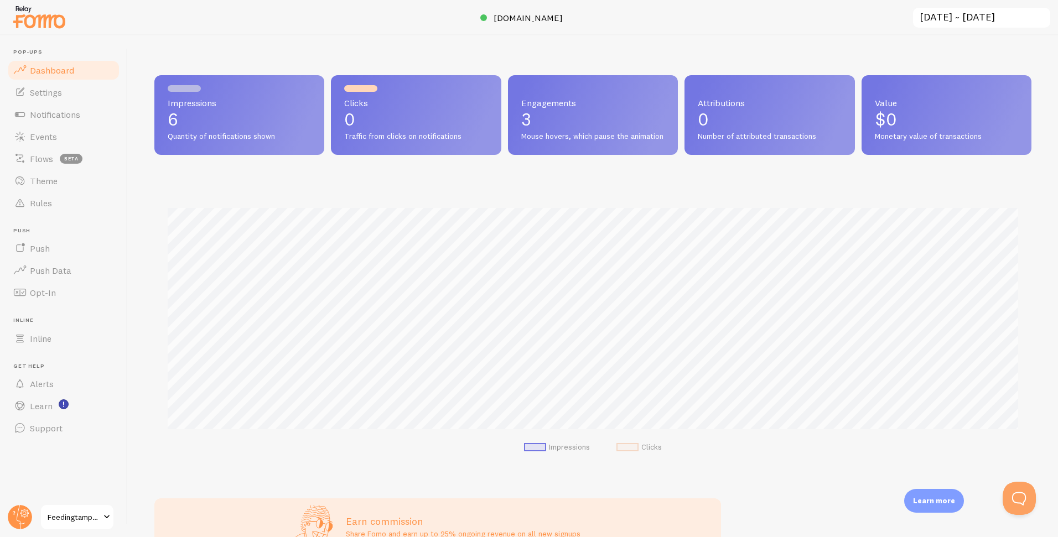
scroll to position [291, 877]
click at [35, 91] on span "Settings" at bounding box center [46, 92] width 32 height 11
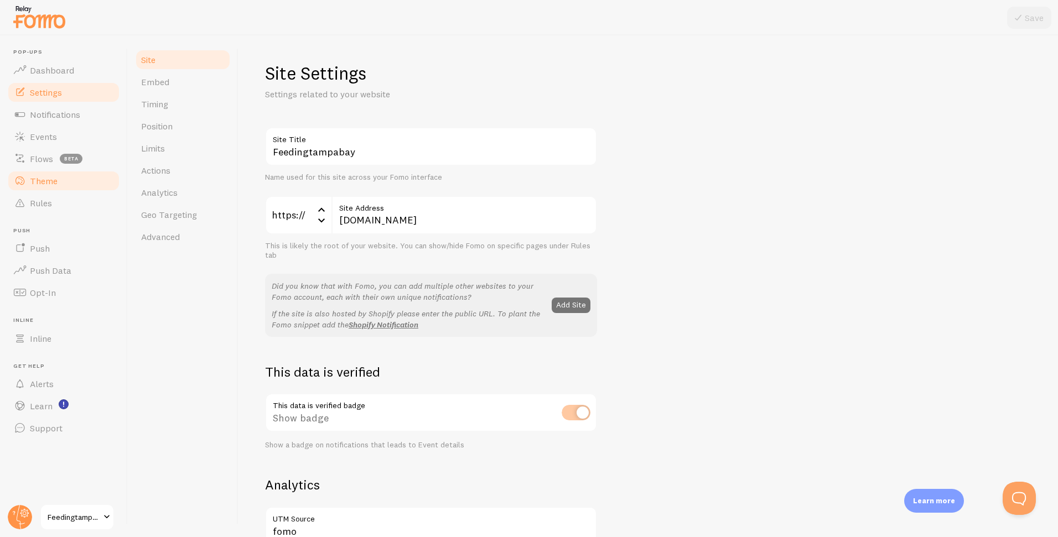
click at [69, 183] on link "Theme" at bounding box center [64, 181] width 114 height 22
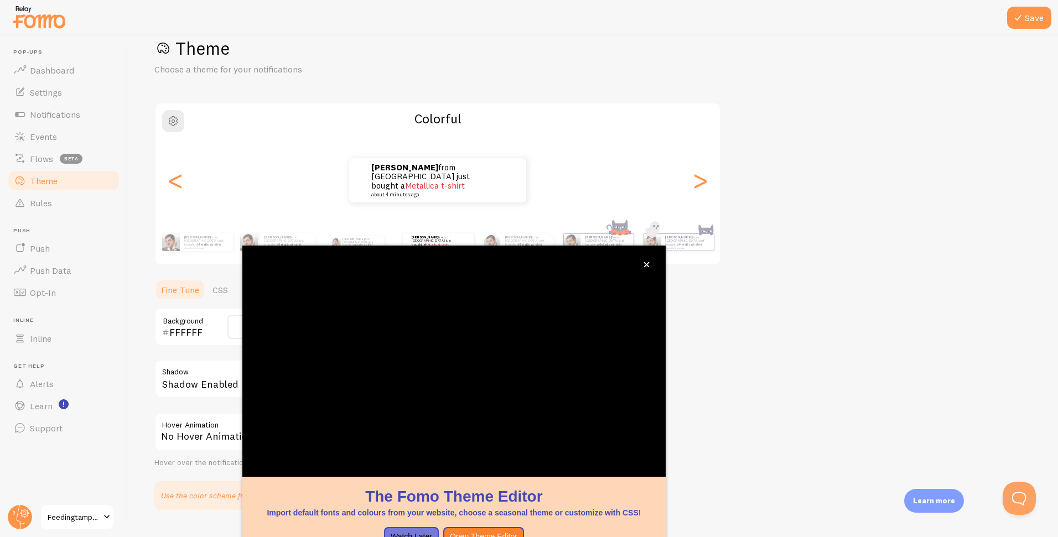
scroll to position [28, 0]
click at [647, 262] on icon "close," at bounding box center [647, 265] width 6 height 6
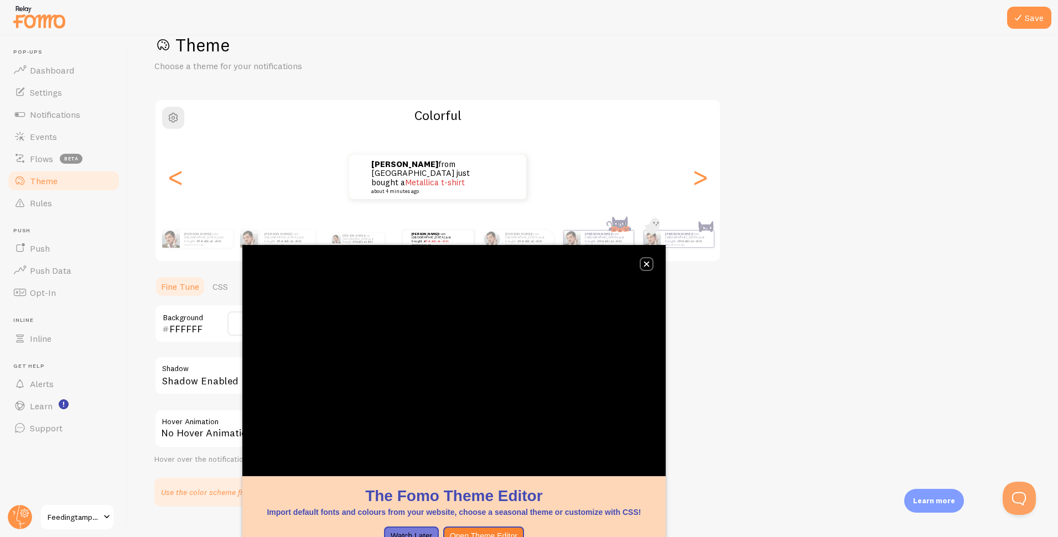
drag, startPoint x: 648, startPoint y: 265, endPoint x: 632, endPoint y: 261, distance: 16.7
click at [648, 265] on icon "close," at bounding box center [647, 265] width 6 height 6
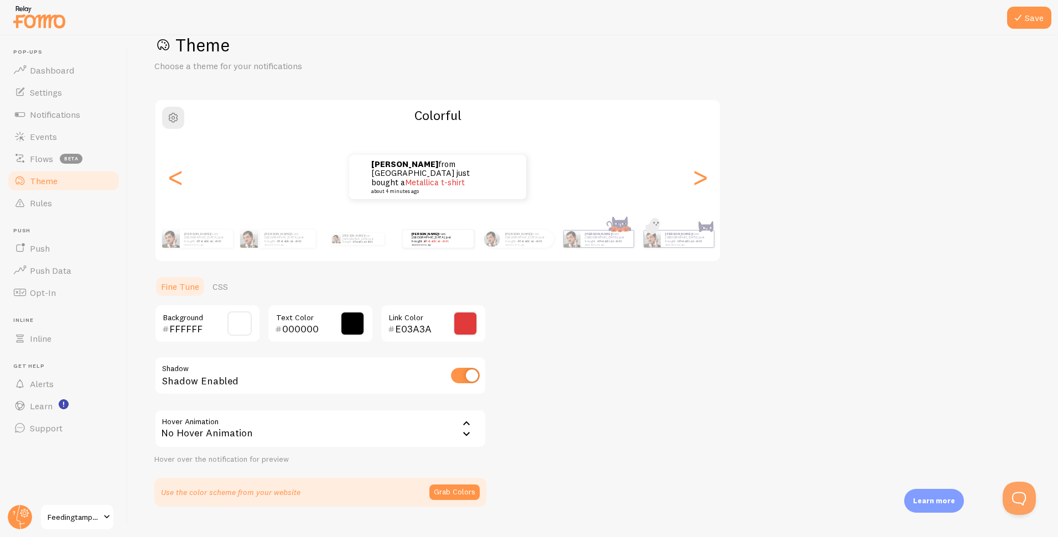
click at [239, 324] on span at bounding box center [240, 324] width 24 height 24
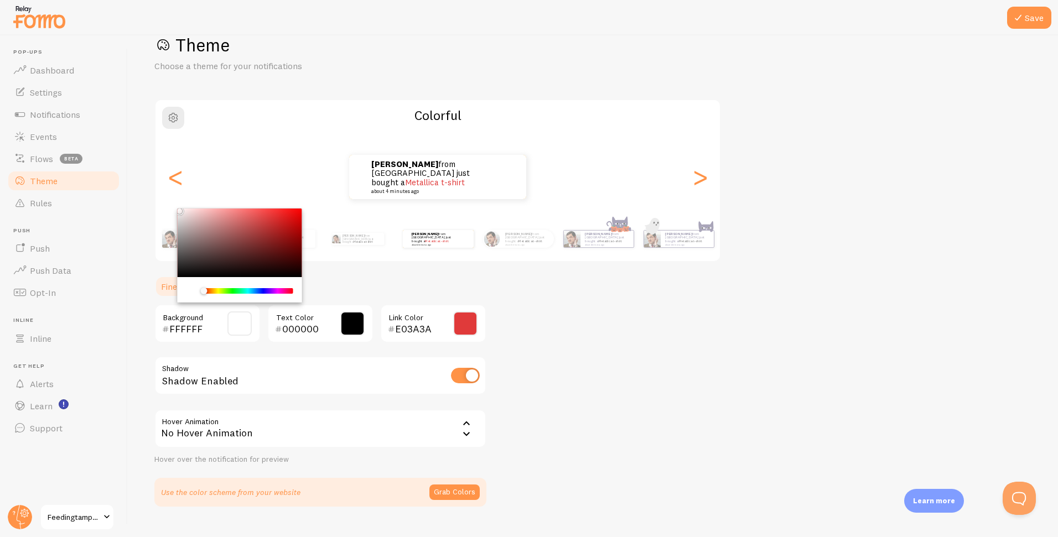
click at [188, 289] on div "current color is #FFFFFF" at bounding box center [192, 291] width 10 height 10
click at [187, 329] on input "FFFFFF" at bounding box center [191, 329] width 45 height 13
paste input "68B9D6"
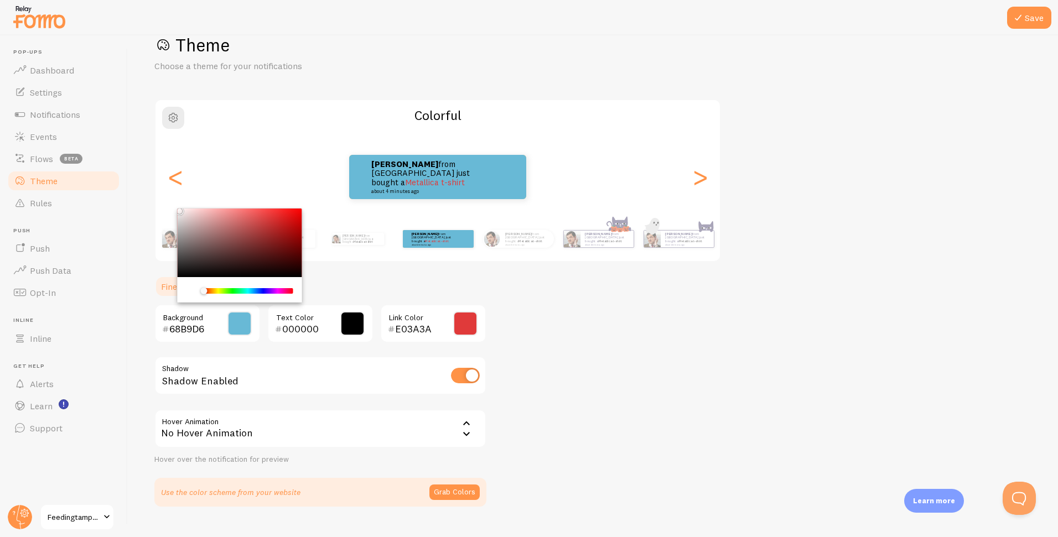
type input "68B9D6"
drag, startPoint x: 611, startPoint y: 324, endPoint x: 581, endPoint y: 329, distance: 30.3
click at [611, 324] on div "Theme Choose a theme for your notifications Colorful Tracy from Mexico just bou…" at bounding box center [592, 270] width 877 height 473
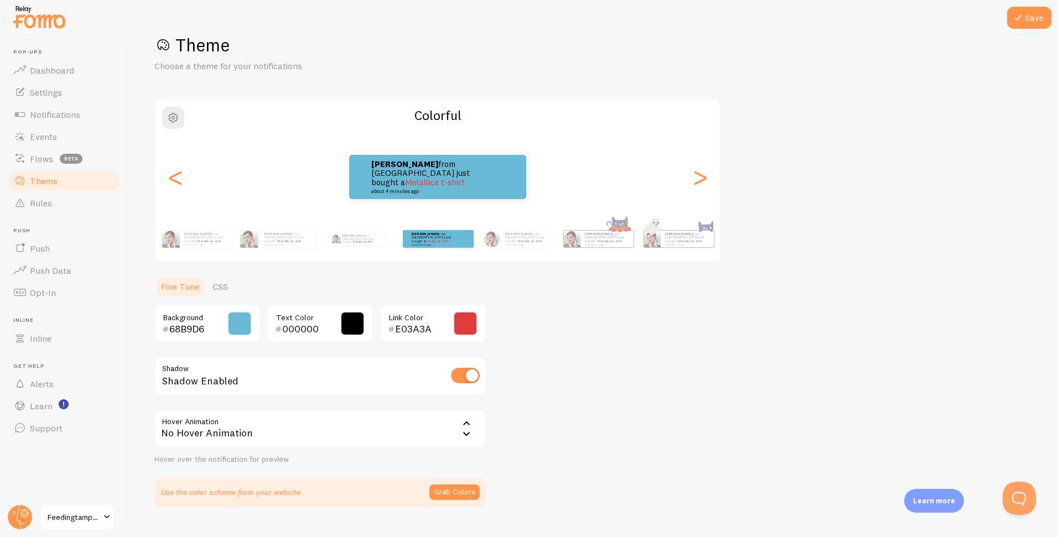
scroll to position [51, 0]
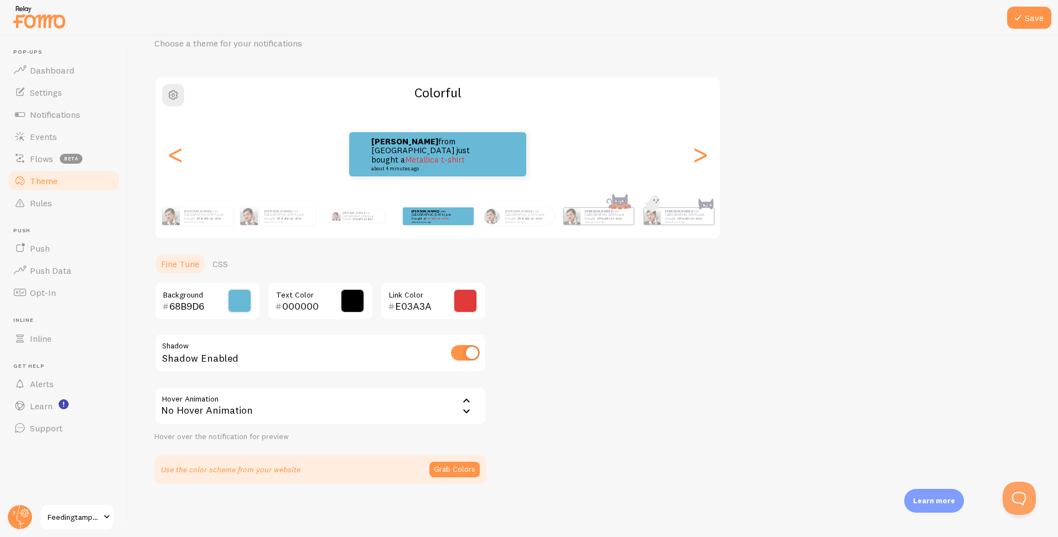
click at [287, 406] on div "No Hover Animation" at bounding box center [320, 406] width 332 height 39
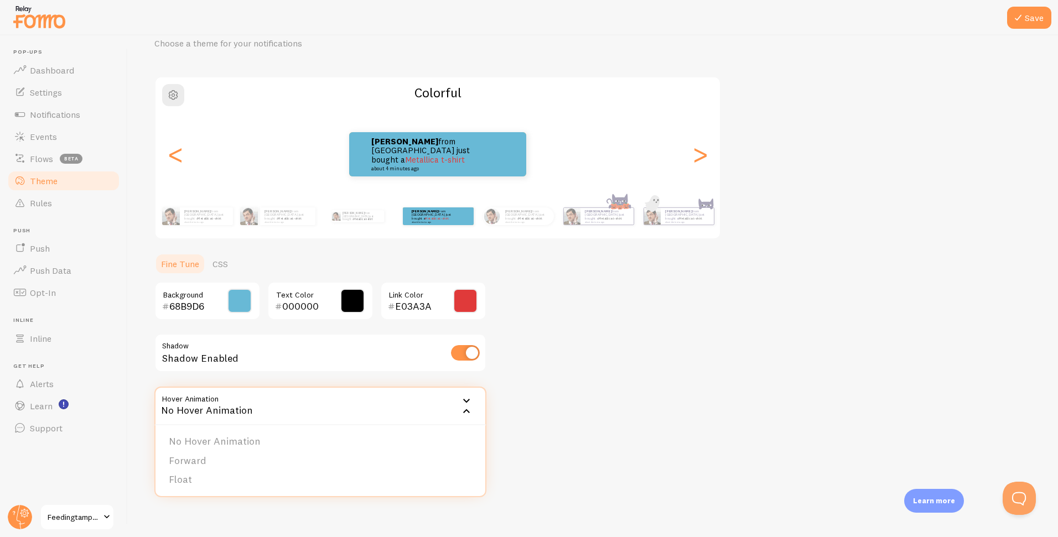
click at [294, 407] on div "No Hover Animation" at bounding box center [320, 406] width 332 height 39
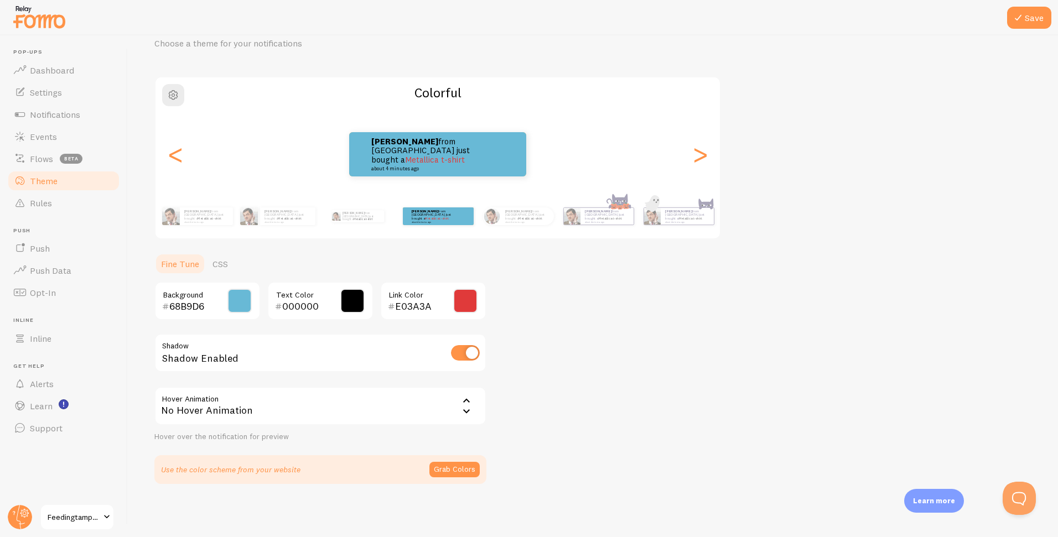
click at [598, 393] on div "Theme Choose a theme for your notifications Colorful Tracy from Mexico just bou…" at bounding box center [592, 247] width 877 height 473
click at [1032, 18] on button "Save" at bounding box center [1029, 18] width 44 height 22
click at [1028, 23] on button "Save" at bounding box center [1029, 18] width 44 height 22
click at [621, 408] on div "Theme Choose a theme for your notifications Colorful Tracy from Mexico just bou…" at bounding box center [592, 247] width 877 height 473
click at [48, 158] on span "Flows" at bounding box center [41, 158] width 23 height 11
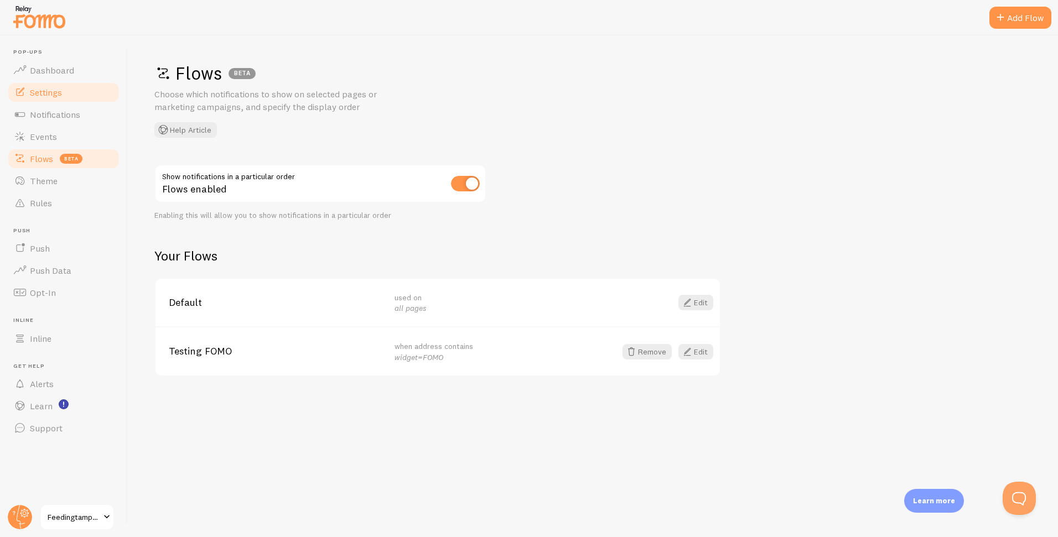
click at [66, 95] on link "Settings" at bounding box center [64, 92] width 114 height 22
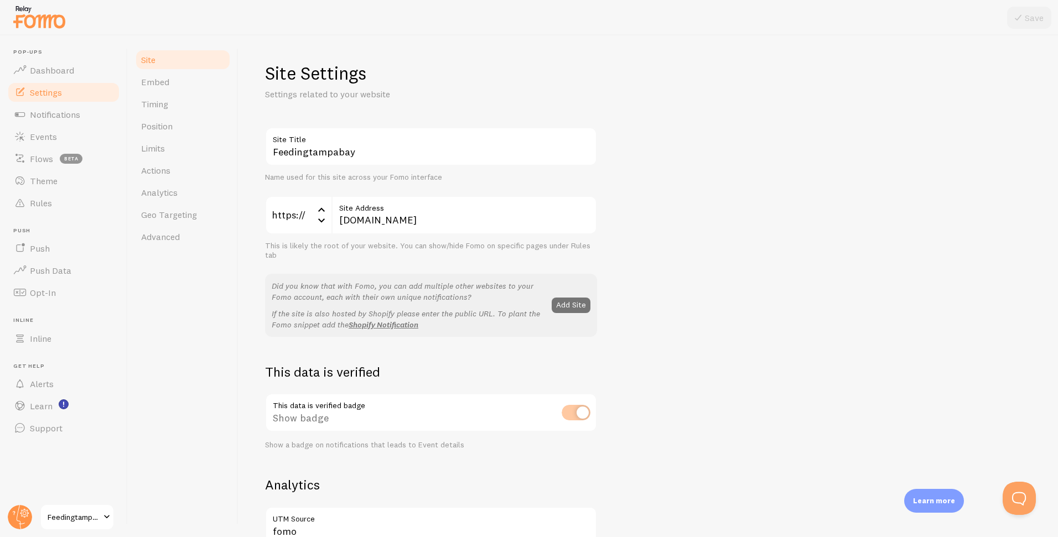
click at [664, 168] on div "Feedingtampabay Site Title Name used for this site across your Fomo interface h…" at bounding box center [648, 501] width 767 height 749
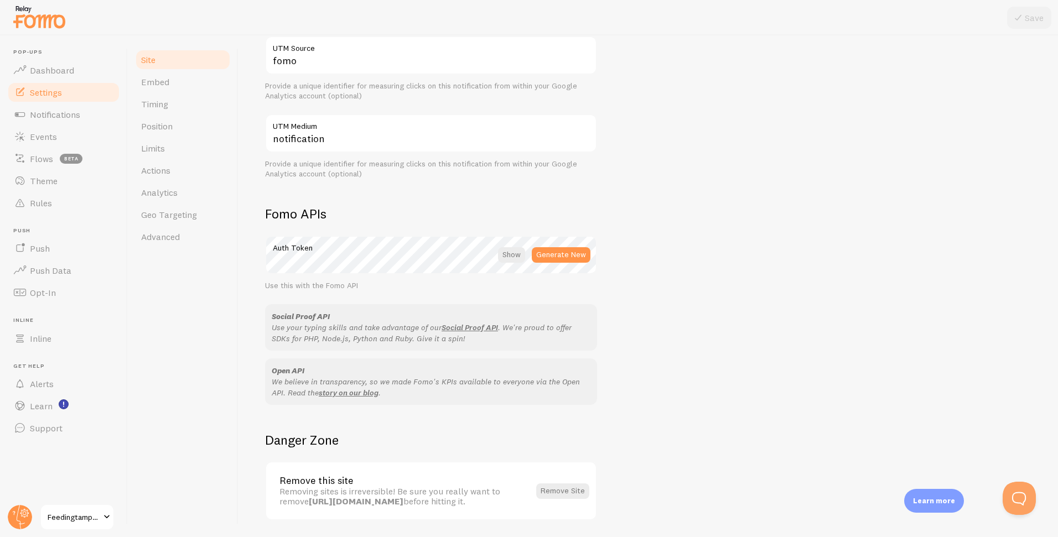
scroll to position [508, 0]
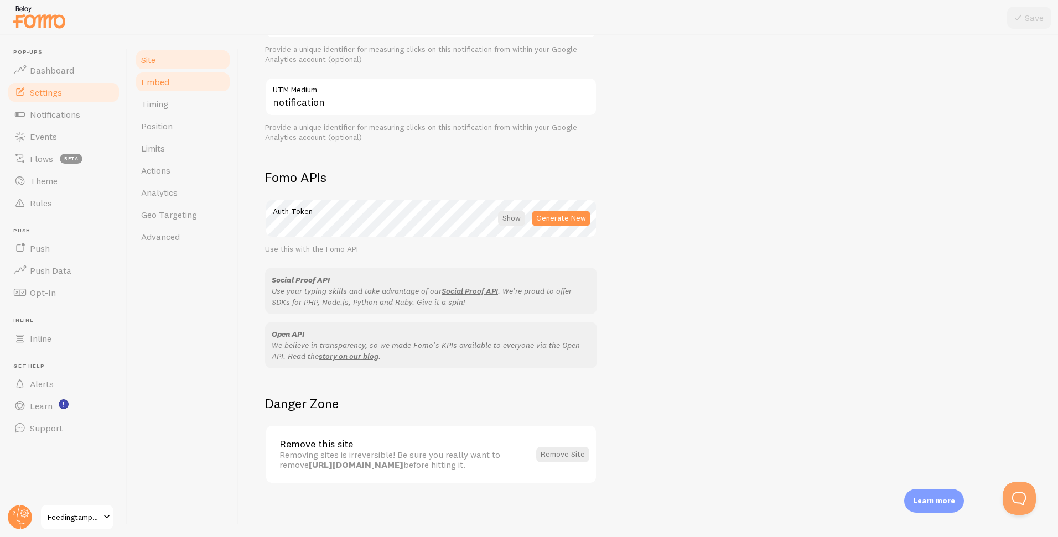
click at [187, 82] on link "Embed" at bounding box center [183, 82] width 97 height 22
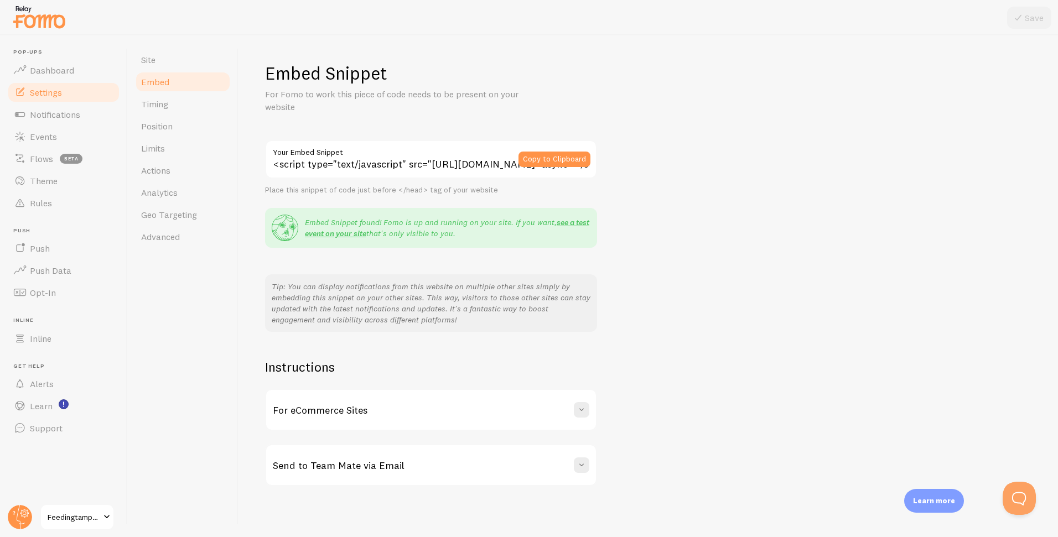
scroll to position [0, 205]
drag, startPoint x: 458, startPoint y: 159, endPoint x: 687, endPoint y: 159, distance: 229.2
click at [687, 159] on div "Embed Snippet For Fomo to work this piece of code needs to be present on your w…" at bounding box center [648, 274] width 767 height 425
click at [685, 162] on div "Embed Snippet For Fomo to work this piece of code needs to be present on your w…" at bounding box center [648, 274] width 767 height 425
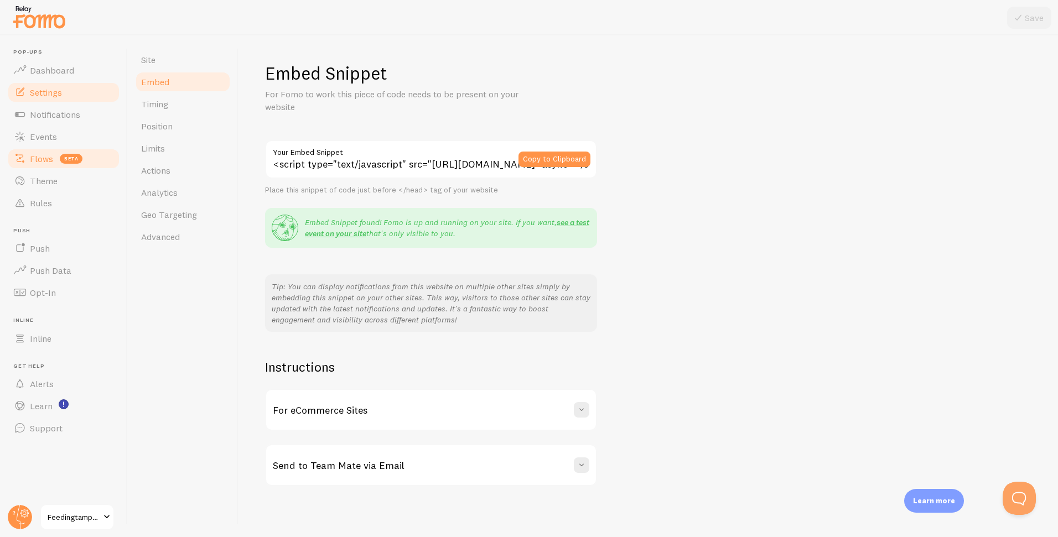
click at [96, 157] on link "Flows beta" at bounding box center [64, 159] width 114 height 22
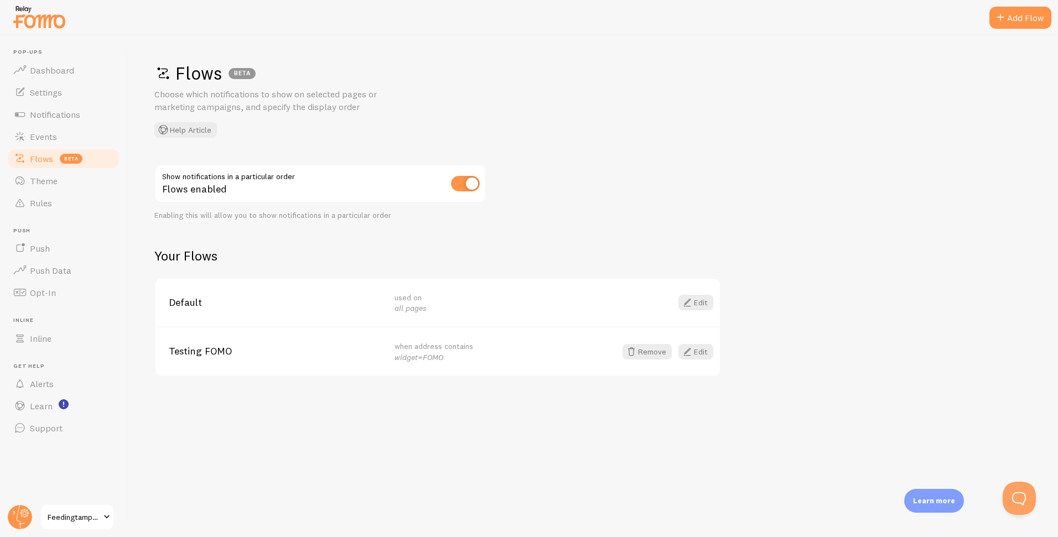
click at [702, 352] on link "Edit" at bounding box center [696, 351] width 35 height 15
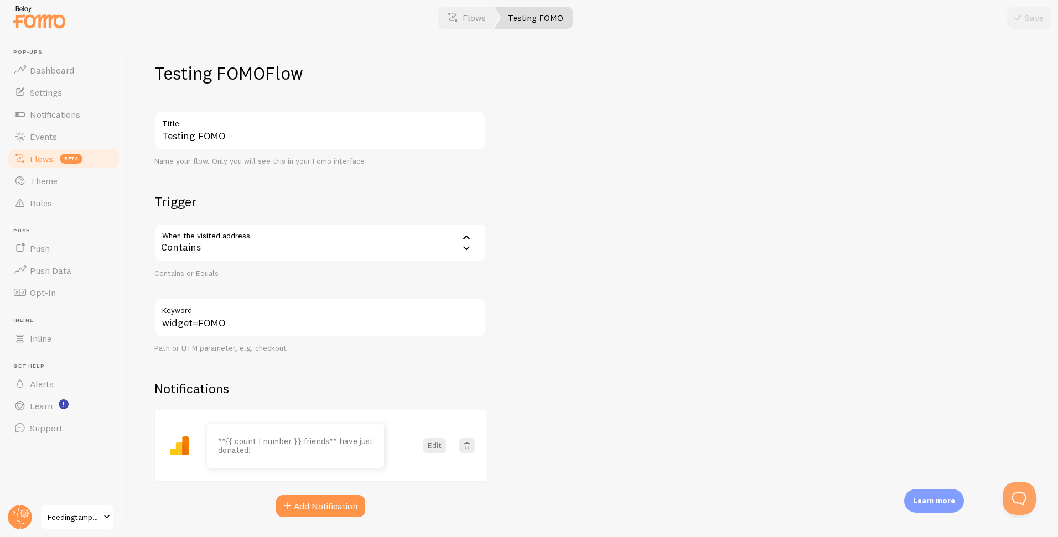
scroll to position [33, 0]
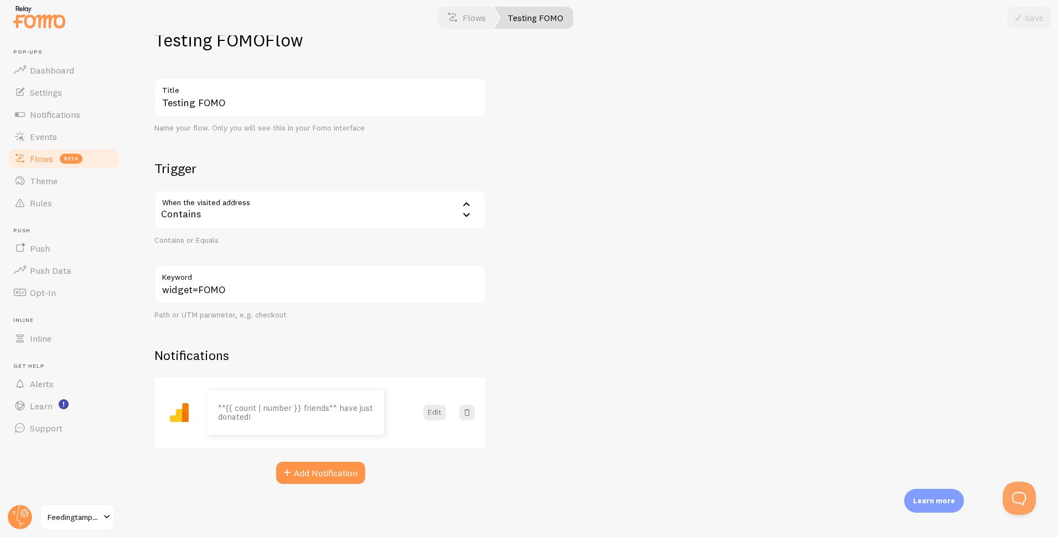
click at [282, 206] on div "Contains" at bounding box center [320, 209] width 332 height 39
click at [268, 290] on input "widget=FOMO" at bounding box center [320, 284] width 332 height 39
click at [177, 290] on input "widget=FOMO" at bounding box center [320, 284] width 332 height 39
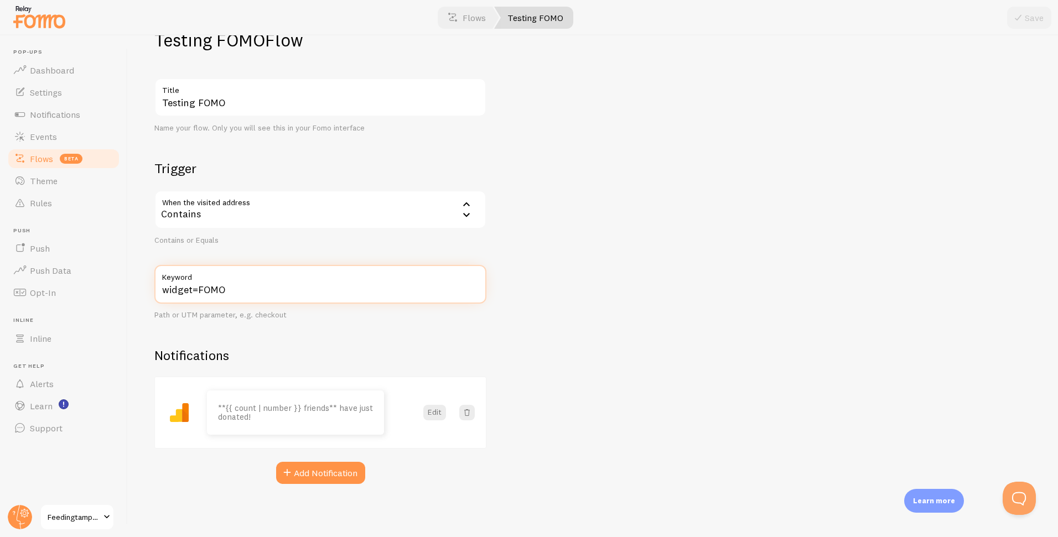
click at [278, 292] on input "widget=FOMO" at bounding box center [320, 284] width 332 height 39
click at [430, 413] on button "Edit" at bounding box center [434, 412] width 23 height 15
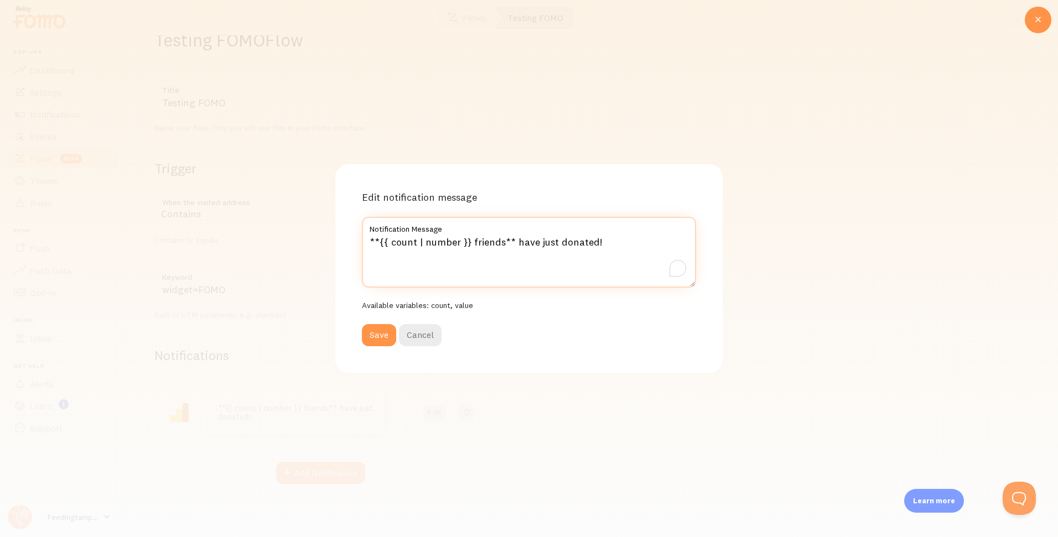
click at [629, 240] on textarea "**{{ count | number }} friends** have just donated!" at bounding box center [529, 252] width 334 height 71
type textarea "**{{ count | number }} friends** have just donated! x1"
drag, startPoint x: 374, startPoint y: 335, endPoint x: 387, endPoint y: 344, distance: 16.0
click at [374, 335] on button "Save" at bounding box center [379, 335] width 34 height 22
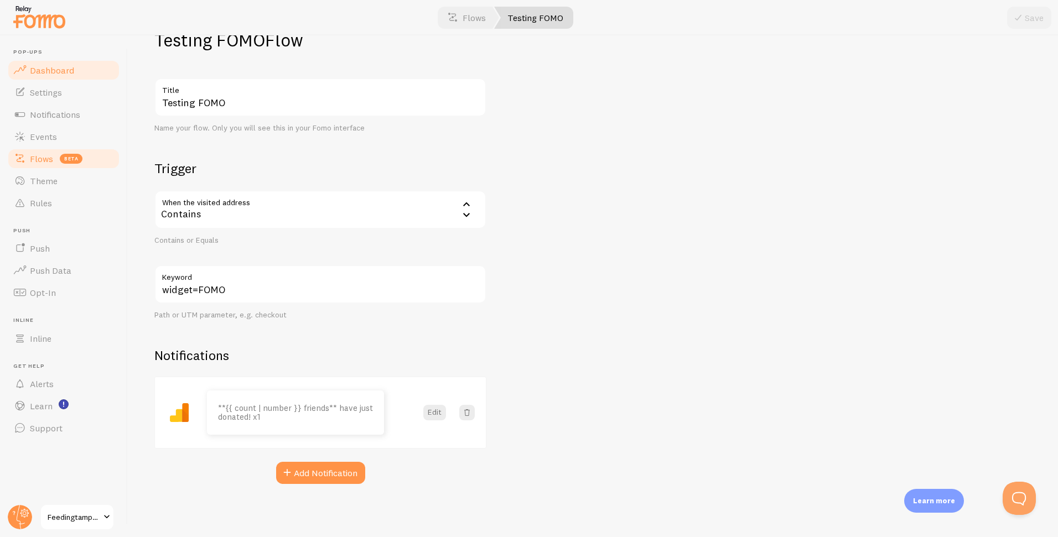
click at [58, 71] on span "Dashboard" at bounding box center [52, 70] width 44 height 11
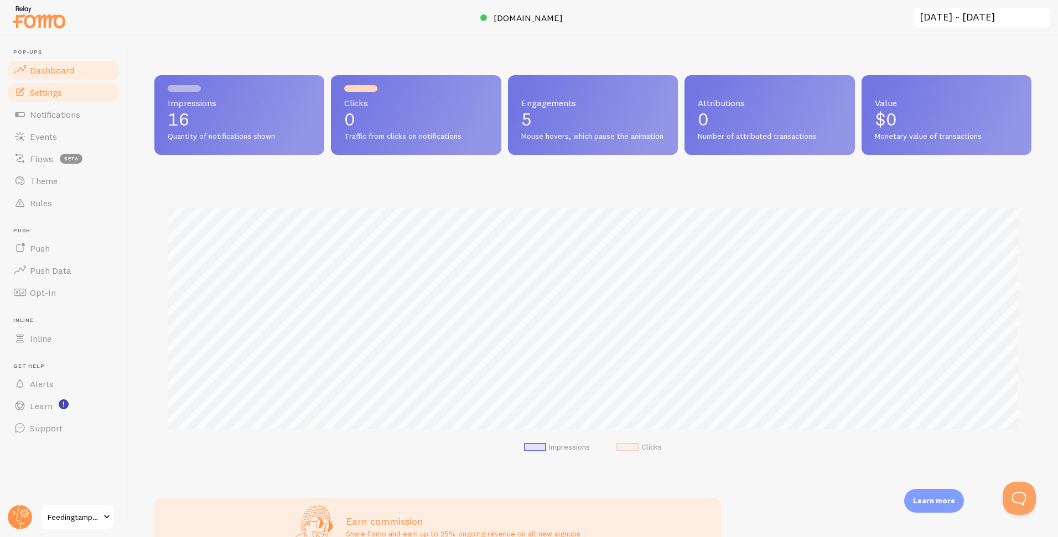
scroll to position [291, 877]
click at [59, 94] on span "Settings" at bounding box center [46, 92] width 32 height 11
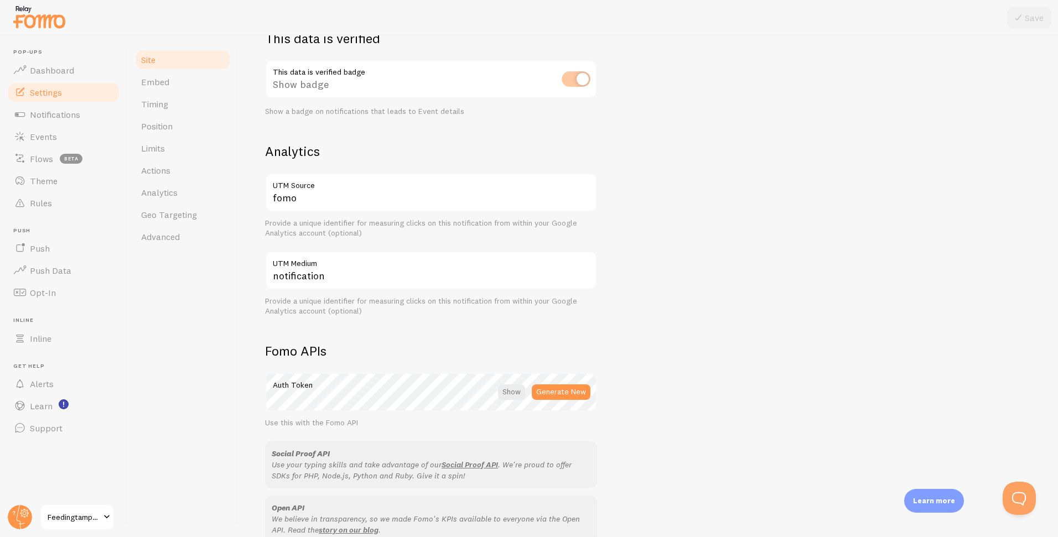
scroll to position [335, 0]
click at [166, 83] on span "Embed" at bounding box center [155, 81] width 28 height 11
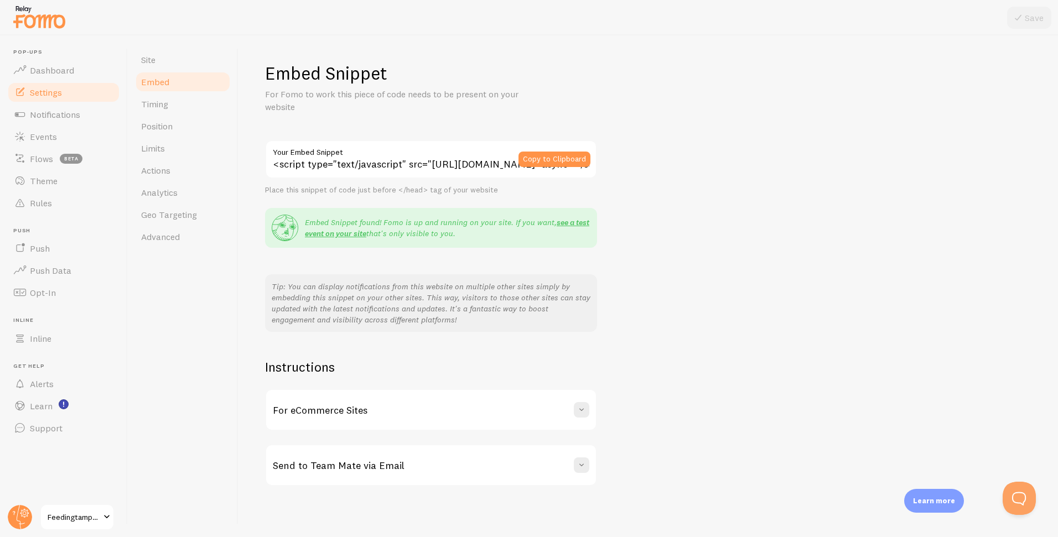
scroll to position [2, 0]
click at [64, 121] on link "Notifications" at bounding box center [64, 115] width 114 height 22
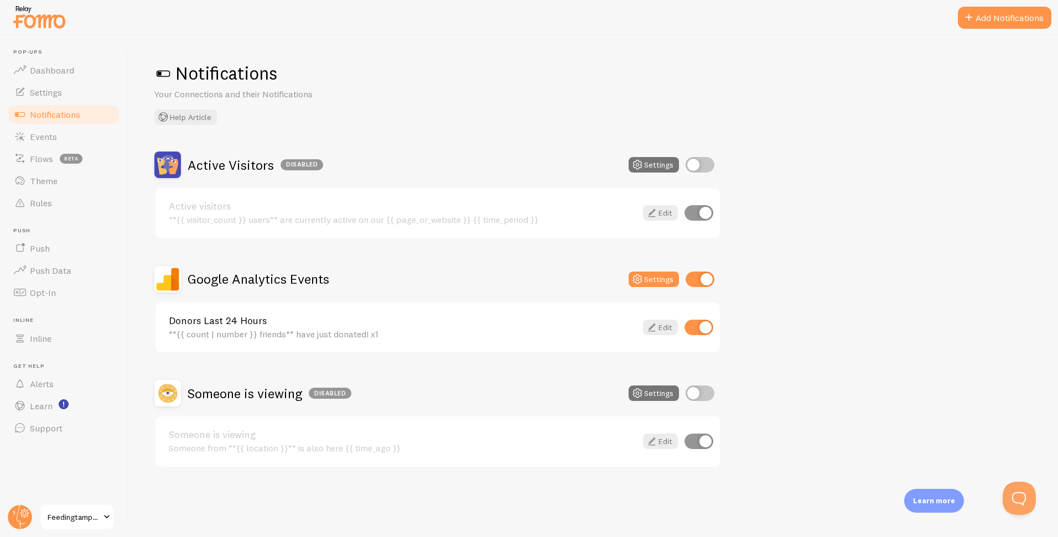
click at [704, 275] on input "checkbox" at bounding box center [700, 279] width 29 height 15
checkbox input "false"
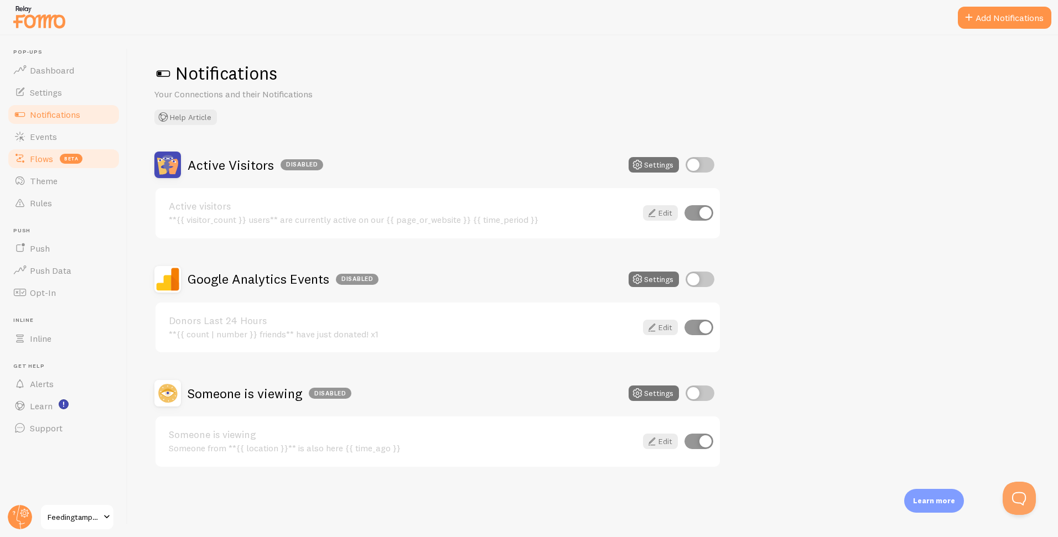
click at [76, 159] on span "beta" at bounding box center [71, 159] width 23 height 10
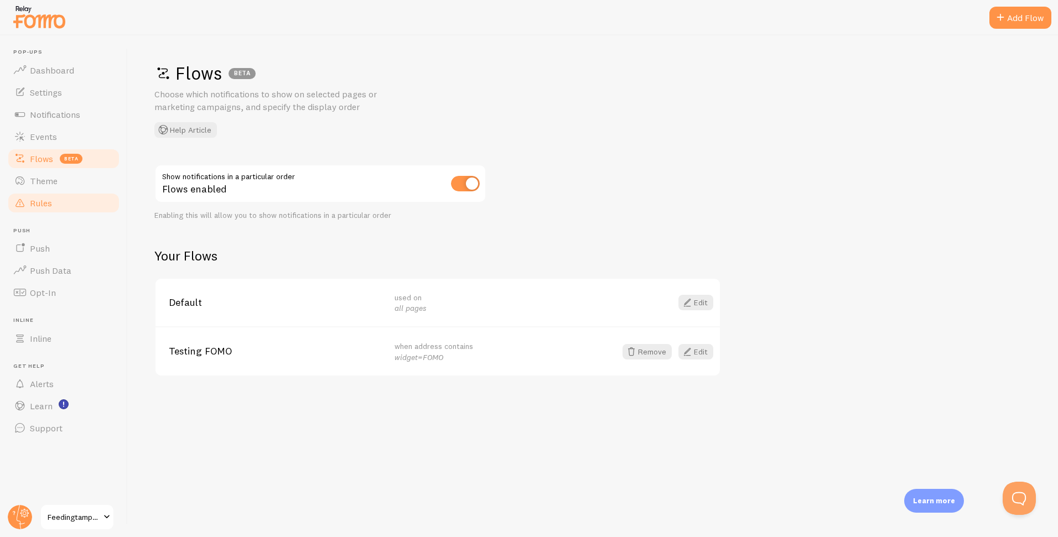
click at [60, 204] on link "Rules" at bounding box center [64, 203] width 114 height 22
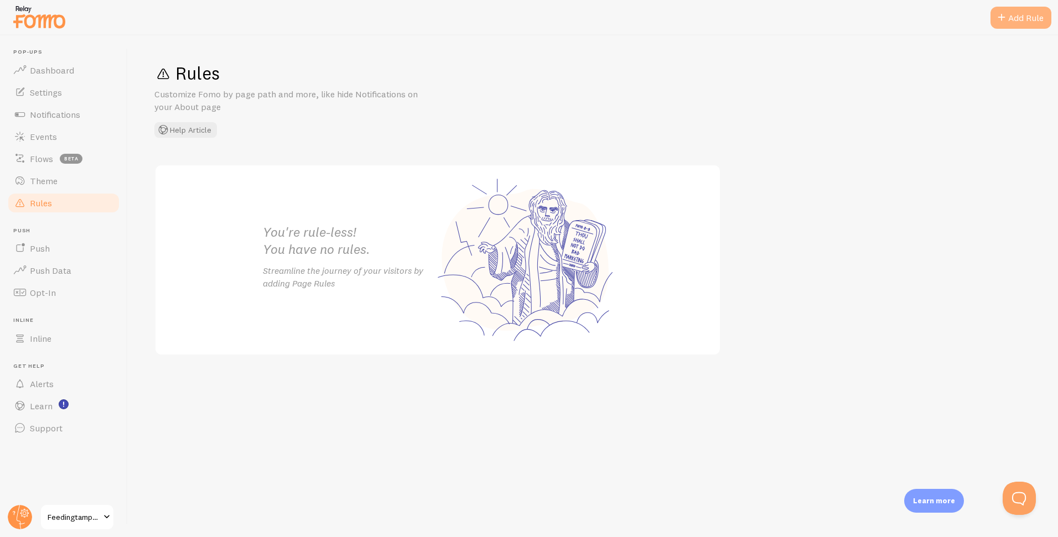
click at [1012, 21] on div "Add Rule" at bounding box center [1021, 18] width 61 height 22
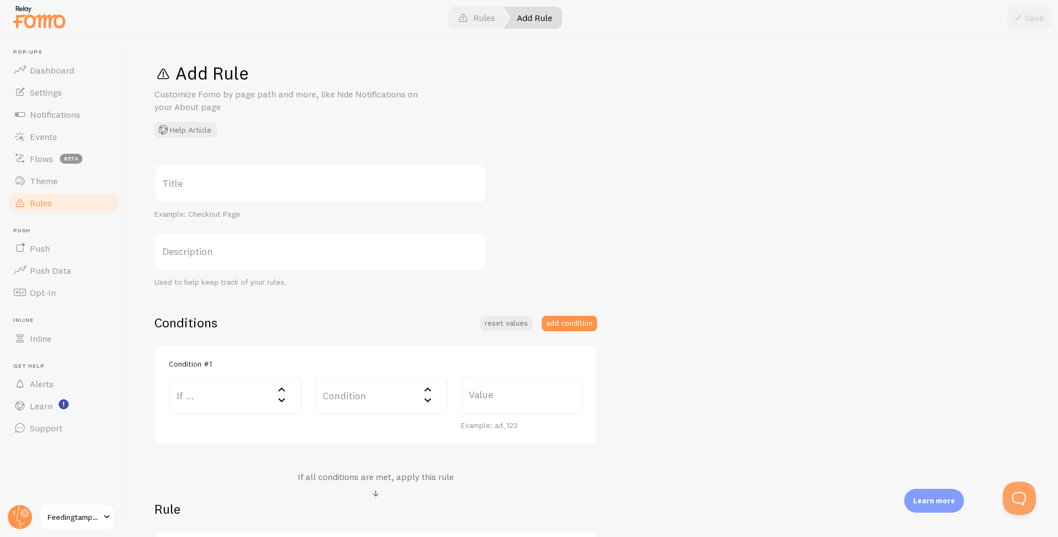
click at [342, 182] on label "Title" at bounding box center [320, 183] width 332 height 39
click at [342, 182] on input "Title" at bounding box center [320, 183] width 332 height 39
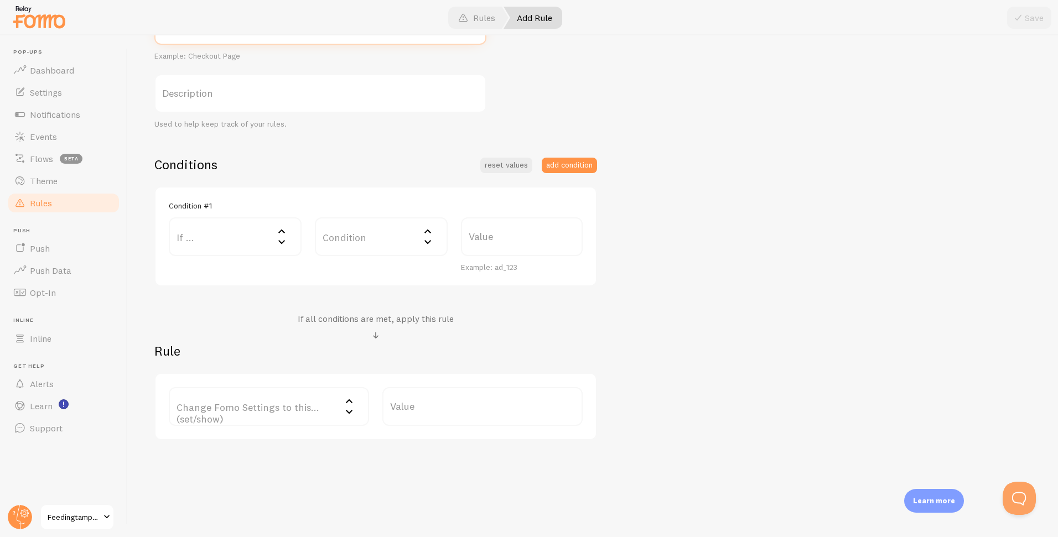
scroll to position [159, 0]
click at [302, 417] on label "Change Fomo Settings to this... (set/show)" at bounding box center [269, 406] width 200 height 39
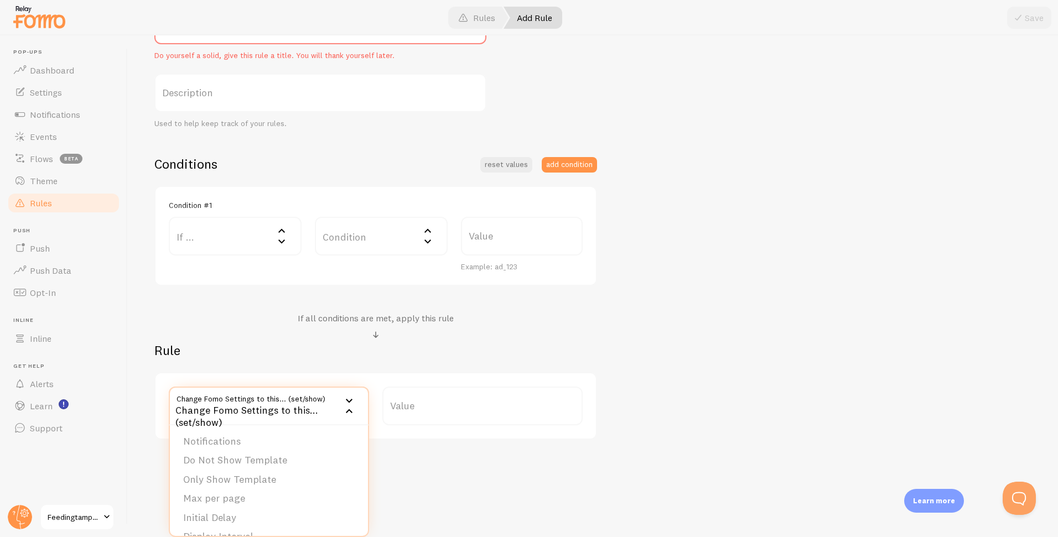
click at [187, 111] on label "Description" at bounding box center [320, 93] width 332 height 39
click at [187, 111] on input "Description" at bounding box center [320, 93] width 332 height 39
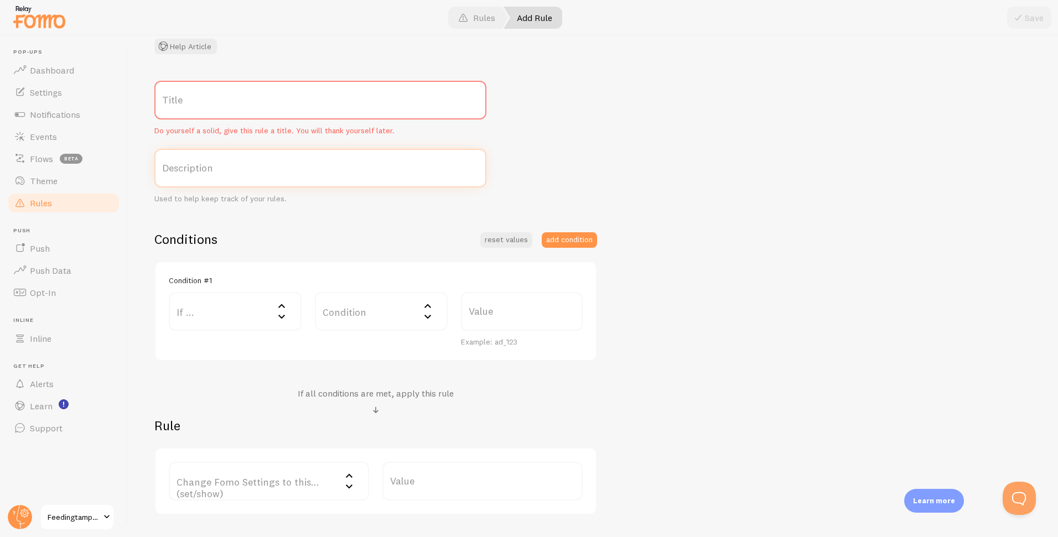
scroll to position [85, 0]
click at [61, 92] on span "Settings" at bounding box center [46, 92] width 32 height 11
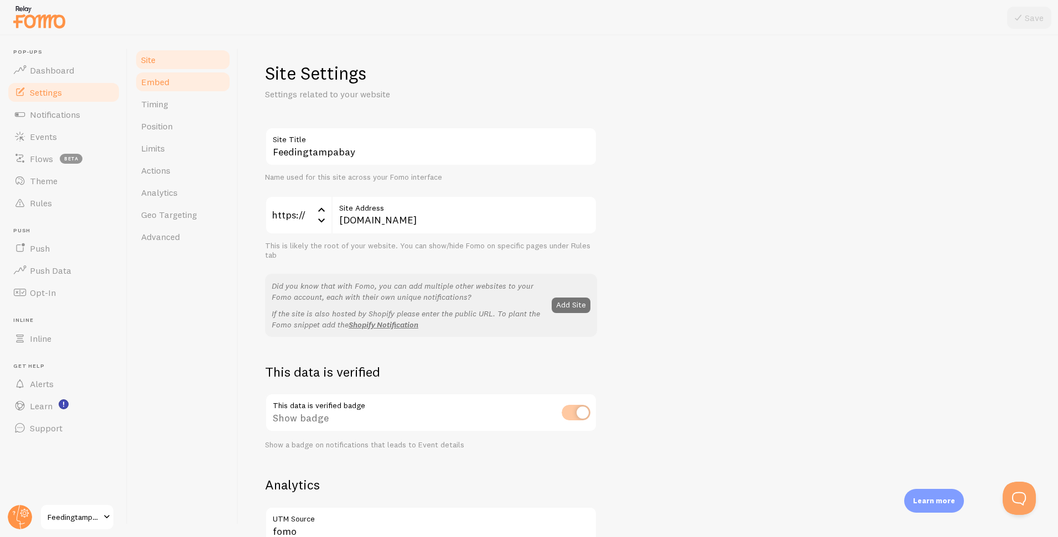
click at [180, 81] on link "Embed" at bounding box center [183, 82] width 97 height 22
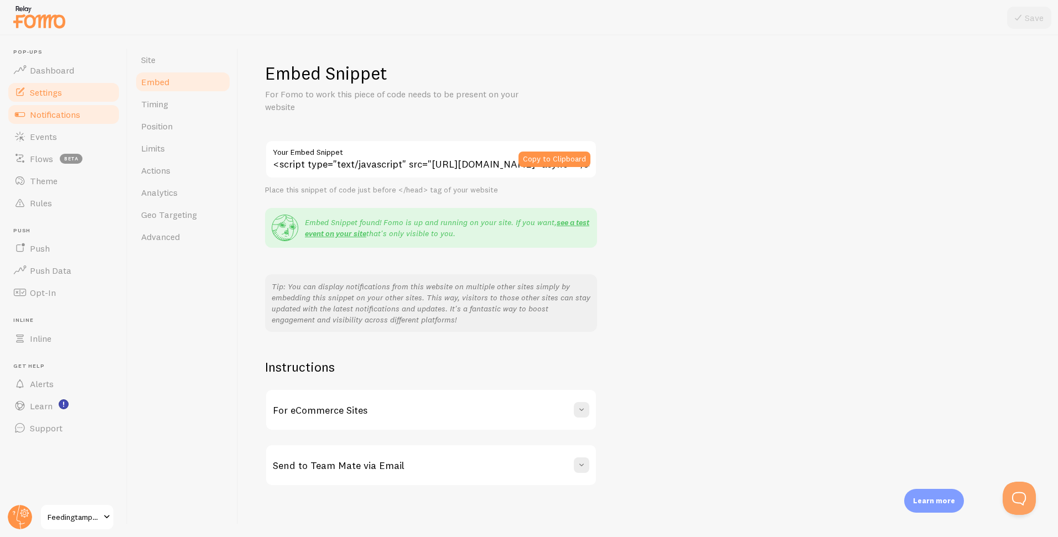
click at [61, 111] on span "Notifications" at bounding box center [55, 114] width 50 height 11
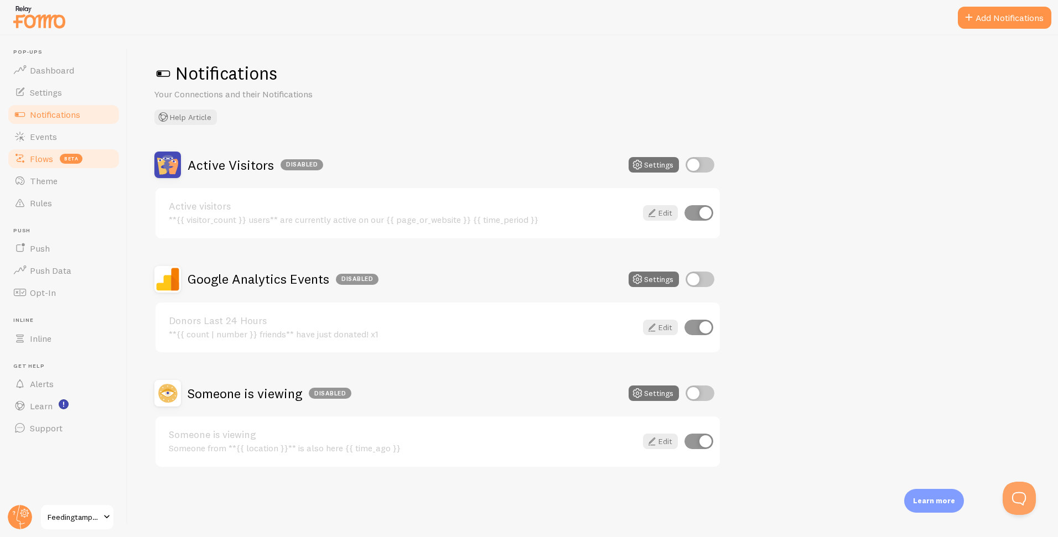
click at [49, 159] on span "Flows" at bounding box center [41, 158] width 23 height 11
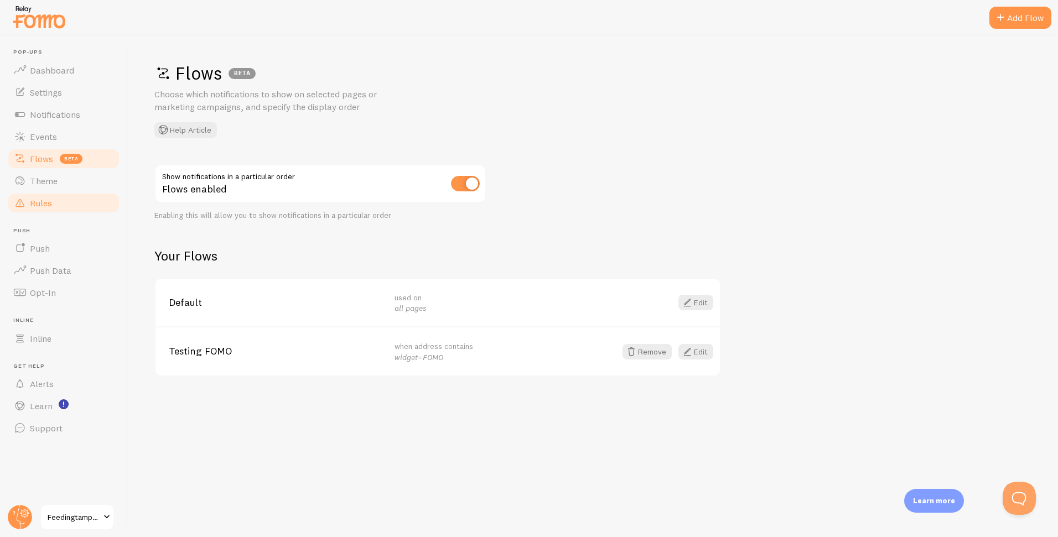
click at [69, 202] on link "Rules" at bounding box center [64, 203] width 114 height 22
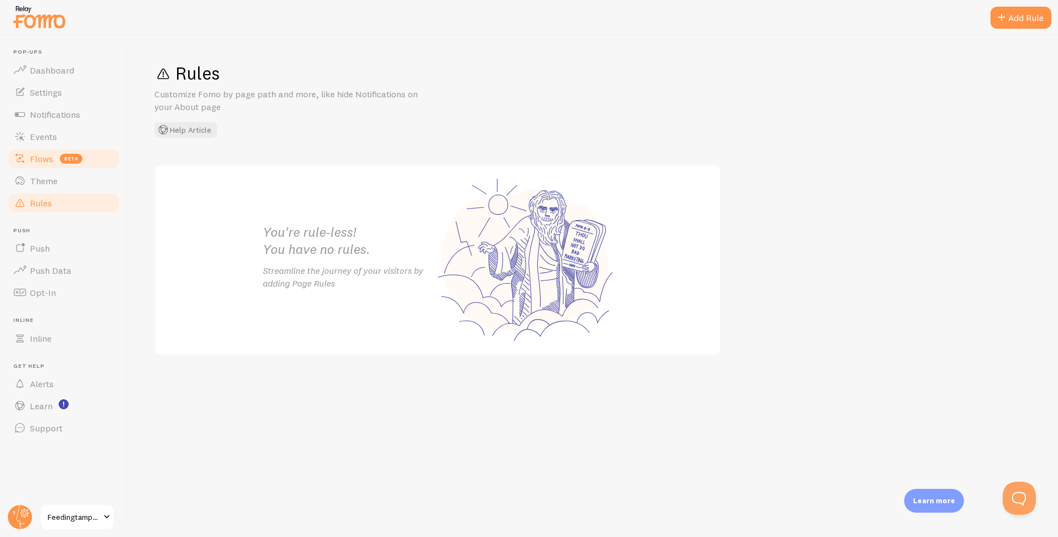
click at [84, 158] on link "Flows beta" at bounding box center [64, 159] width 114 height 22
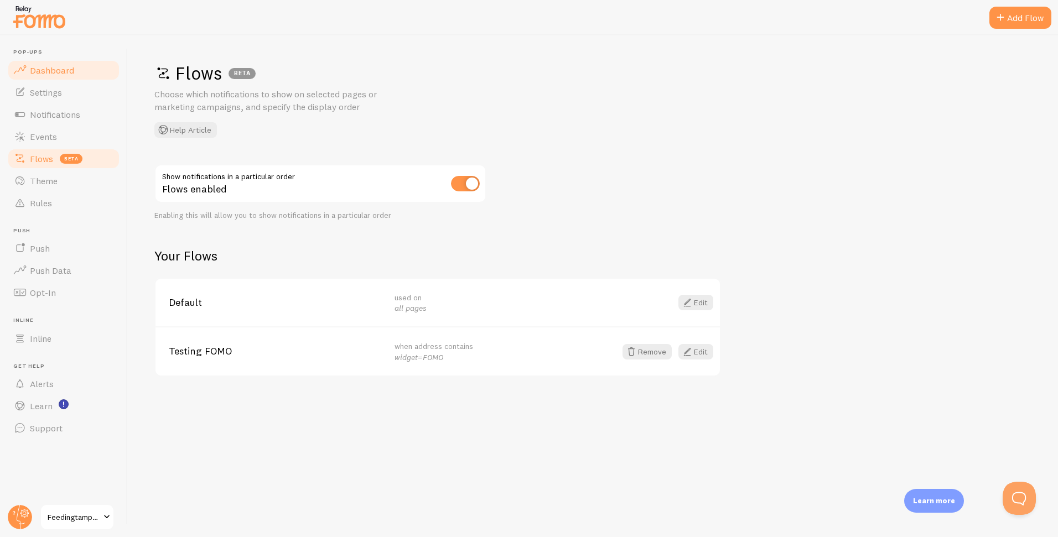
drag, startPoint x: 73, startPoint y: 70, endPoint x: 69, endPoint y: 74, distance: 5.9
click at [73, 70] on link "Dashboard" at bounding box center [64, 70] width 114 height 22
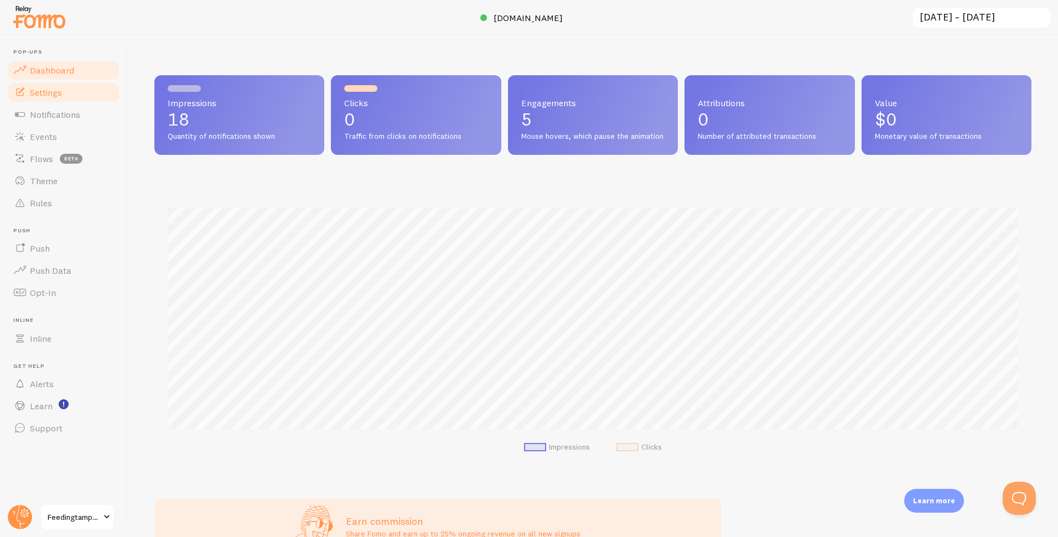
scroll to position [291, 877]
click at [66, 91] on link "Settings" at bounding box center [64, 92] width 114 height 22
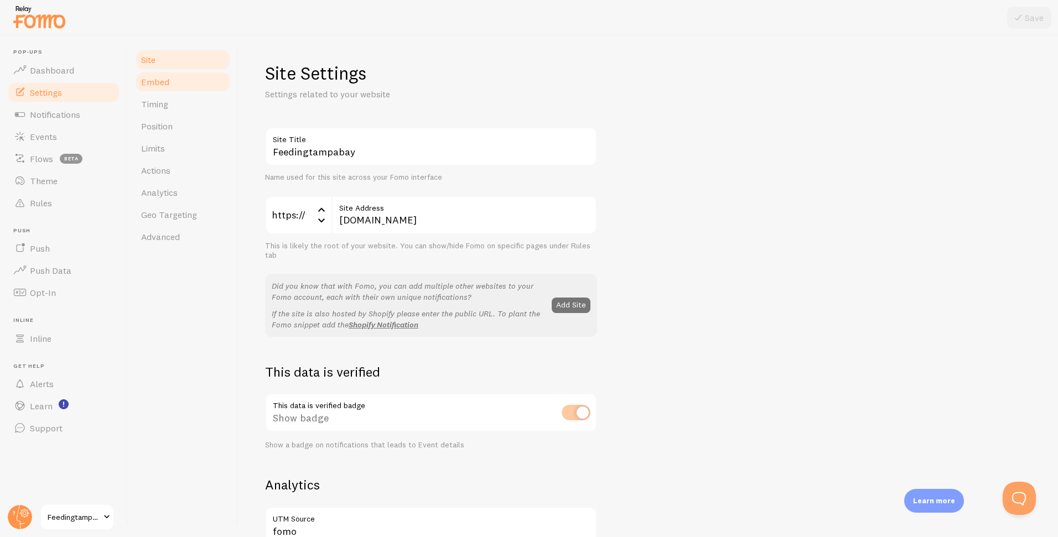
click at [178, 84] on link "Embed" at bounding box center [183, 82] width 97 height 22
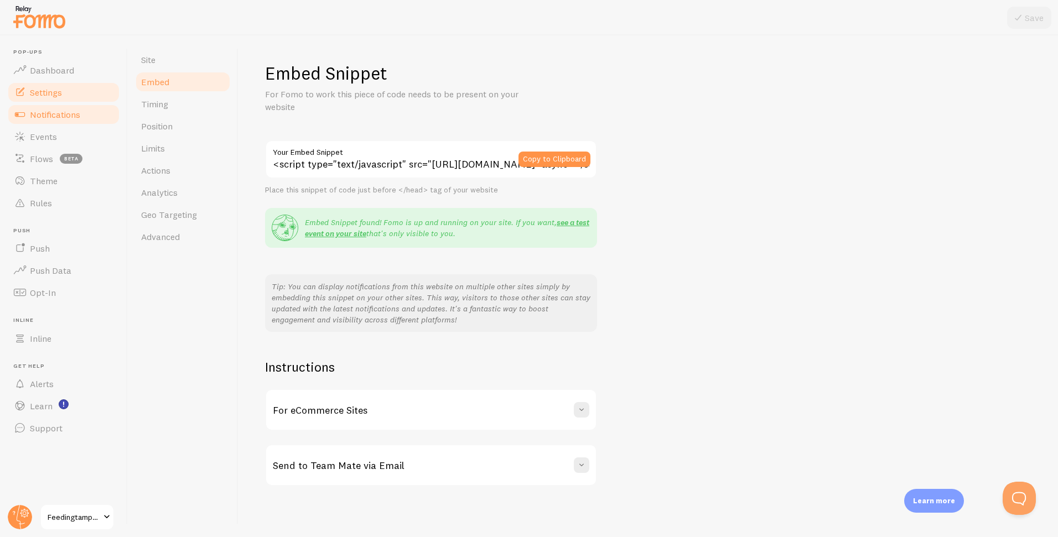
click at [82, 112] on link "Notifications" at bounding box center [64, 115] width 114 height 22
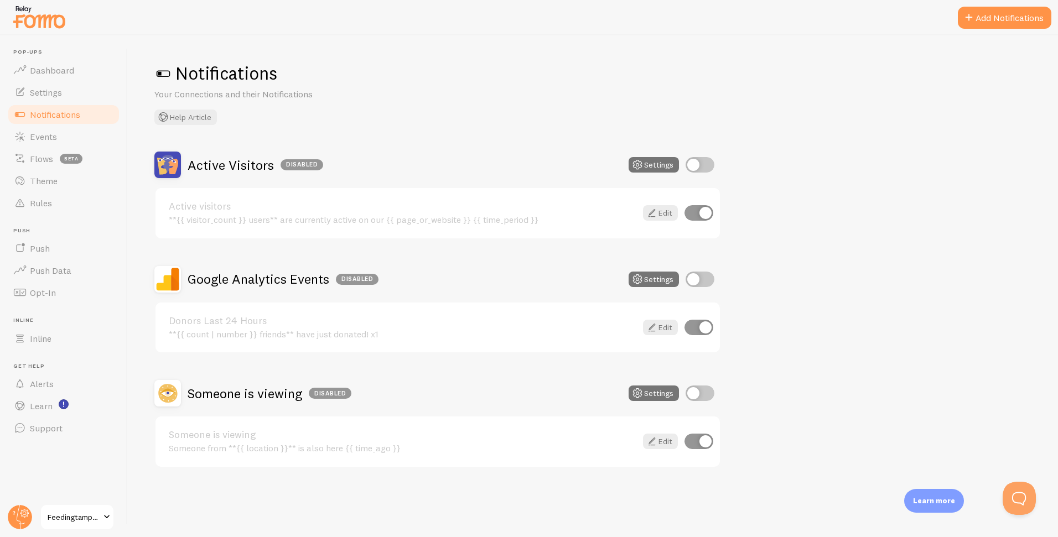
click at [699, 276] on input "checkbox" at bounding box center [700, 279] width 29 height 15
checkbox input "true"
click at [58, 92] on span "Settings" at bounding box center [46, 92] width 32 height 11
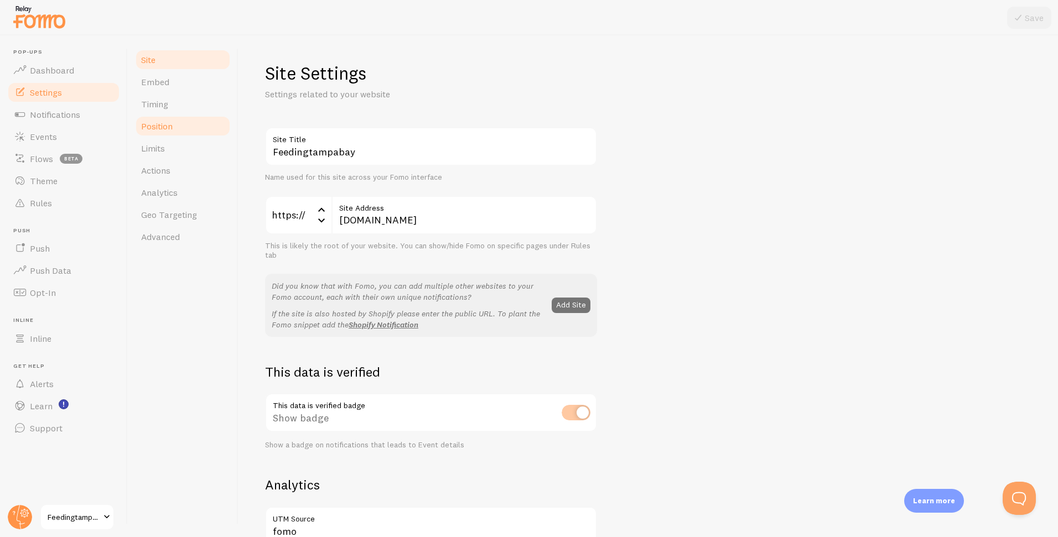
click at [198, 122] on link "Position" at bounding box center [183, 126] width 97 height 22
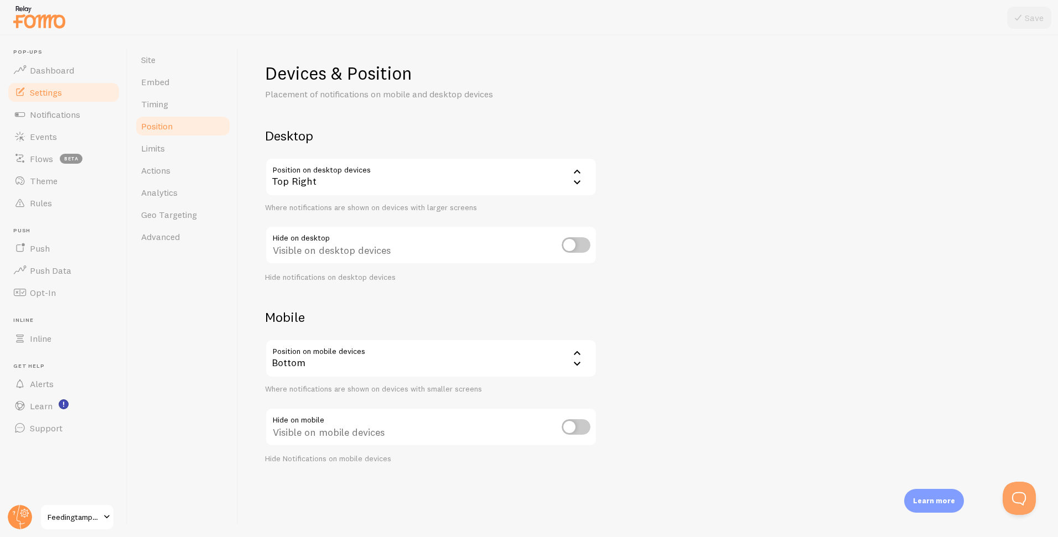
drag, startPoint x: 575, startPoint y: 176, endPoint x: 570, endPoint y: 181, distance: 7.0
click at [575, 176] on icon at bounding box center [577, 171] width 13 height 13
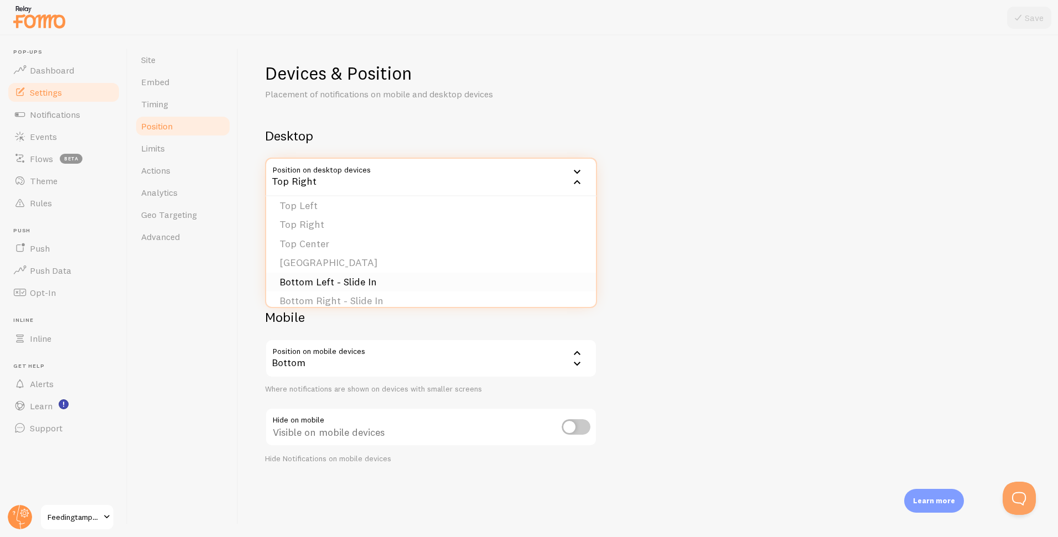
scroll to position [50, 0]
click at [678, 296] on div "Devices & Position Placement of notifications on mobile and desktop devices Des…" at bounding box center [648, 263] width 767 height 402
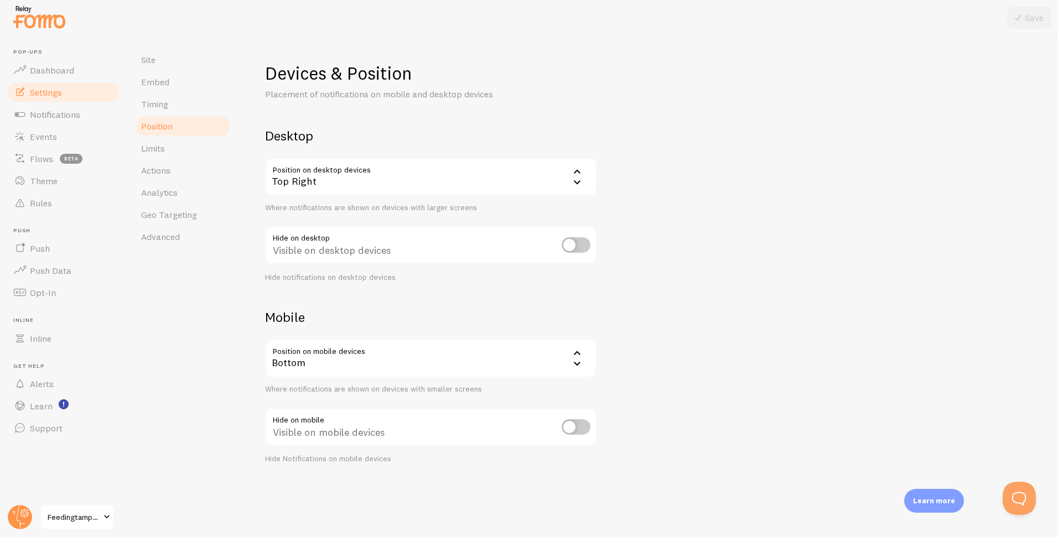
click at [576, 178] on icon at bounding box center [577, 171] width 13 height 13
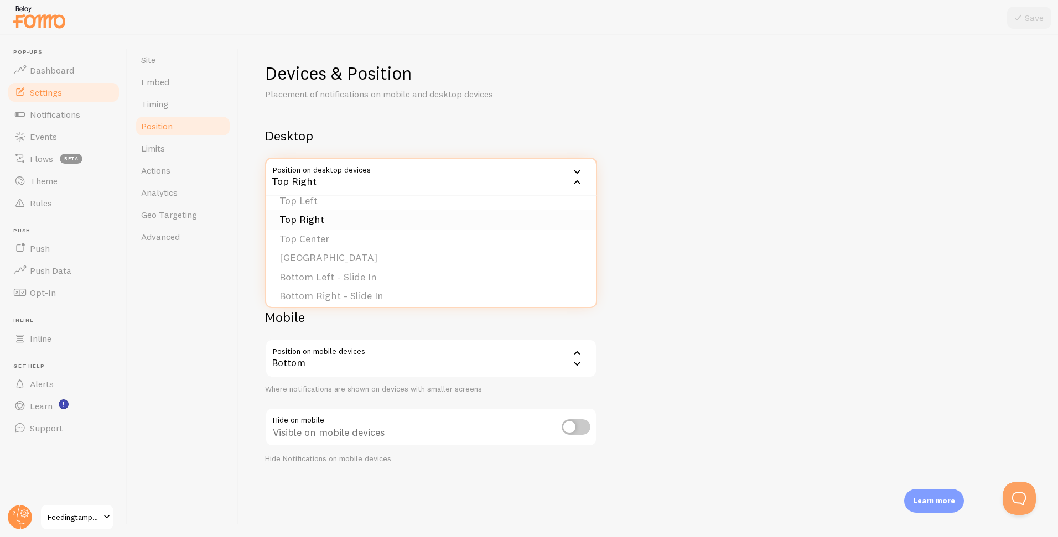
scroll to position [0, 0]
click at [364, 234] on li "Bottom Right" at bounding box center [431, 231] width 330 height 19
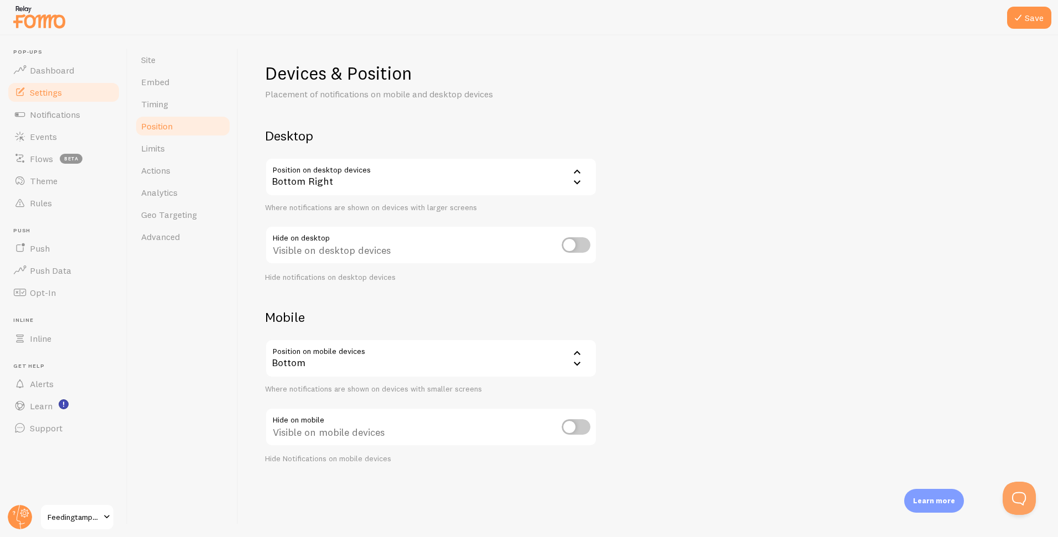
click at [674, 246] on div "Devices & Position Placement of notifications on mobile and desktop devices Des…" at bounding box center [648, 263] width 767 height 402
drag, startPoint x: 1027, startPoint y: 22, endPoint x: 940, endPoint y: 50, distance: 91.7
click at [1027, 22] on button "Save" at bounding box center [1029, 18] width 44 height 22
click at [179, 80] on link "Embed" at bounding box center [183, 82] width 97 height 22
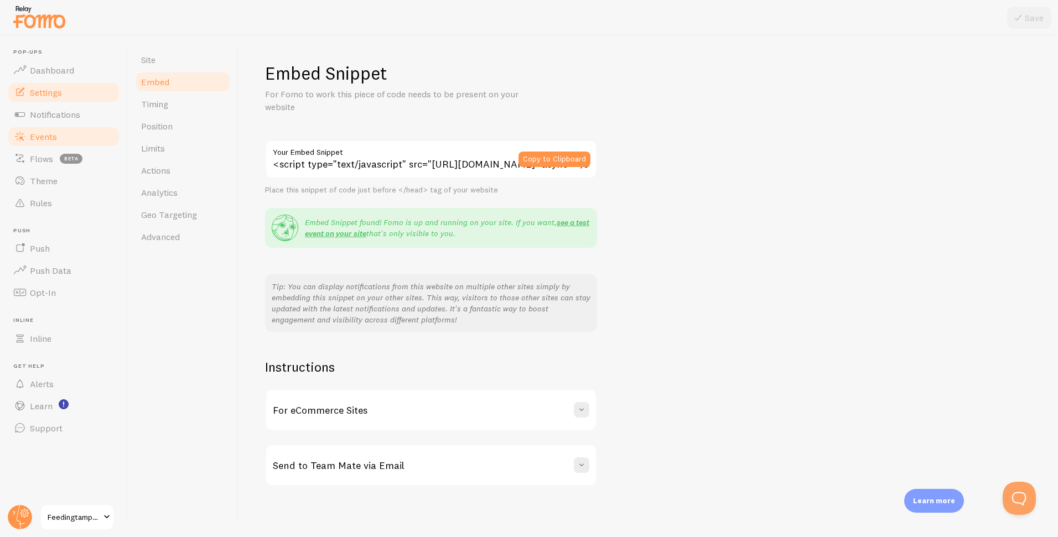
click at [43, 141] on span "Events" at bounding box center [43, 136] width 27 height 11
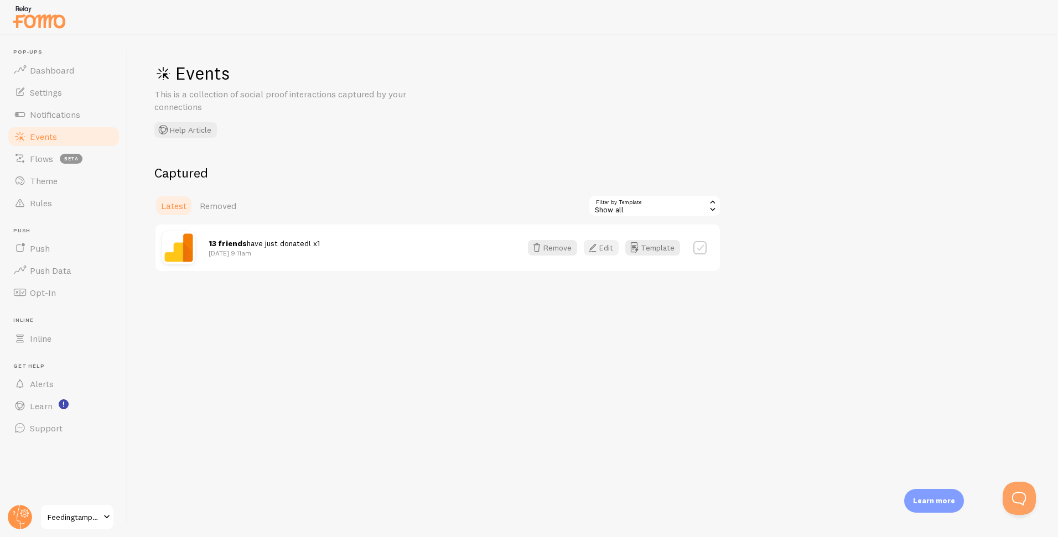
click at [605, 250] on button "Edit" at bounding box center [601, 247] width 35 height 15
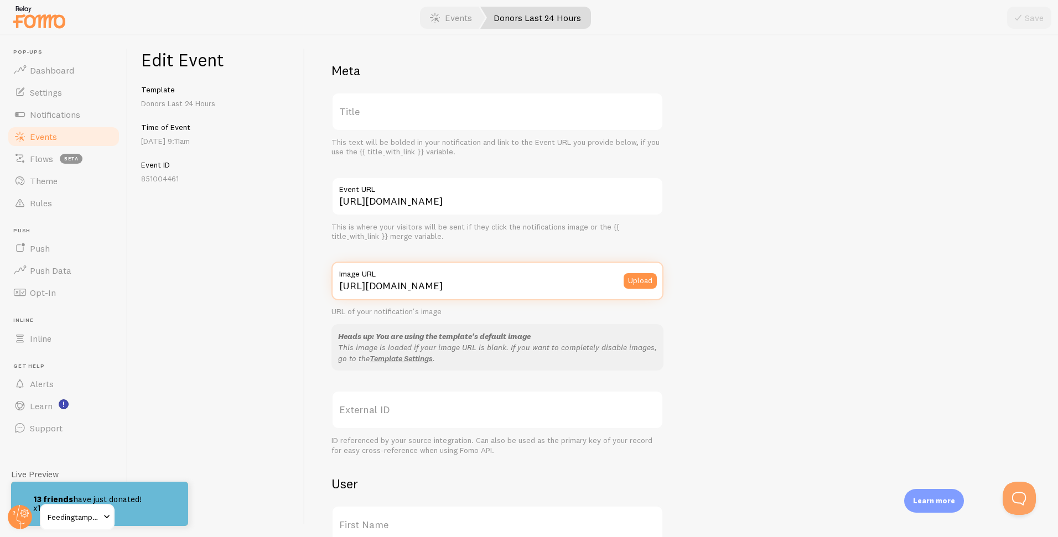
scroll to position [0, 98]
drag, startPoint x: 449, startPoint y: 286, endPoint x: 809, endPoint y: 276, distance: 360.5
click at [809, 276] on div "Meta Title This text will be bolded in your notification and link to the Event …" at bounding box center [682, 510] width 700 height 897
click at [231, 231] on div "Edit Event Template Donors Last 24 Hours Time of Event Oct 13th @ 9:11am Event …" at bounding box center [216, 286] width 177 height 502
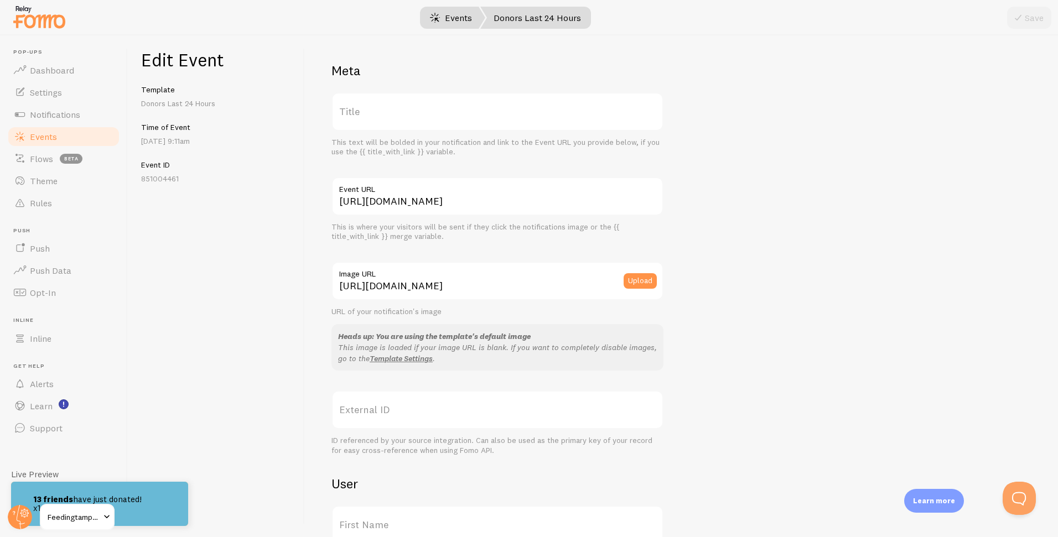
click at [448, 16] on link "Events" at bounding box center [451, 18] width 69 height 22
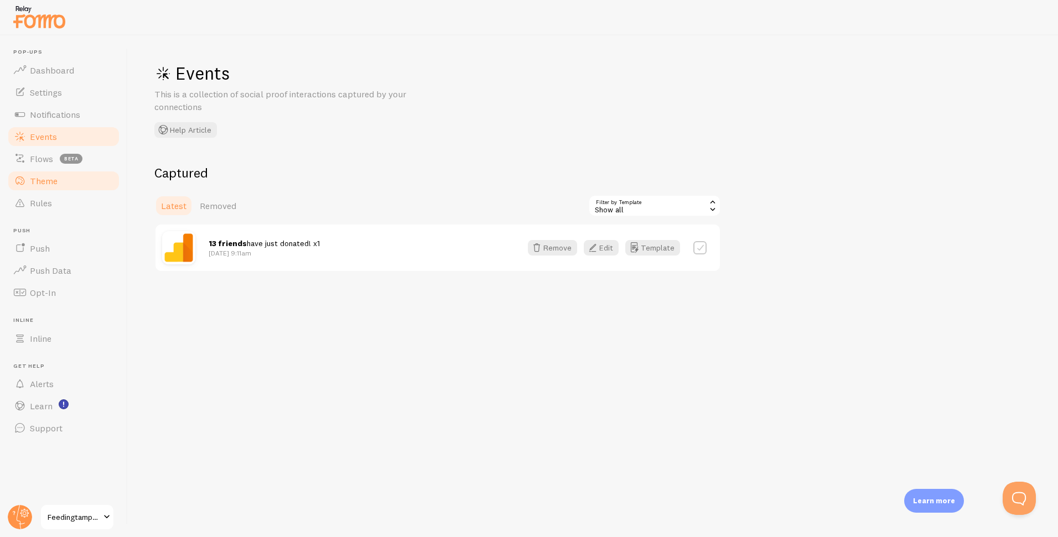
click at [82, 183] on link "Theme" at bounding box center [64, 181] width 114 height 22
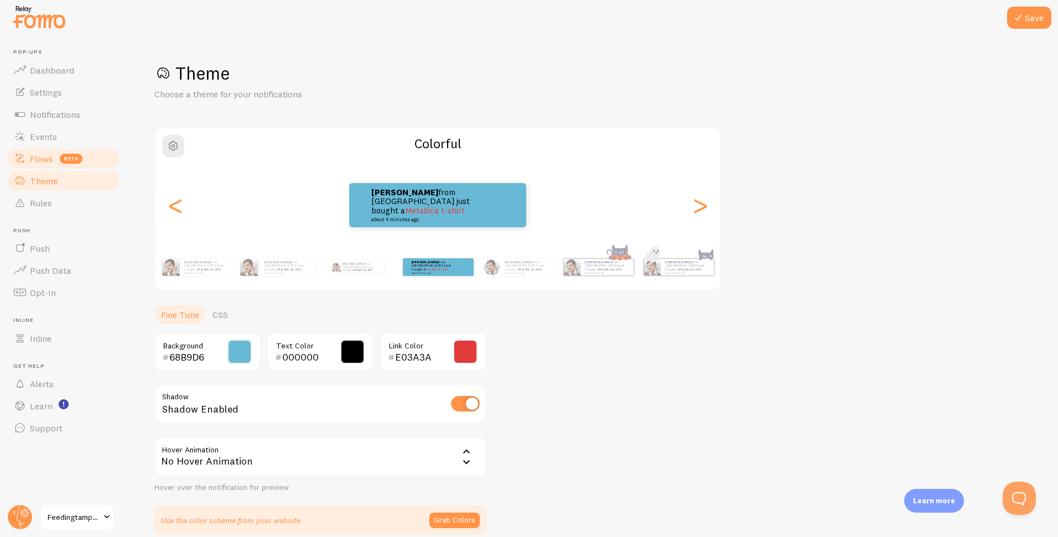
click at [96, 160] on link "Flows beta" at bounding box center [64, 159] width 114 height 22
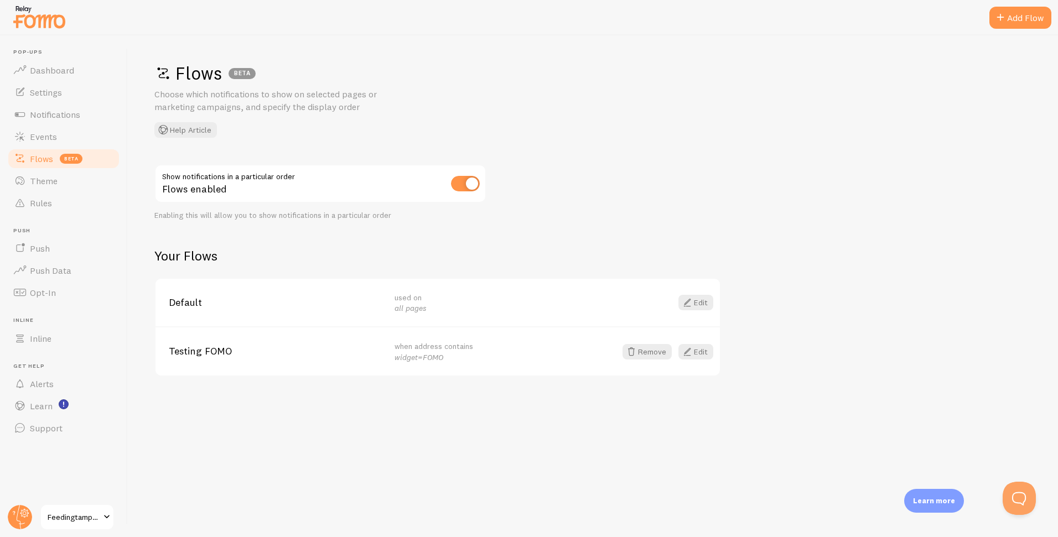
click at [697, 353] on link "Edit" at bounding box center [696, 351] width 35 height 15
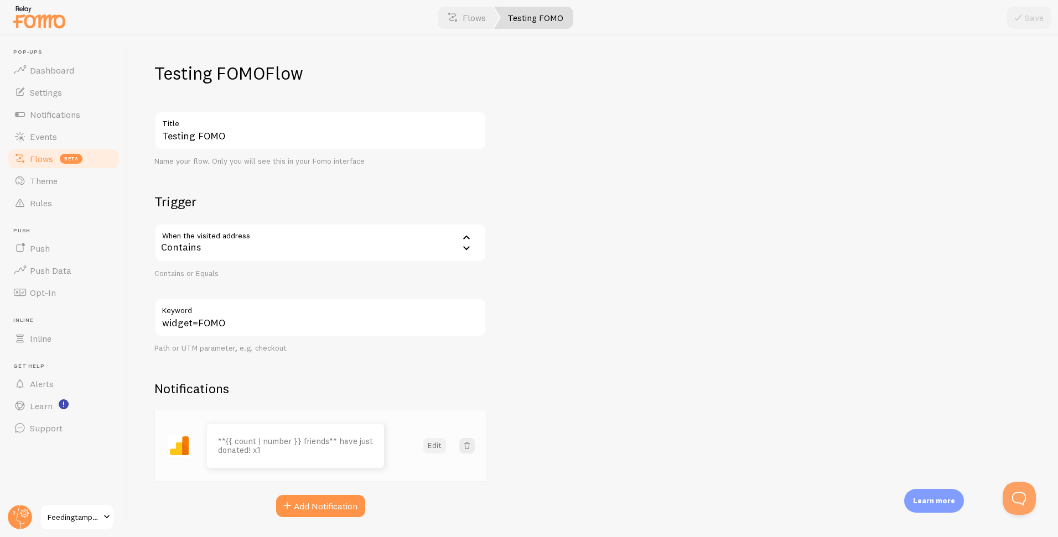
click at [435, 448] on button "Edit" at bounding box center [434, 445] width 23 height 15
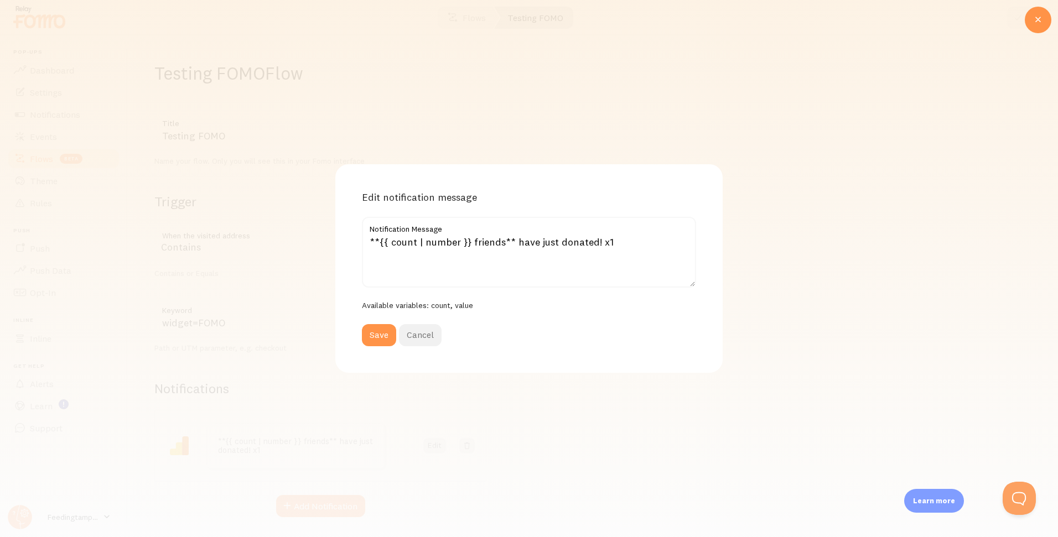
click at [425, 337] on button "Cancel" at bounding box center [420, 335] width 43 height 22
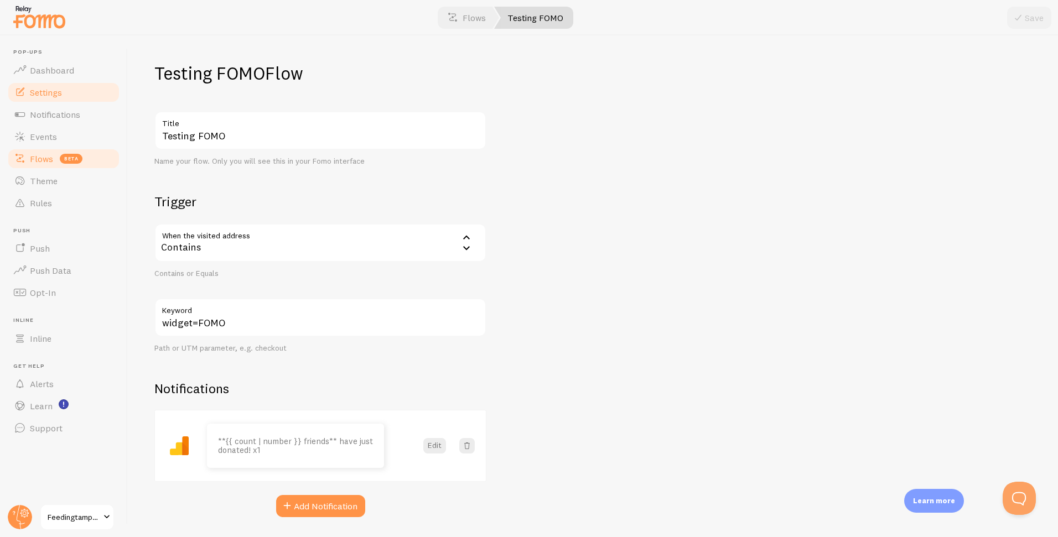
click at [53, 94] on span "Settings" at bounding box center [46, 92] width 32 height 11
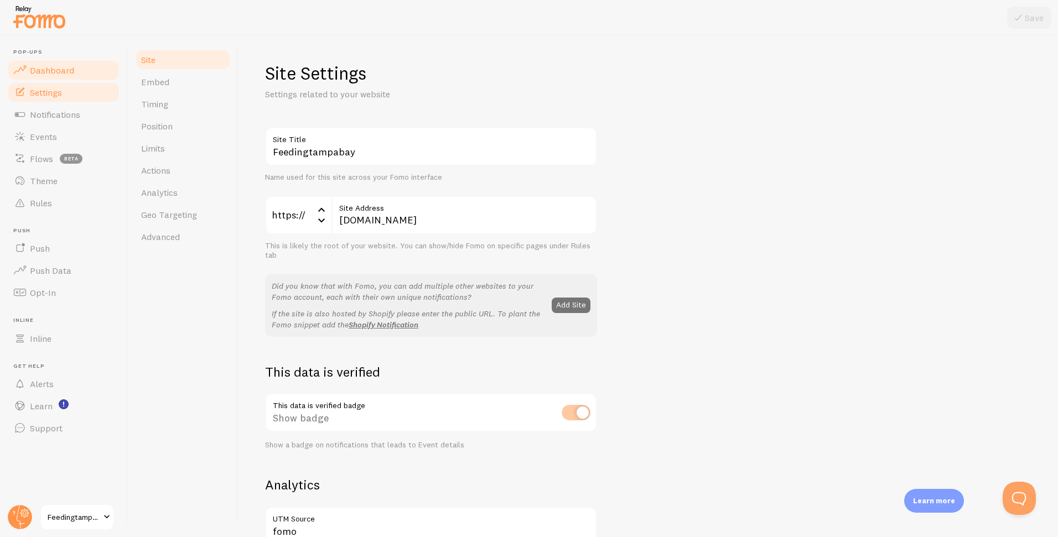
click at [69, 74] on span "Dashboard" at bounding box center [52, 70] width 44 height 11
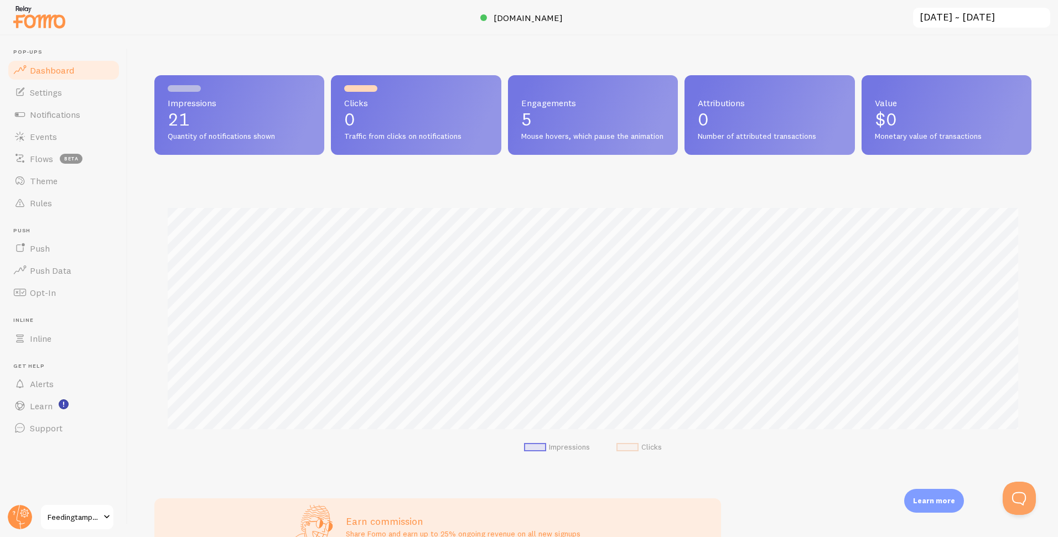
scroll to position [291, 877]
click at [68, 94] on link "Settings" at bounding box center [64, 92] width 114 height 22
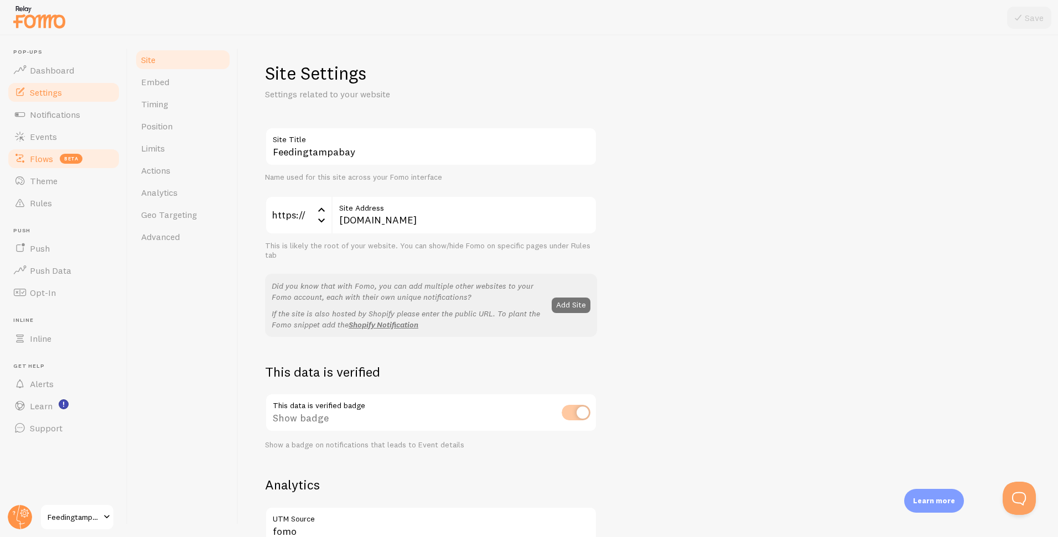
click at [91, 166] on link "Flows beta" at bounding box center [64, 159] width 114 height 22
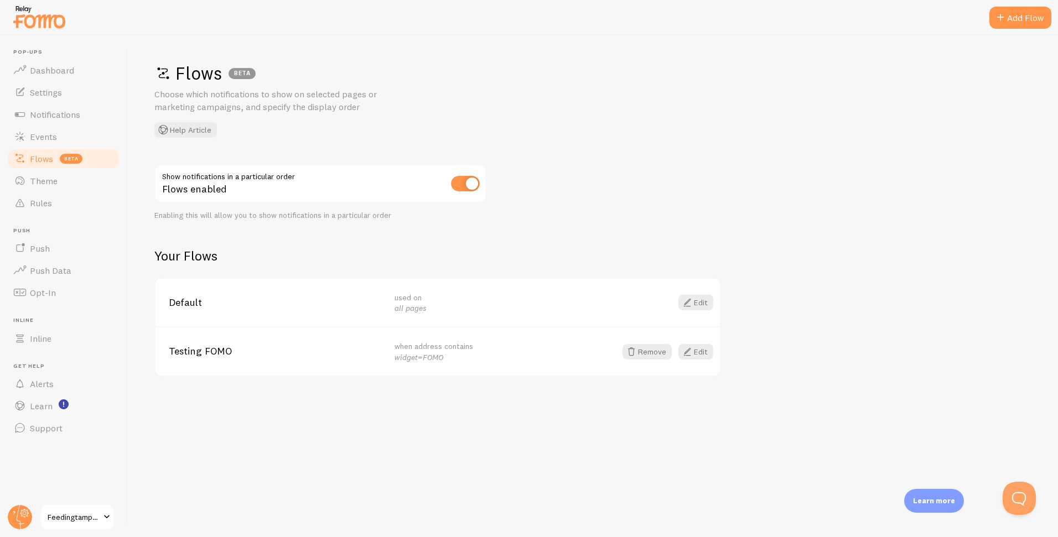
click at [687, 350] on span at bounding box center [687, 351] width 13 height 13
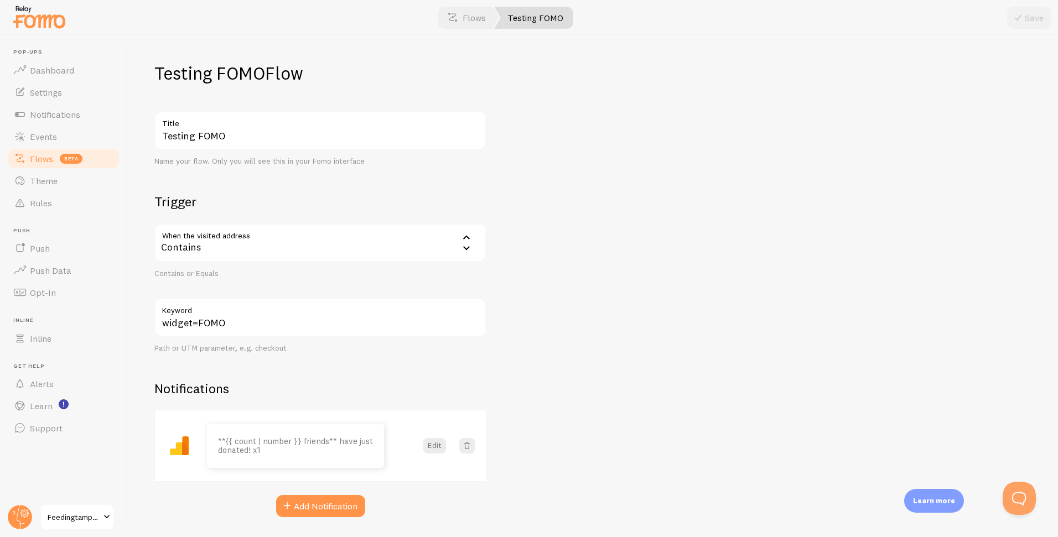
click at [349, 313] on label "Keyword" at bounding box center [320, 307] width 332 height 19
click at [349, 313] on input "widget=FOMO" at bounding box center [320, 317] width 332 height 39
click at [349, 313] on label "Keyword" at bounding box center [320, 307] width 332 height 19
click at [349, 313] on input "widget=FOMO" at bounding box center [320, 317] width 332 height 39
click at [304, 322] on input "widget=FOMO" at bounding box center [320, 317] width 332 height 39
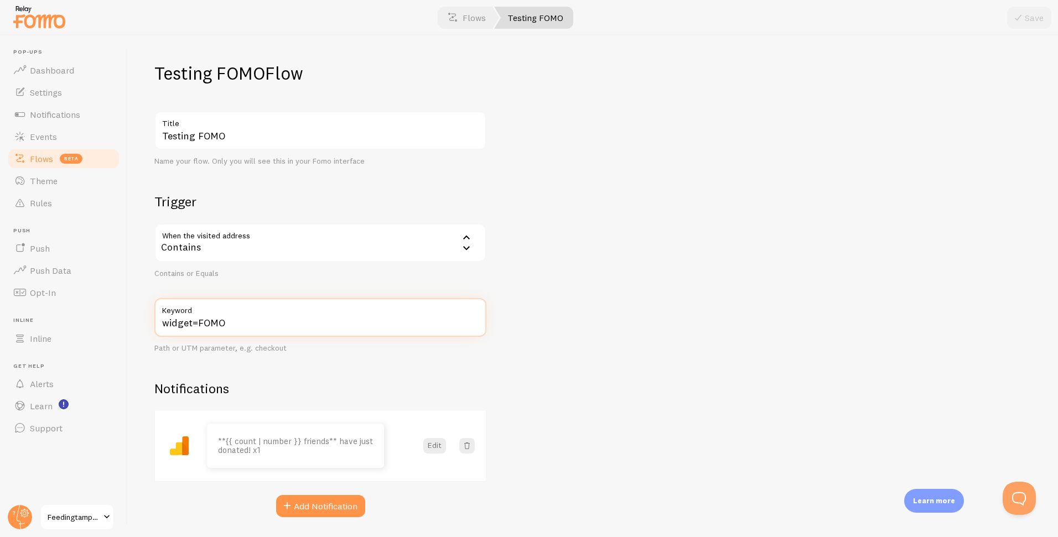
click at [304, 322] on input "widget=FOMO" at bounding box center [320, 317] width 332 height 39
type input "flow=FOMO_Widget"
drag, startPoint x: 512, startPoint y: 335, endPoint x: 511, endPoint y: 344, distance: 8.9
click at [512, 335] on div "Testing FOMO Flow Testing FOMO Title Name your flow. Only you will see this in …" at bounding box center [593, 286] width 931 height 502
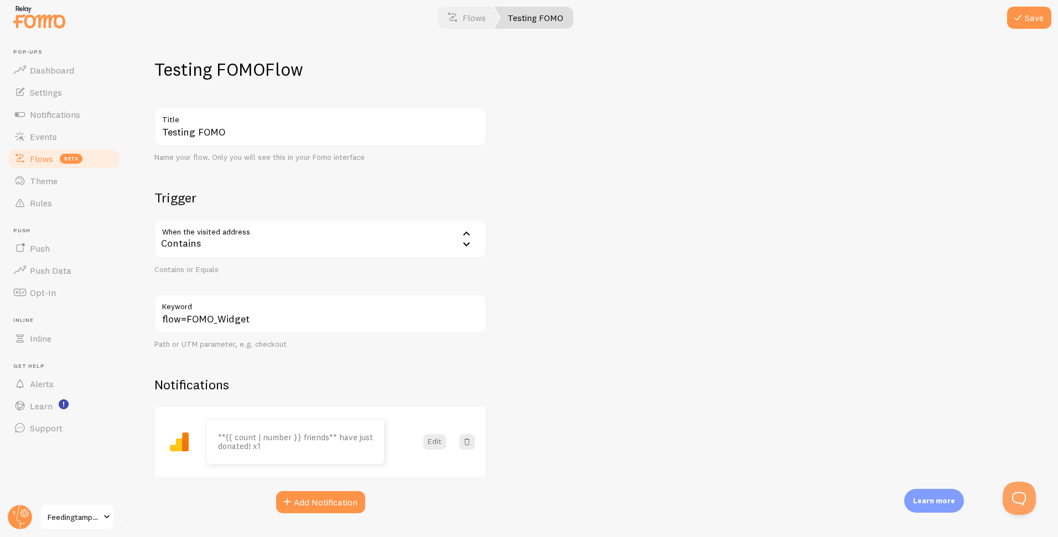
drag, startPoint x: 1029, startPoint y: 20, endPoint x: 1014, endPoint y: 39, distance: 24.4
click at [1029, 20] on button "Save" at bounding box center [1029, 18] width 44 height 22
click at [406, 327] on input "flow=FOMO_Widget" at bounding box center [320, 313] width 332 height 39
drag, startPoint x: 578, startPoint y: 302, endPoint x: 530, endPoint y: 295, distance: 48.6
click at [578, 302] on div "Testing FOMO Flow Testing FOMO Title Name your flow. Only you will see this in …" at bounding box center [593, 286] width 931 height 502
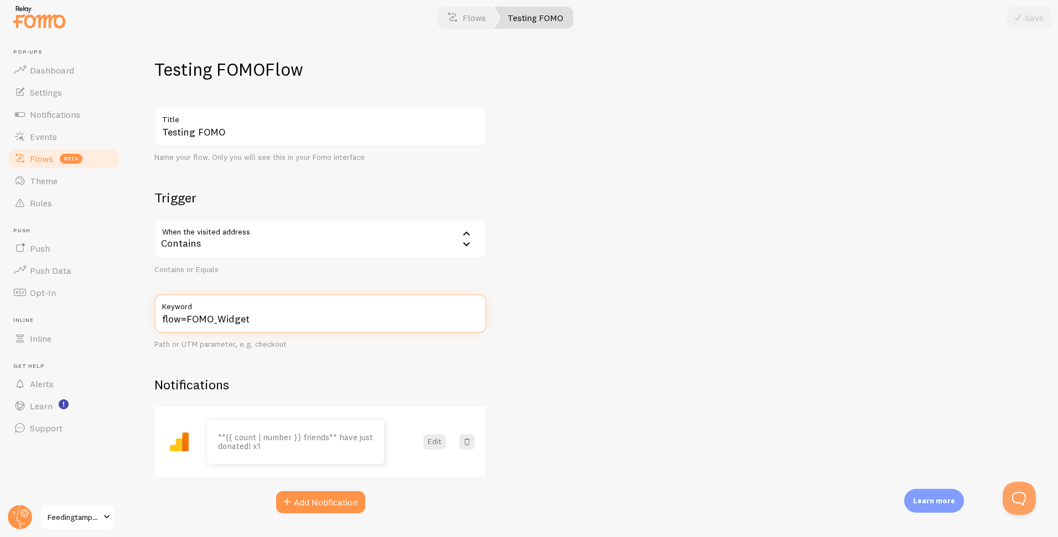
click at [390, 325] on input "flow=FOMO_Widget" at bounding box center [320, 313] width 332 height 39
drag, startPoint x: 449, startPoint y: 313, endPoint x: 457, endPoint y: 313, distance: 7.8
click at [449, 313] on label "Keyword" at bounding box center [320, 303] width 332 height 19
click at [449, 313] on input "flow=FOMO_Widget" at bounding box center [320, 313] width 332 height 39
drag, startPoint x: 438, startPoint y: 323, endPoint x: 471, endPoint y: 318, distance: 33.7
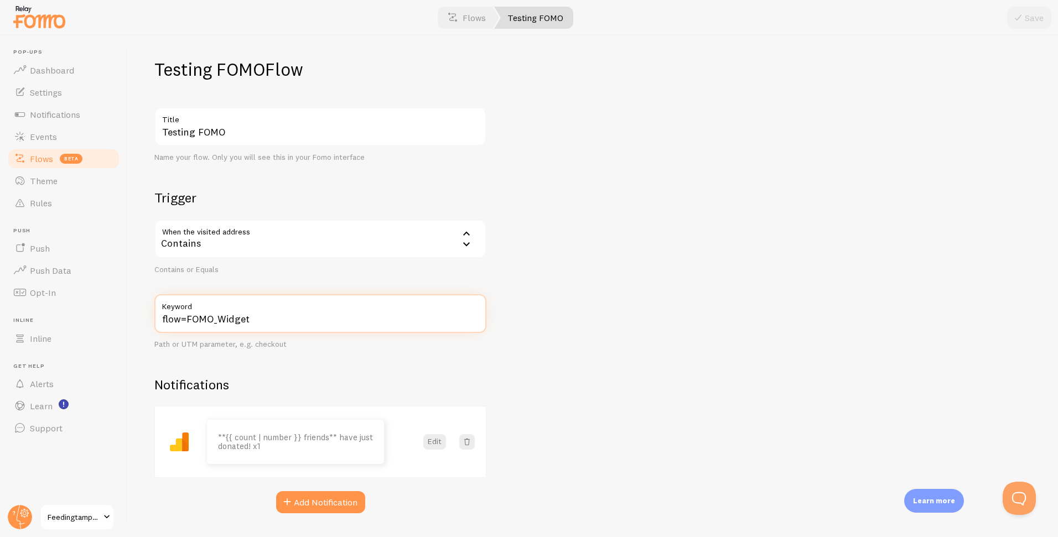
click at [438, 323] on input "flow=FOMO_Widget" at bounding box center [320, 313] width 332 height 39
click at [607, 308] on div "Testing FOMO Flow Testing FOMO Title Name your flow. Only you will see this in …" at bounding box center [593, 286] width 931 height 502
click at [73, 183] on link "Theme" at bounding box center [64, 181] width 114 height 22
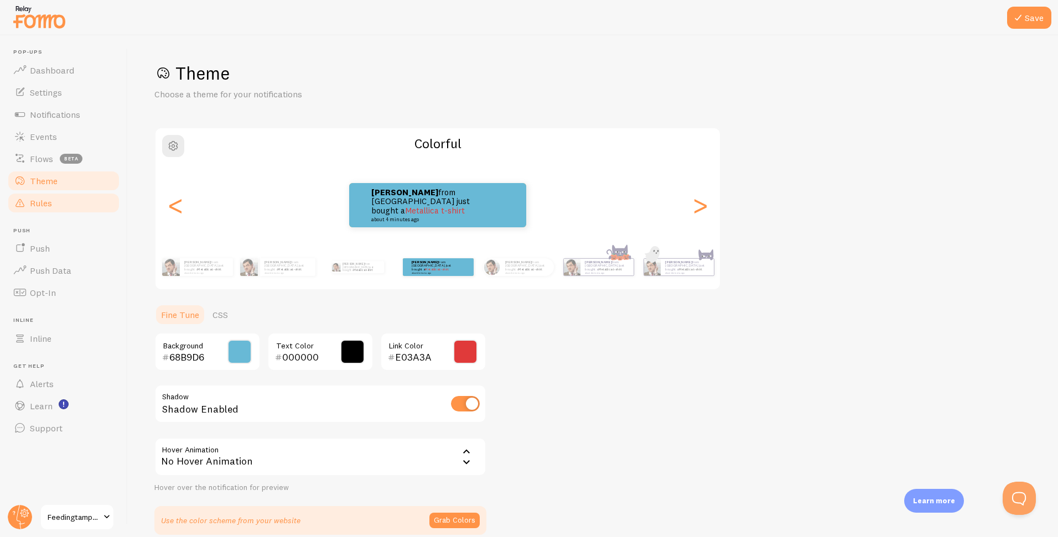
click at [65, 200] on link "Rules" at bounding box center [64, 203] width 114 height 22
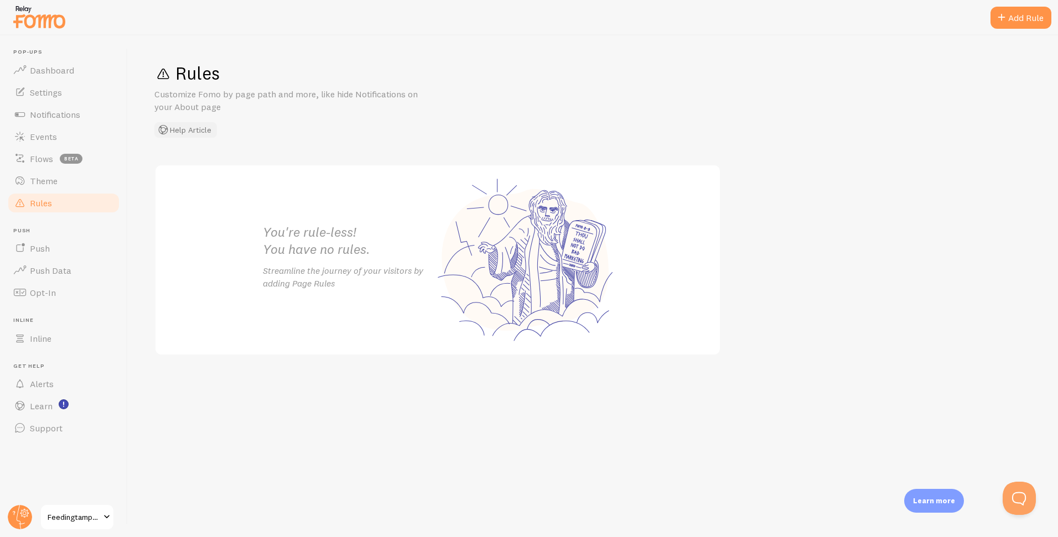
click at [190, 133] on button "Help Article" at bounding box center [185, 129] width 63 height 15
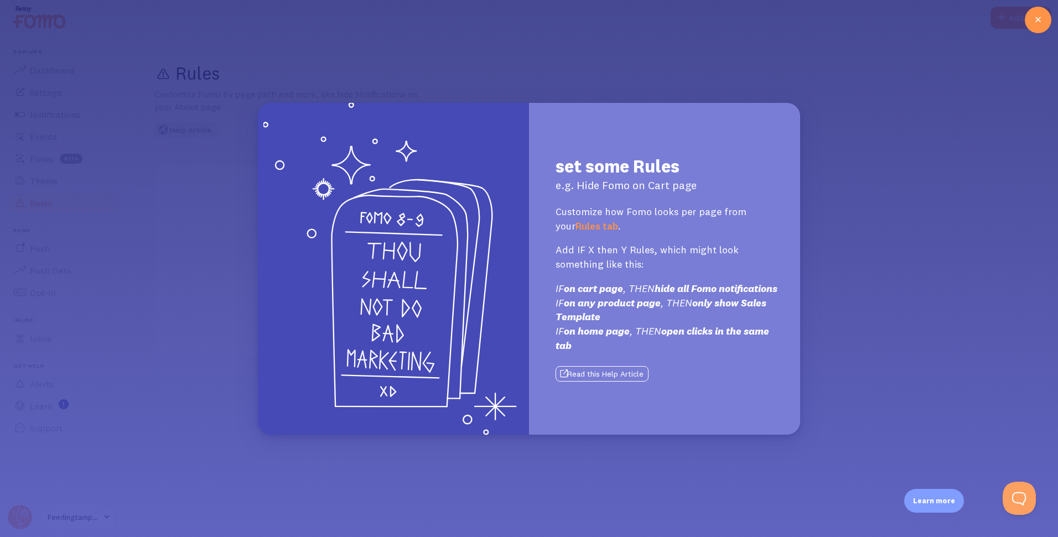
click at [604, 377] on button "Read this Help Article" at bounding box center [602, 373] width 93 height 15
drag, startPoint x: 361, startPoint y: 81, endPoint x: 374, endPoint y: 81, distance: 12.2
click at [361, 81] on div "set some Rules e.g. Hide Fomo on Cart page Customize how Fomo looks per page fr…" at bounding box center [529, 268] width 1058 height 537
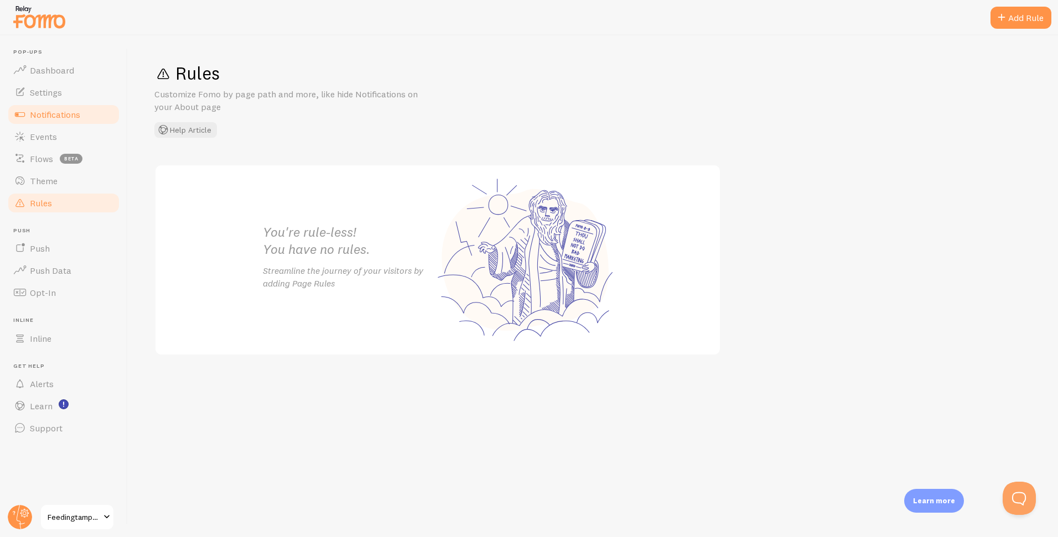
click at [65, 116] on span "Notifications" at bounding box center [55, 114] width 50 height 11
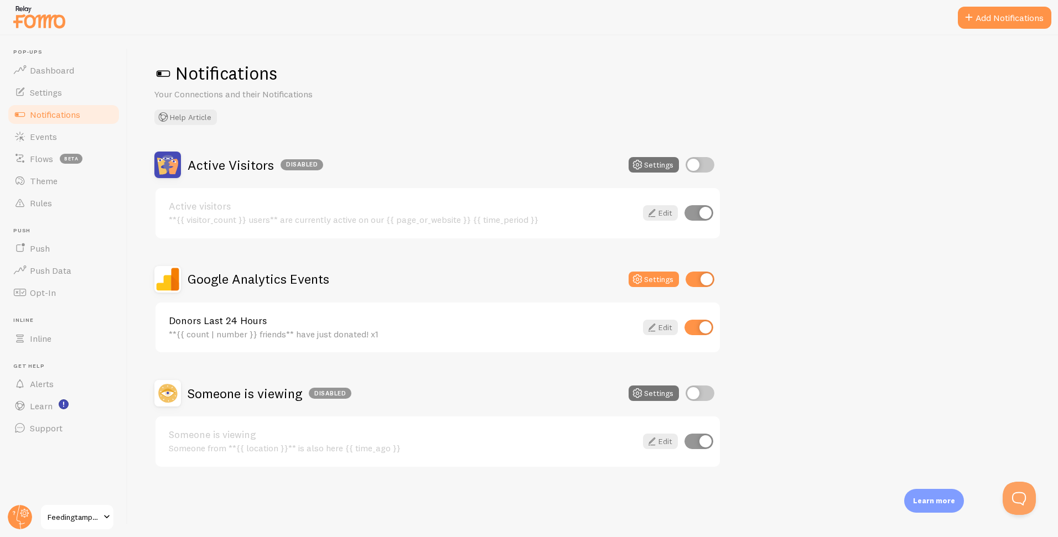
click at [700, 280] on input "checkbox" at bounding box center [700, 279] width 29 height 15
checkbox input "false"
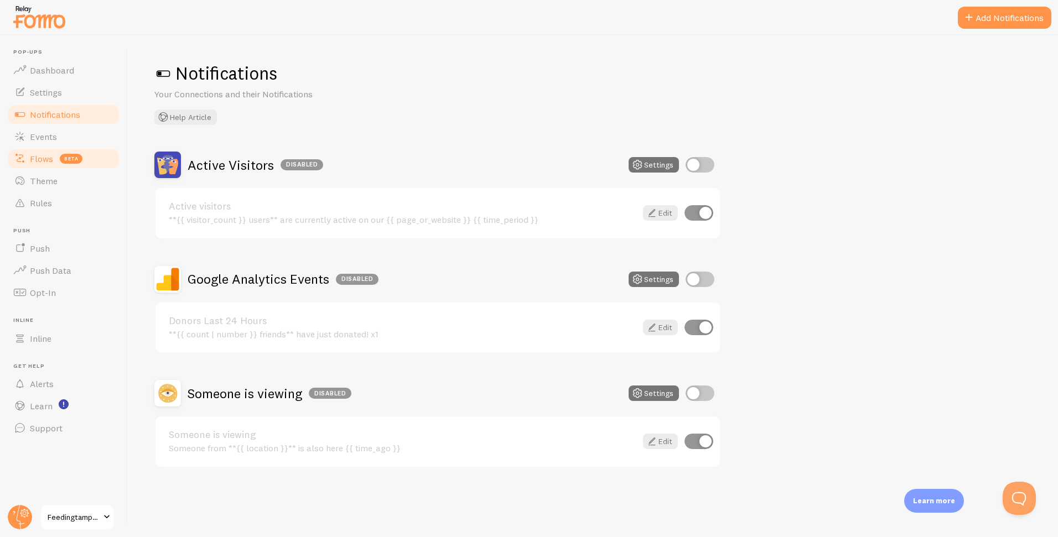
click at [62, 163] on span "beta" at bounding box center [71, 159] width 23 height 10
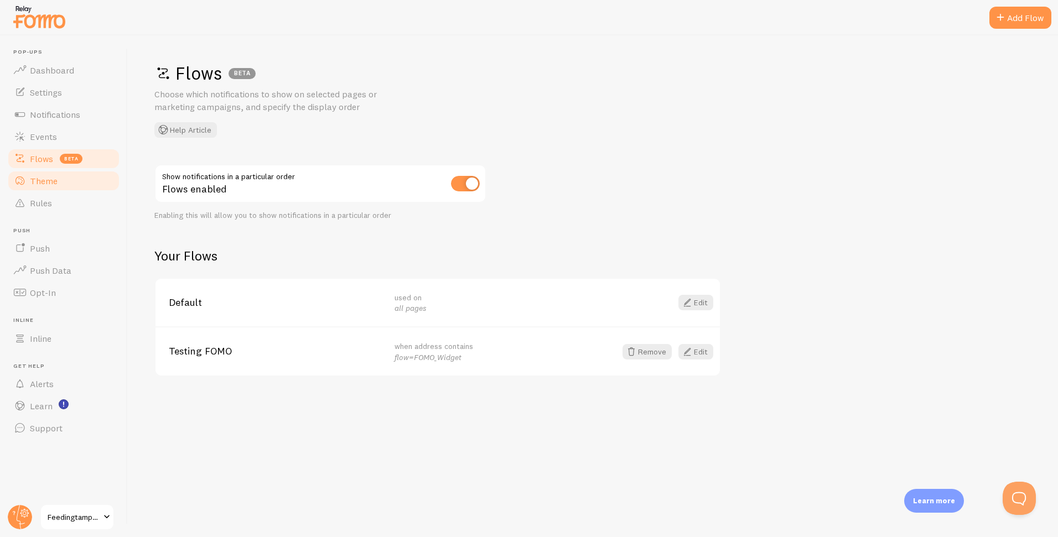
click at [68, 180] on link "Theme" at bounding box center [64, 181] width 114 height 22
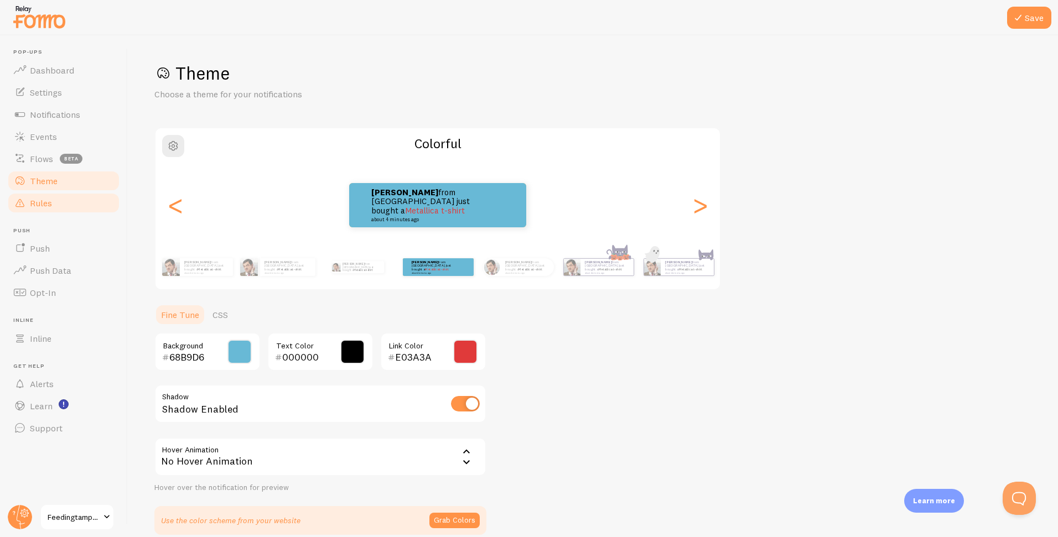
drag, startPoint x: 66, startPoint y: 199, endPoint x: 75, endPoint y: 200, distance: 8.4
click at [66, 199] on link "Rules" at bounding box center [64, 203] width 114 height 22
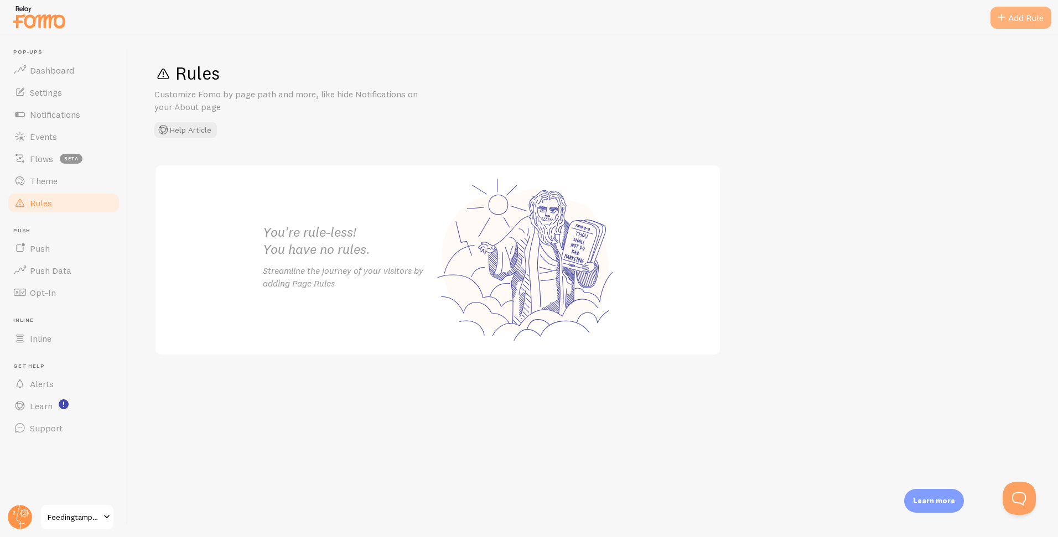
click at [1024, 23] on div "Add Rule" at bounding box center [1021, 18] width 61 height 22
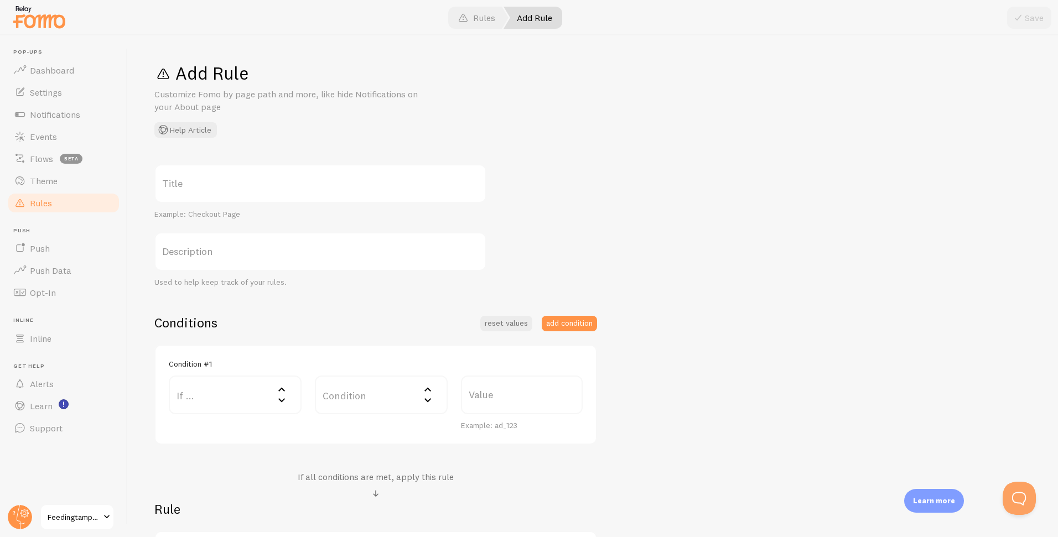
click at [314, 183] on label "Title" at bounding box center [320, 183] width 332 height 39
click at [314, 183] on input "Title" at bounding box center [320, 183] width 332 height 39
type input "Testing FOMO widget"
click at [311, 245] on label "Description" at bounding box center [320, 251] width 332 height 39
click at [311, 245] on input "Description" at bounding box center [320, 251] width 332 height 39
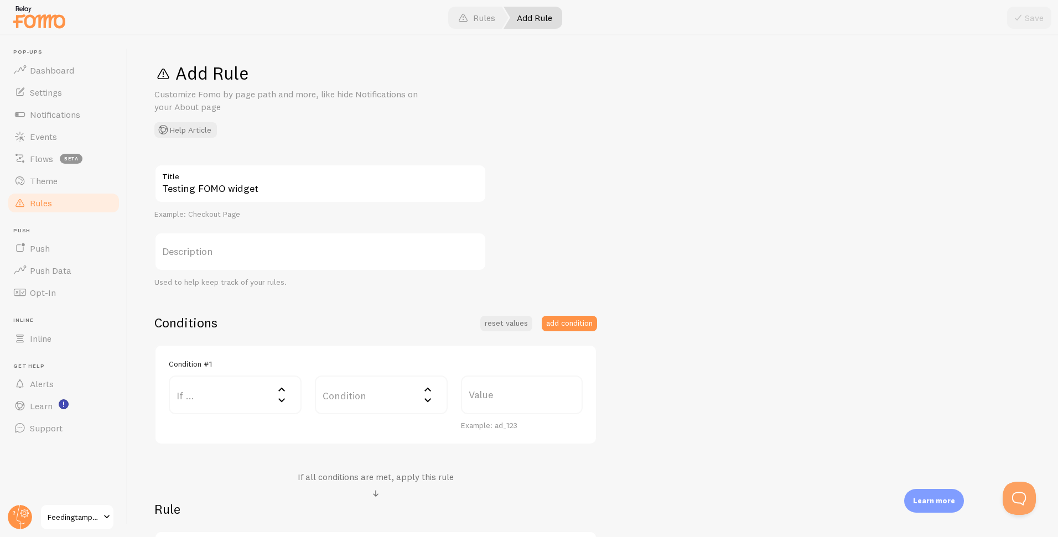
click at [350, 250] on label "Description" at bounding box center [320, 251] width 332 height 39
click at [350, 250] on input "Description" at bounding box center [320, 251] width 332 height 39
type input "FOMO widget"
drag, startPoint x: 619, startPoint y: 236, endPoint x: 603, endPoint y: 249, distance: 19.7
click at [618, 236] on div "Testing FOMO widget Title Example: Checkout Page FOMO widget Description Used t…" at bounding box center [592, 381] width 877 height 435
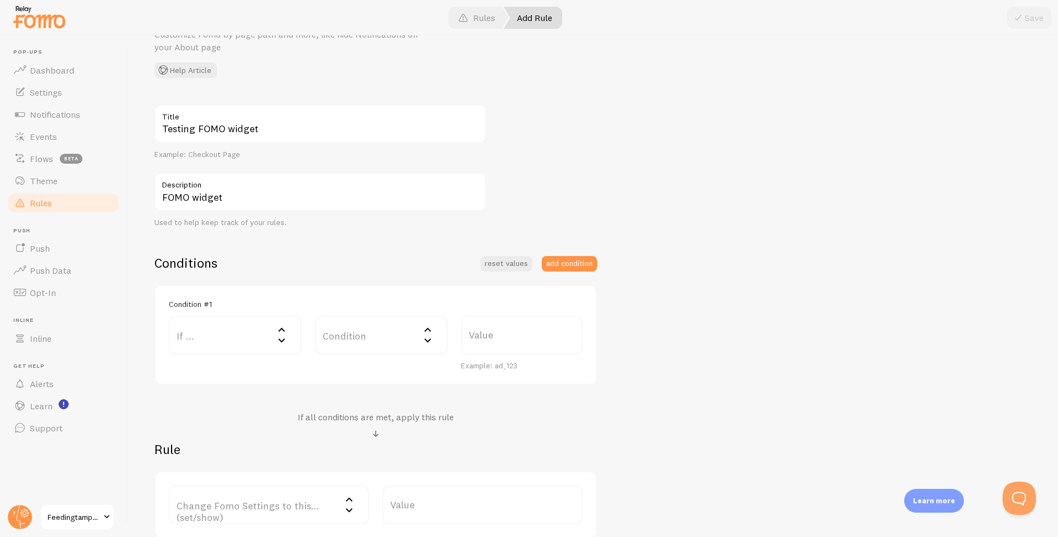
scroll to position [146, 0]
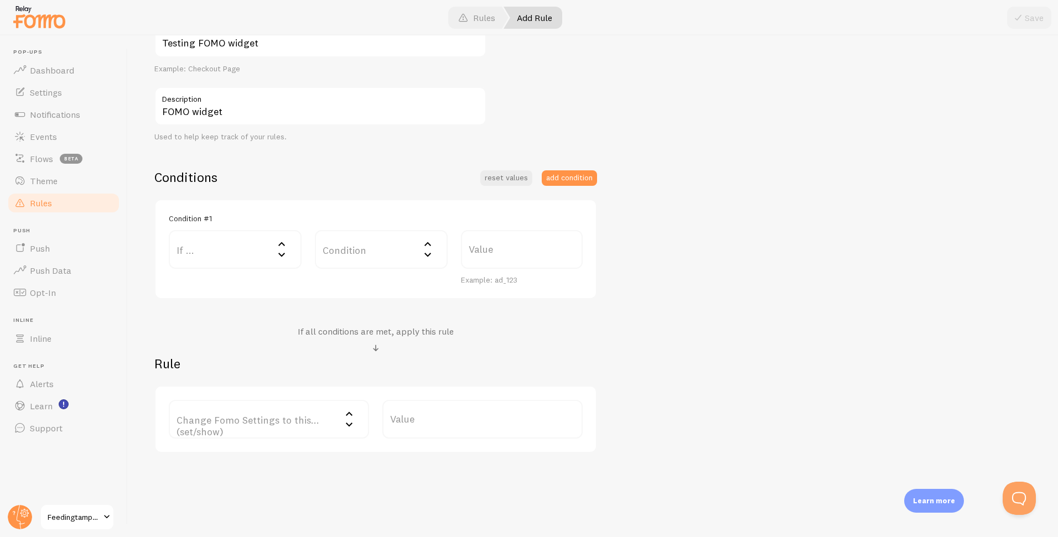
drag, startPoint x: 271, startPoint y: 247, endPoint x: 276, endPoint y: 253, distance: 7.9
click at [271, 247] on label "If ..." at bounding box center [235, 249] width 133 height 39
click at [277, 254] on icon at bounding box center [281, 254] width 13 height 13
click at [277, 253] on icon at bounding box center [281, 254] width 13 height 13
click at [425, 358] on h2 "Rule" at bounding box center [375, 363] width 443 height 17
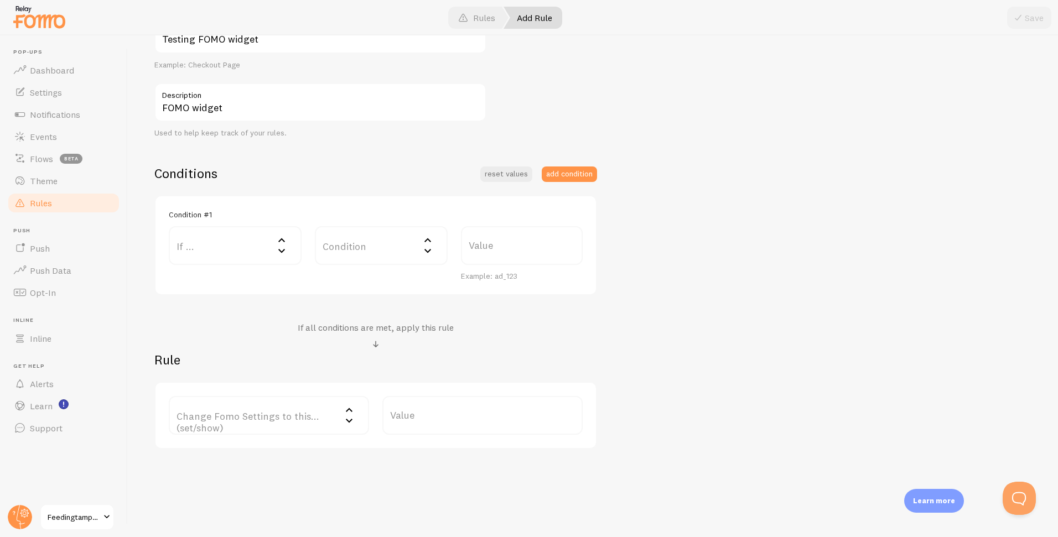
scroll to position [151, 0]
click at [224, 246] on label "If ..." at bounding box center [235, 244] width 133 height 39
click at [240, 278] on li "URL Path" at bounding box center [235, 280] width 131 height 19
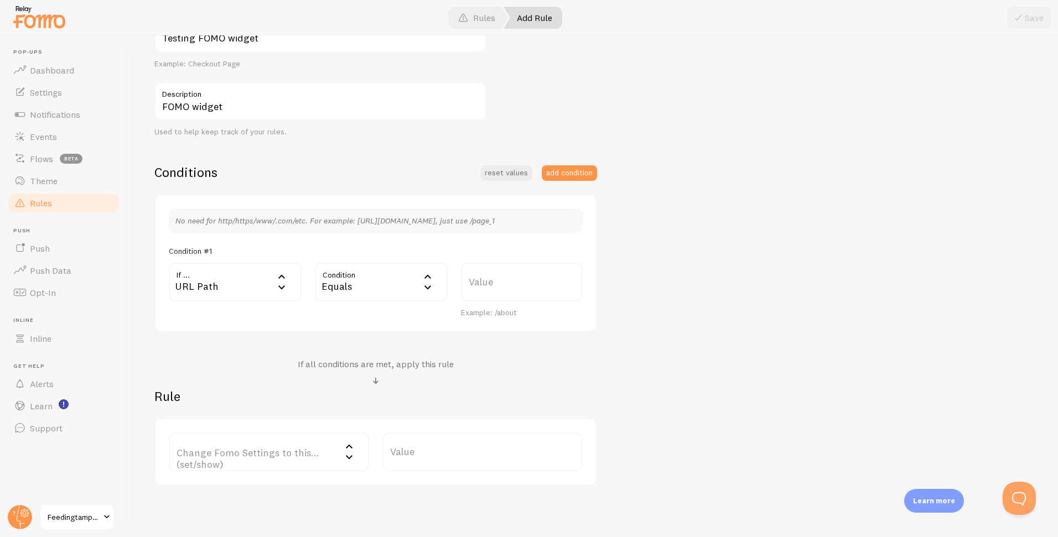
click at [382, 290] on div "Equals" at bounding box center [381, 282] width 133 height 39
drag, startPoint x: 401, startPoint y: 376, endPoint x: 432, endPoint y: 342, distance: 45.8
click at [401, 376] on li "Contains" at bounding box center [381, 374] width 131 height 19
click at [524, 280] on label "Value" at bounding box center [522, 282] width 122 height 39
click at [524, 280] on input "Value" at bounding box center [522, 282] width 122 height 39
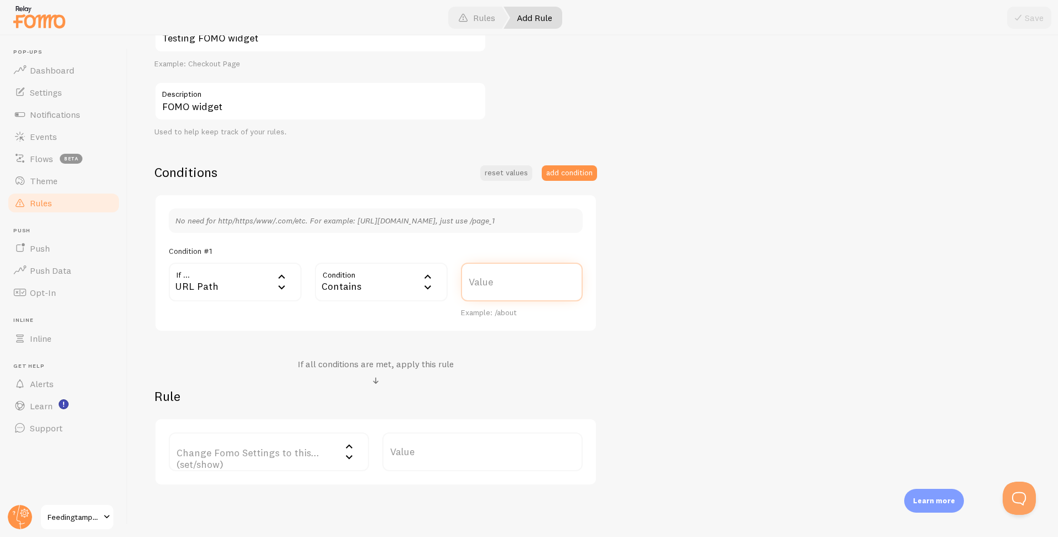
scroll to position [153, 0]
paste input "donate?widget=FOMO"
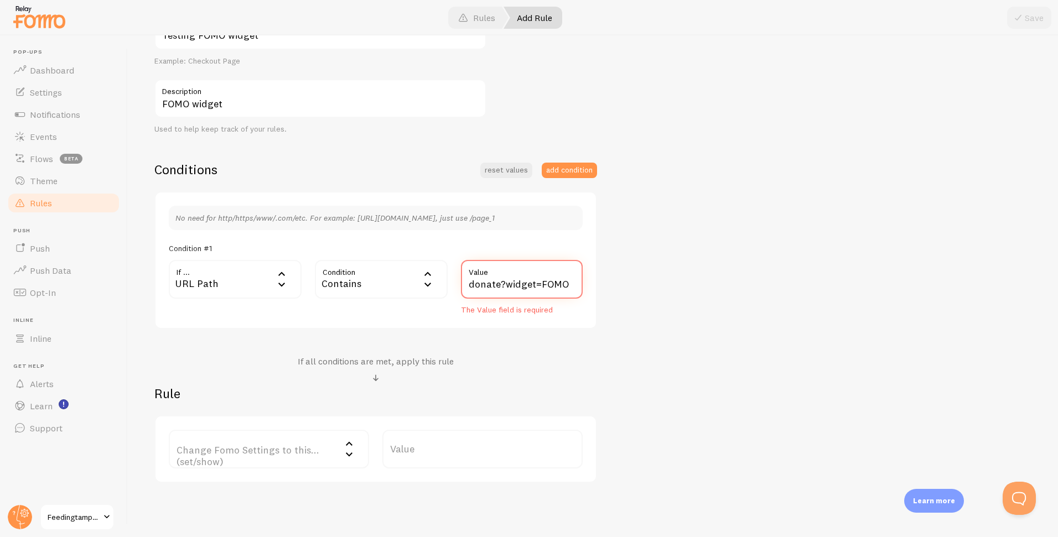
type input "donate?widget=FOMO"
click at [668, 297] on div "Testing FOMO widget Title Example: Checkout Page FOMO widget Description Used t…" at bounding box center [592, 247] width 877 height 472
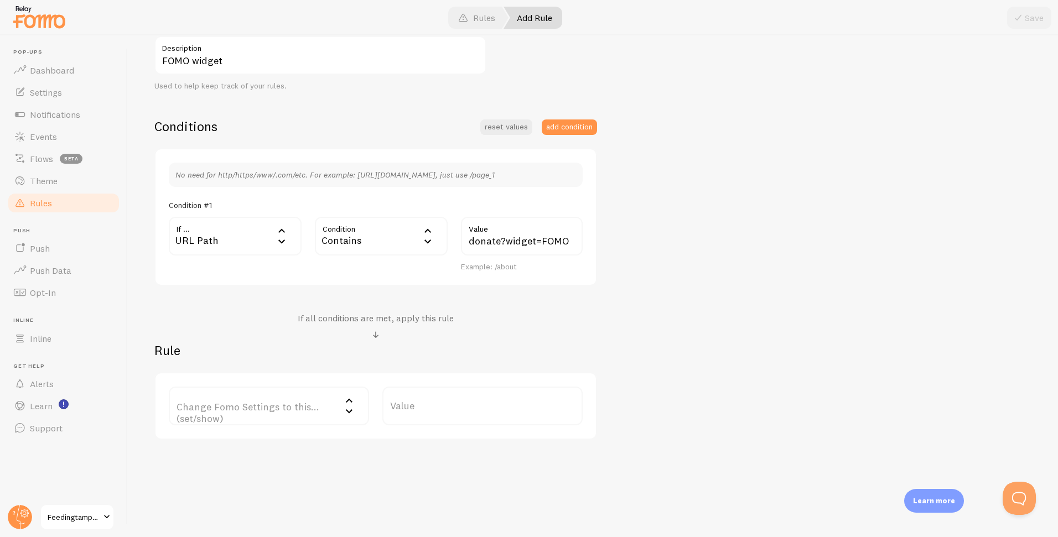
click at [293, 408] on label "Change Fomo Settings to this... (set/show)" at bounding box center [269, 406] width 200 height 39
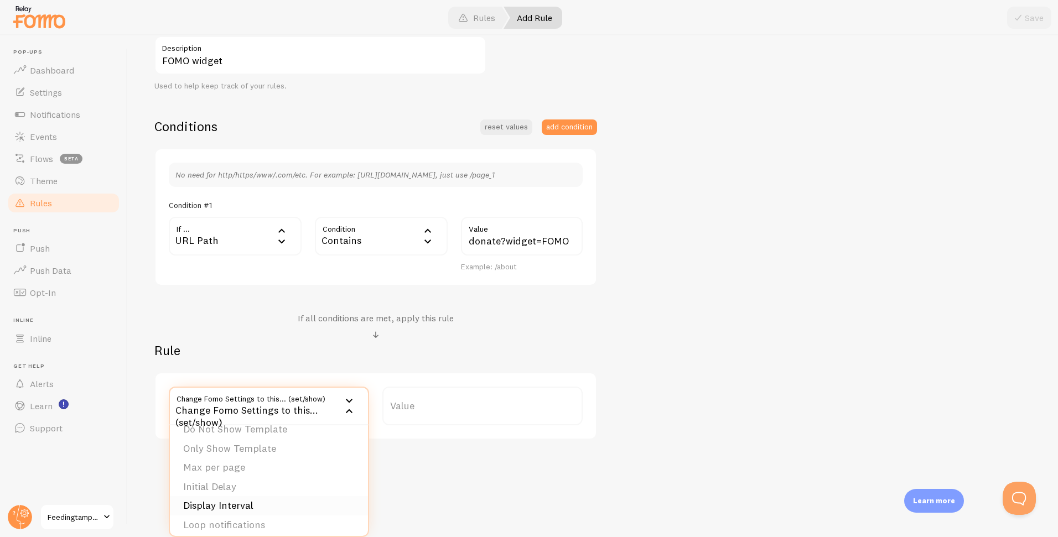
scroll to position [0, 0]
drag, startPoint x: 285, startPoint y: 440, endPoint x: 298, endPoint y: 438, distance: 13.9
click at [285, 439] on li "Notifications" at bounding box center [269, 441] width 198 height 19
click at [458, 405] on label "Options" at bounding box center [482, 406] width 200 height 39
click at [530, 463] on li "Only show Fomo if conditions met" at bounding box center [483, 460] width 198 height 19
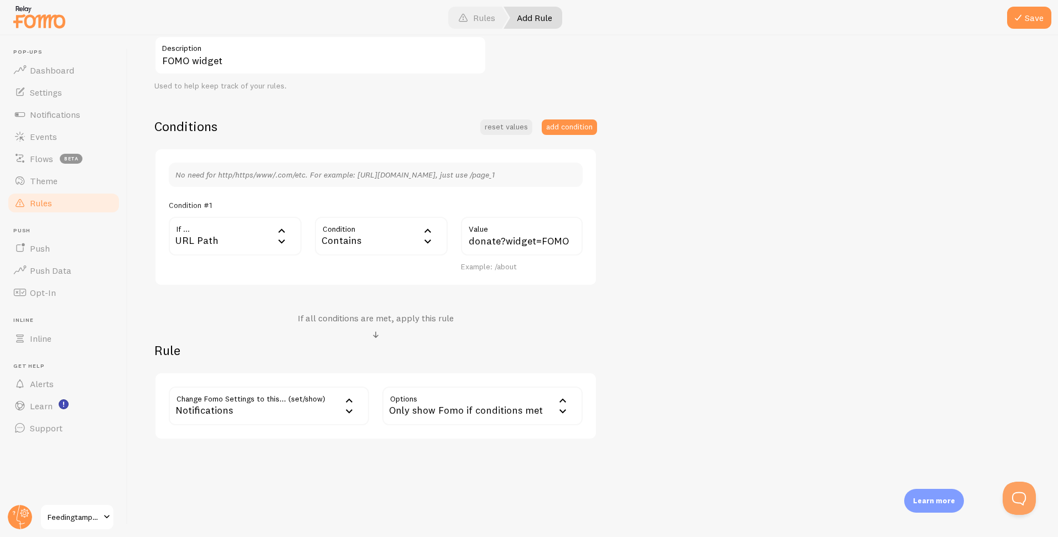
click at [344, 411] on icon at bounding box center [349, 411] width 13 height 13
click at [483, 452] on div "Add Rule Customize Fomo by page path and more, like hide Notifications on your …" at bounding box center [593, 286] width 931 height 502
click at [1032, 16] on button "Save" at bounding box center [1029, 18] width 44 height 22
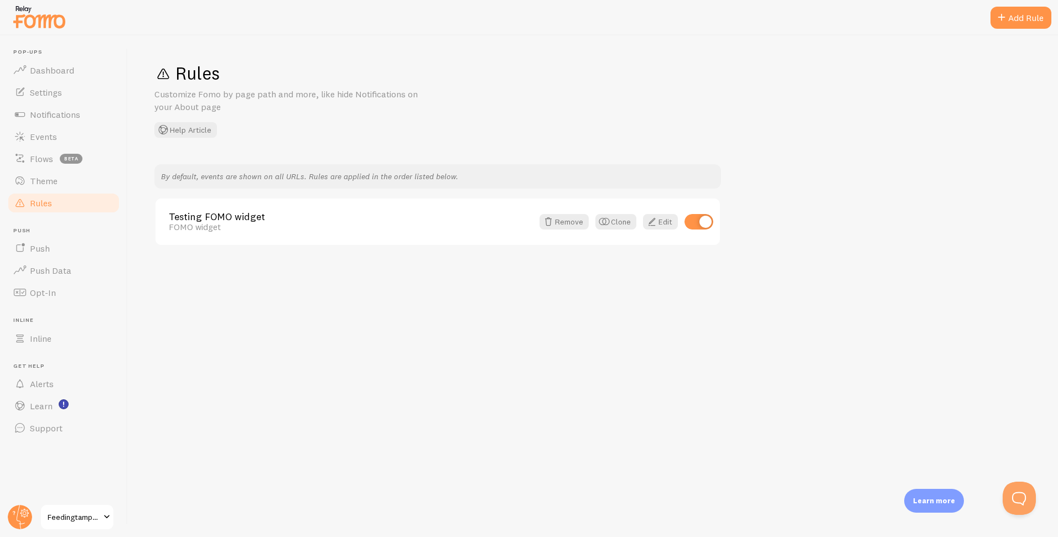
click at [61, 208] on link "Rules" at bounding box center [64, 203] width 114 height 22
click at [661, 223] on link "Edit" at bounding box center [660, 221] width 35 height 15
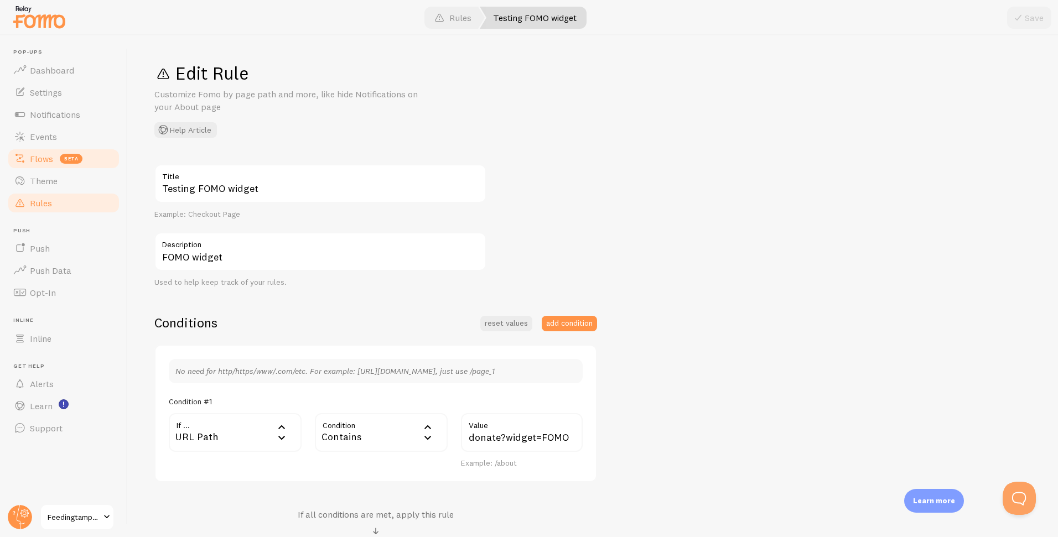
click at [85, 165] on link "Flows beta" at bounding box center [64, 159] width 114 height 22
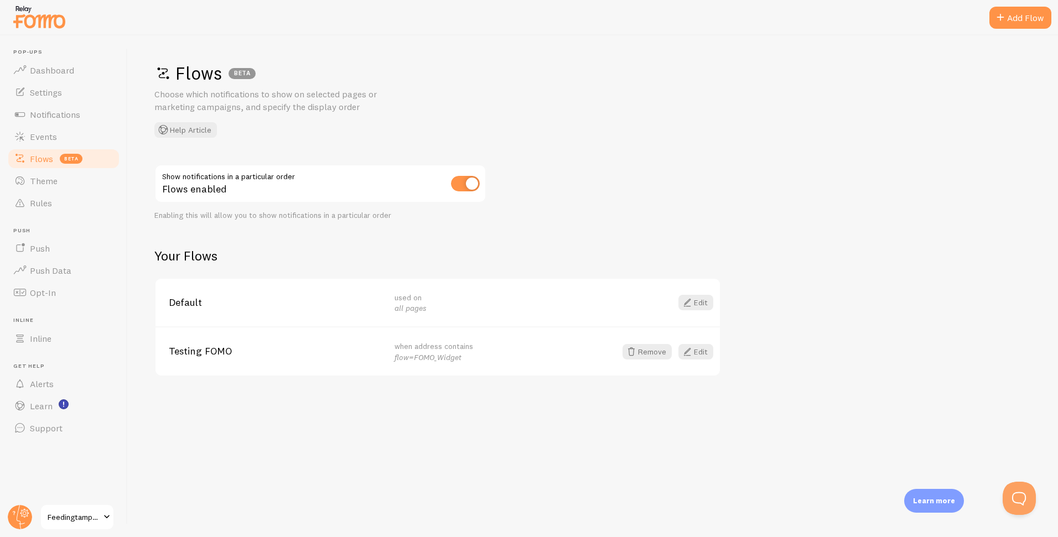
click at [401, 358] on em "flow=FOMO_Widget" at bounding box center [428, 358] width 67 height 10
drag, startPoint x: 401, startPoint y: 358, endPoint x: 470, endPoint y: 358, distance: 68.6
click at [470, 358] on div "when address contains flow=FOMO_Widget" at bounding box center [501, 352] width 213 height 22
copy div "flow=FOMO_Widget"
drag, startPoint x: 66, startPoint y: 203, endPoint x: 120, endPoint y: 220, distance: 56.7
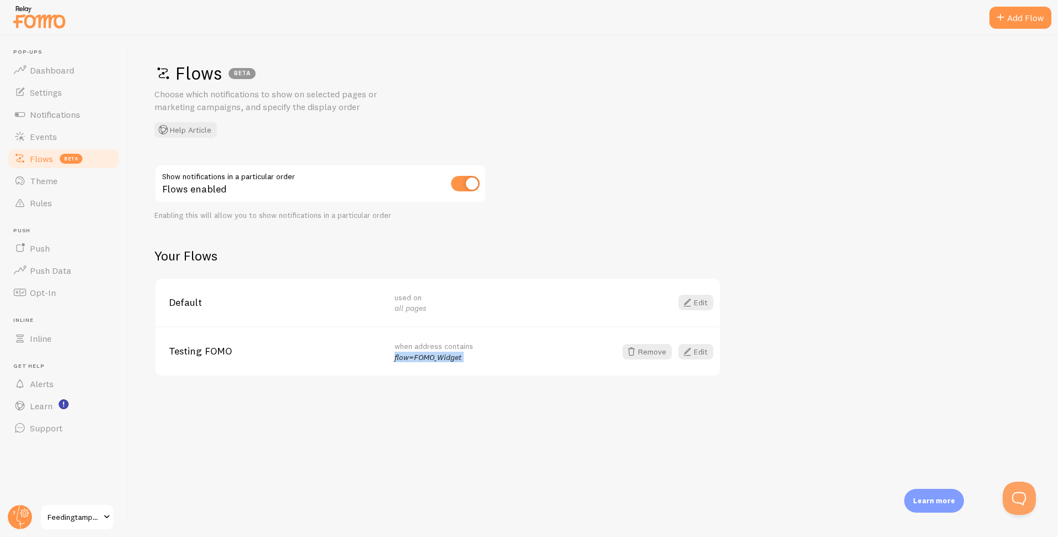
click at [66, 203] on link "Rules" at bounding box center [64, 203] width 114 height 22
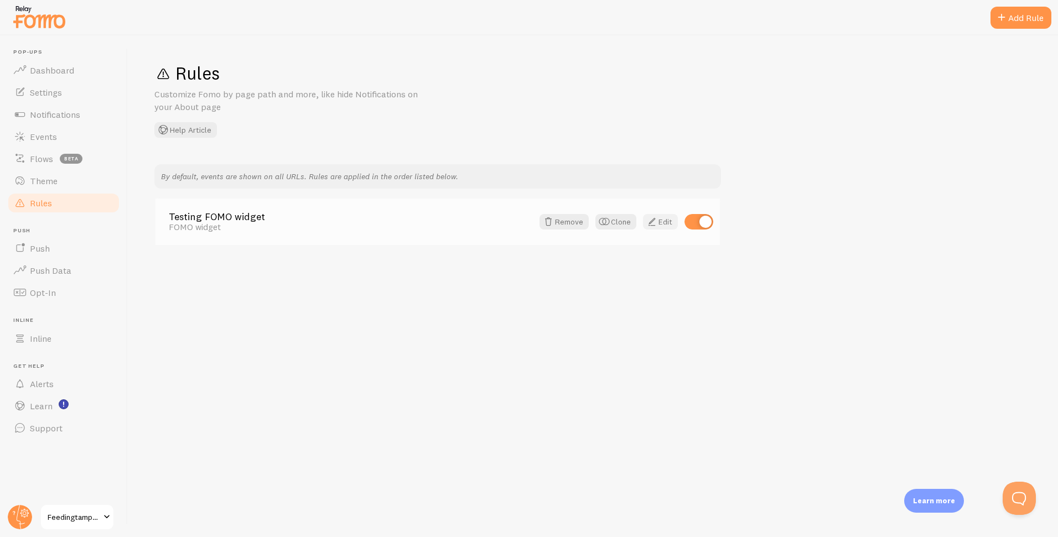
click at [664, 222] on link "Edit" at bounding box center [660, 221] width 35 height 15
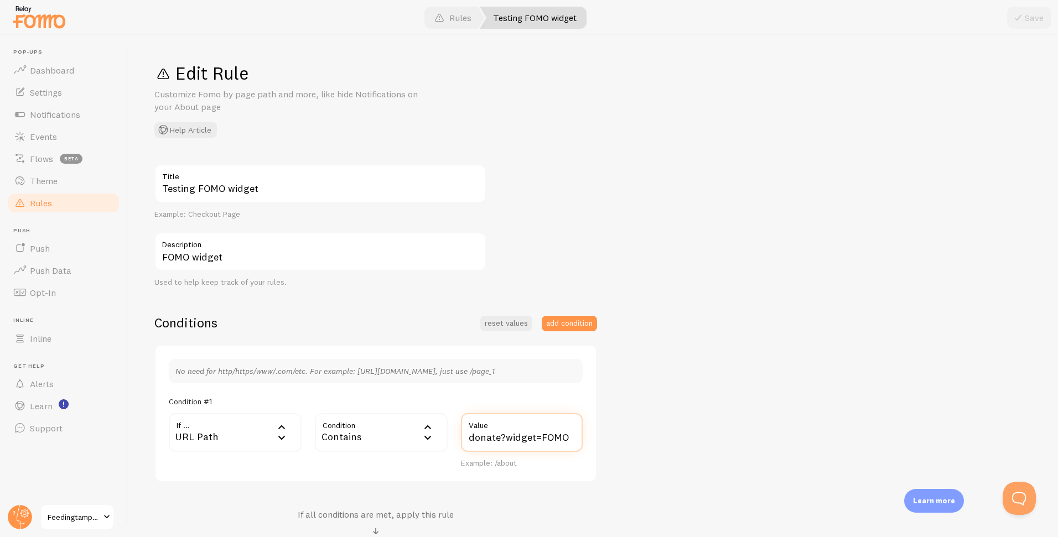
click at [516, 438] on input "donate?widget=FOMO" at bounding box center [522, 432] width 122 height 39
drag, startPoint x: 516, startPoint y: 438, endPoint x: 606, endPoint y: 439, distance: 89.7
click at [592, 438] on div "No need for http/https/www/.com/etc. For example: [URL][DOMAIN_NAME], just use …" at bounding box center [375, 414] width 443 height 138
paste input "flow=FOMO_Widget"
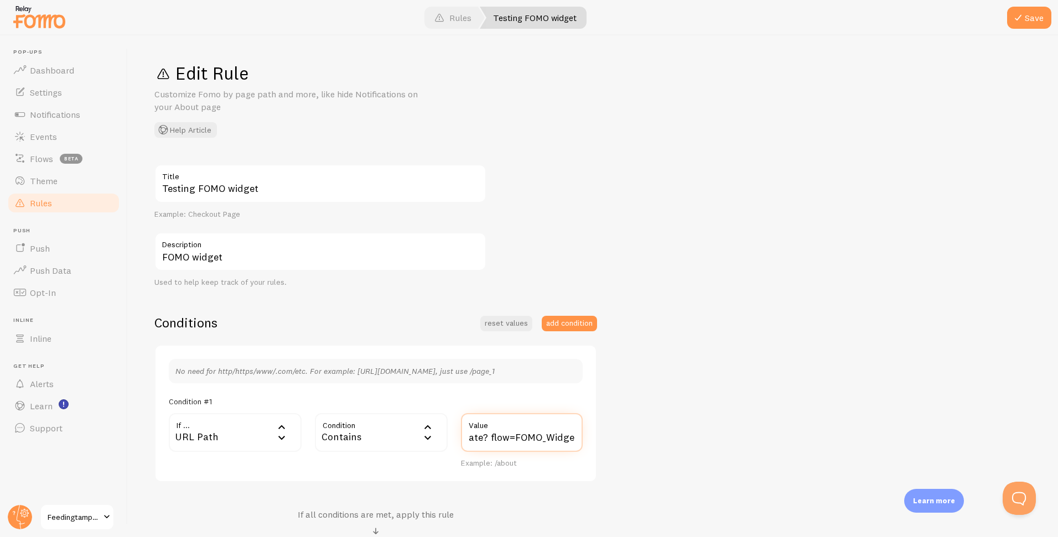
drag, startPoint x: 492, startPoint y: 437, endPoint x: 619, endPoint y: 433, distance: 126.8
click at [493, 437] on input "donate? flow=FOMO_Widget" at bounding box center [522, 432] width 122 height 39
type input "donate?flow=FOMO_Widget"
click at [669, 362] on div "Testing FOMO widget Title Example: Checkout Page FOMO widget Description Used t…" at bounding box center [592, 399] width 877 height 472
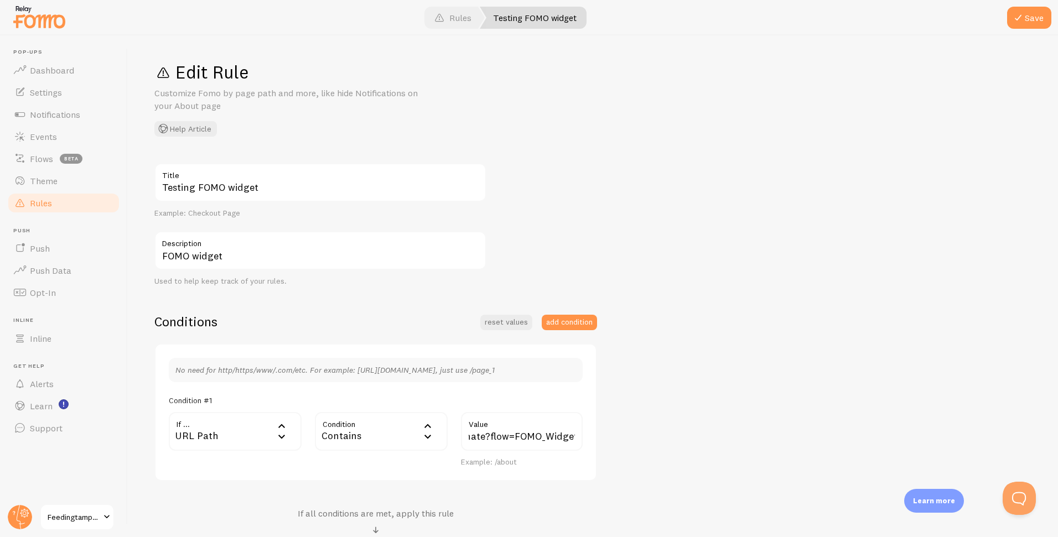
scroll to position [0, 0]
click at [1030, 24] on button "Save" at bounding box center [1029, 18] width 44 height 22
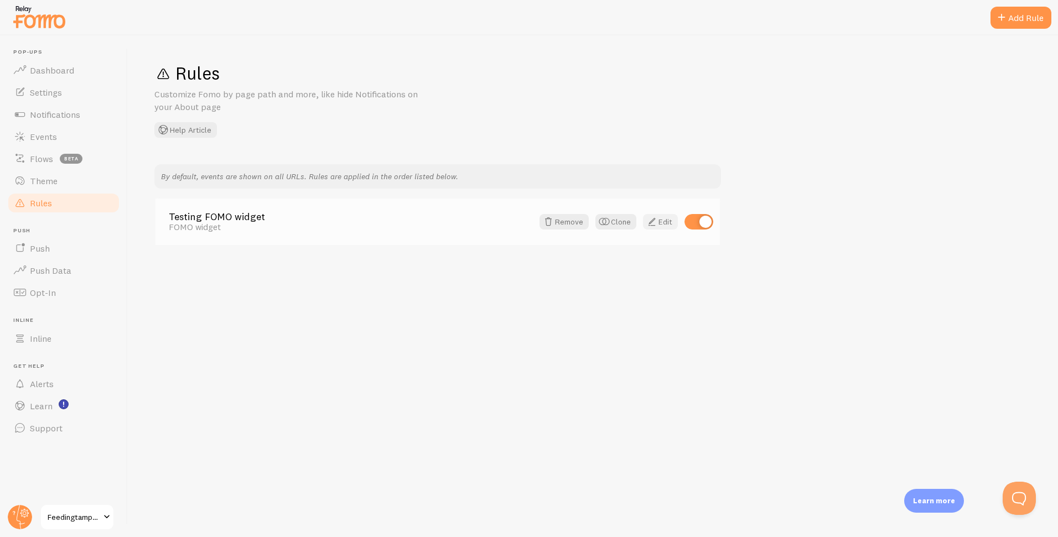
click at [660, 225] on link "Edit" at bounding box center [660, 221] width 35 height 15
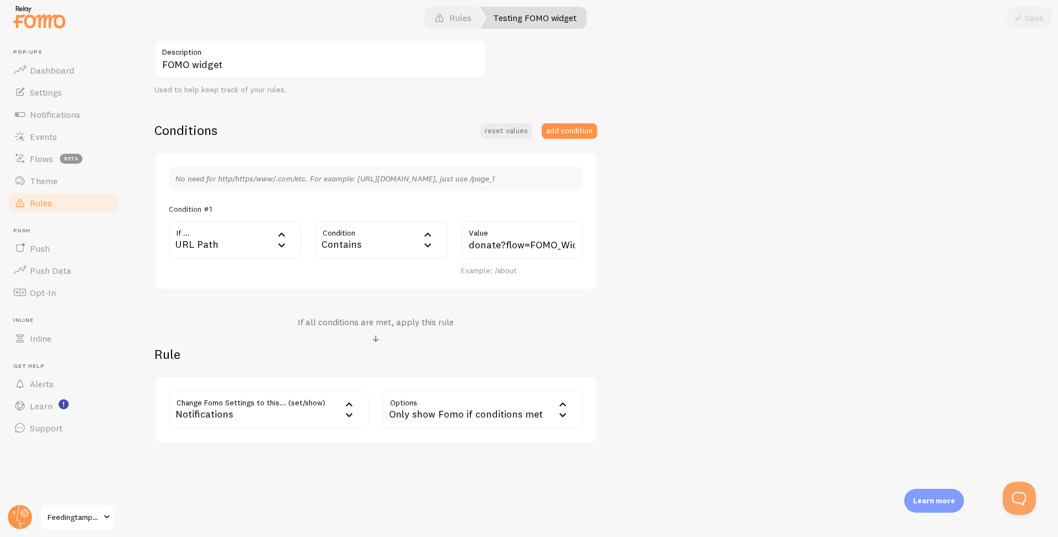
scroll to position [197, 0]
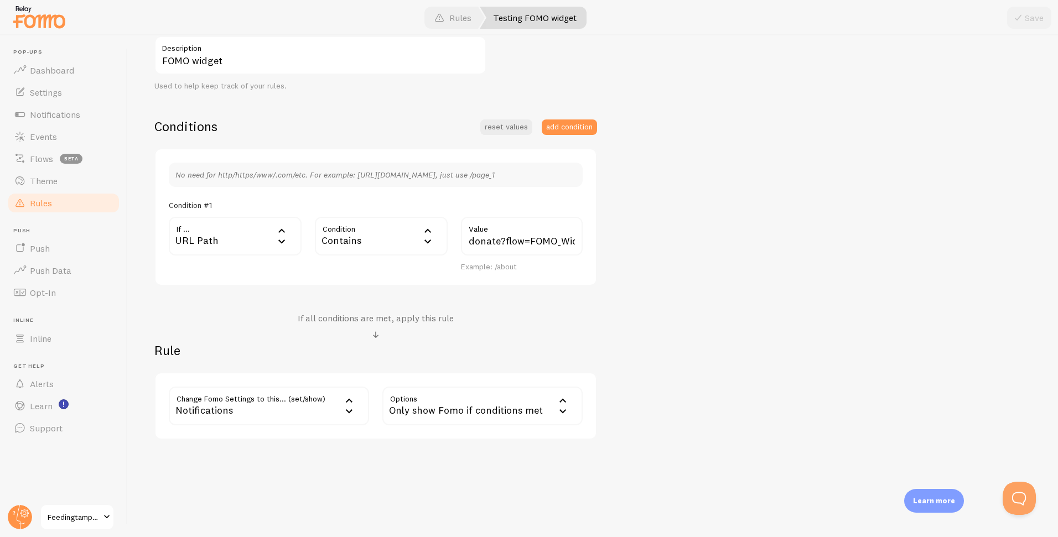
click at [500, 412] on div "Only show Fomo if conditions met" at bounding box center [482, 406] width 200 height 39
drag, startPoint x: 342, startPoint y: 448, endPoint x: 340, endPoint y: 441, distance: 6.8
click at [342, 448] on div "Edit Rule Customize Fomo by page path and more, like hide Notifications on your…" at bounding box center [593, 286] width 931 height 502
click at [318, 413] on div "Notifications" at bounding box center [269, 406] width 200 height 39
click at [287, 441] on li "Notifications" at bounding box center [269, 441] width 198 height 19
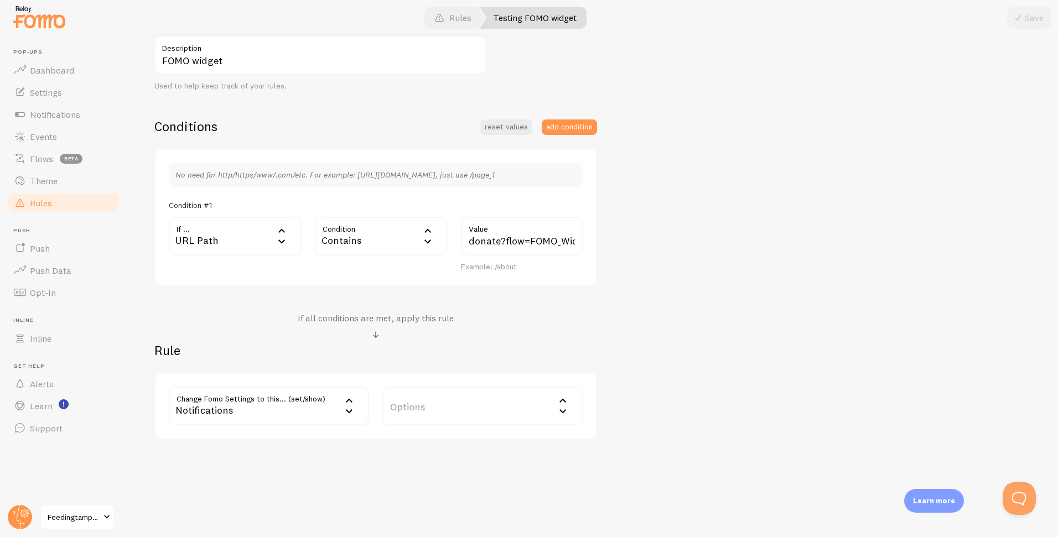
click at [484, 397] on label "Options" at bounding box center [482, 406] width 200 height 39
click at [523, 462] on li "Only show Fomo if conditions met" at bounding box center [483, 460] width 198 height 19
click at [68, 109] on span "Notifications" at bounding box center [55, 114] width 50 height 11
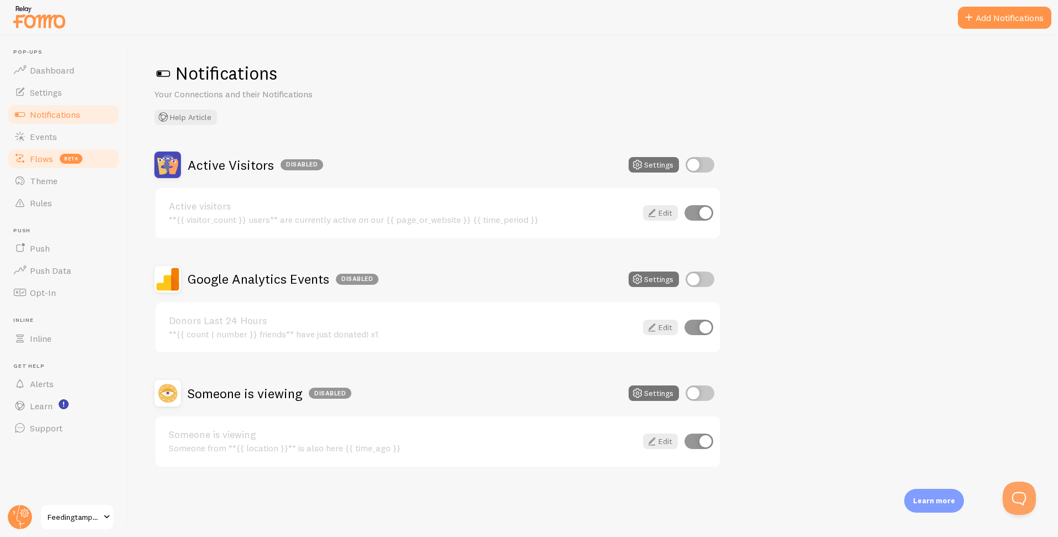
click at [73, 162] on span "beta" at bounding box center [71, 159] width 23 height 10
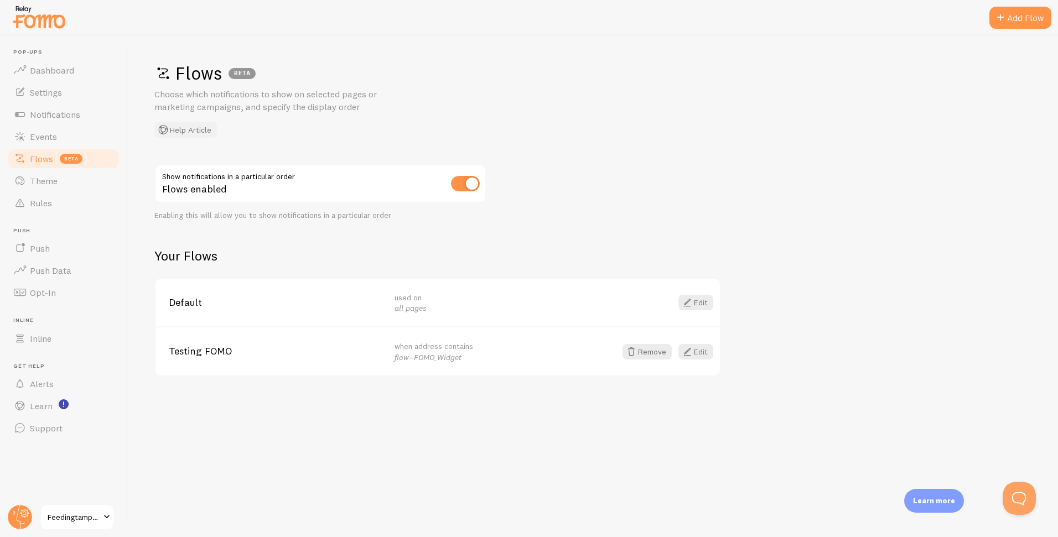
click at [195, 132] on button "Help Article" at bounding box center [185, 129] width 63 height 15
